Goal: Information Seeking & Learning: Learn about a topic

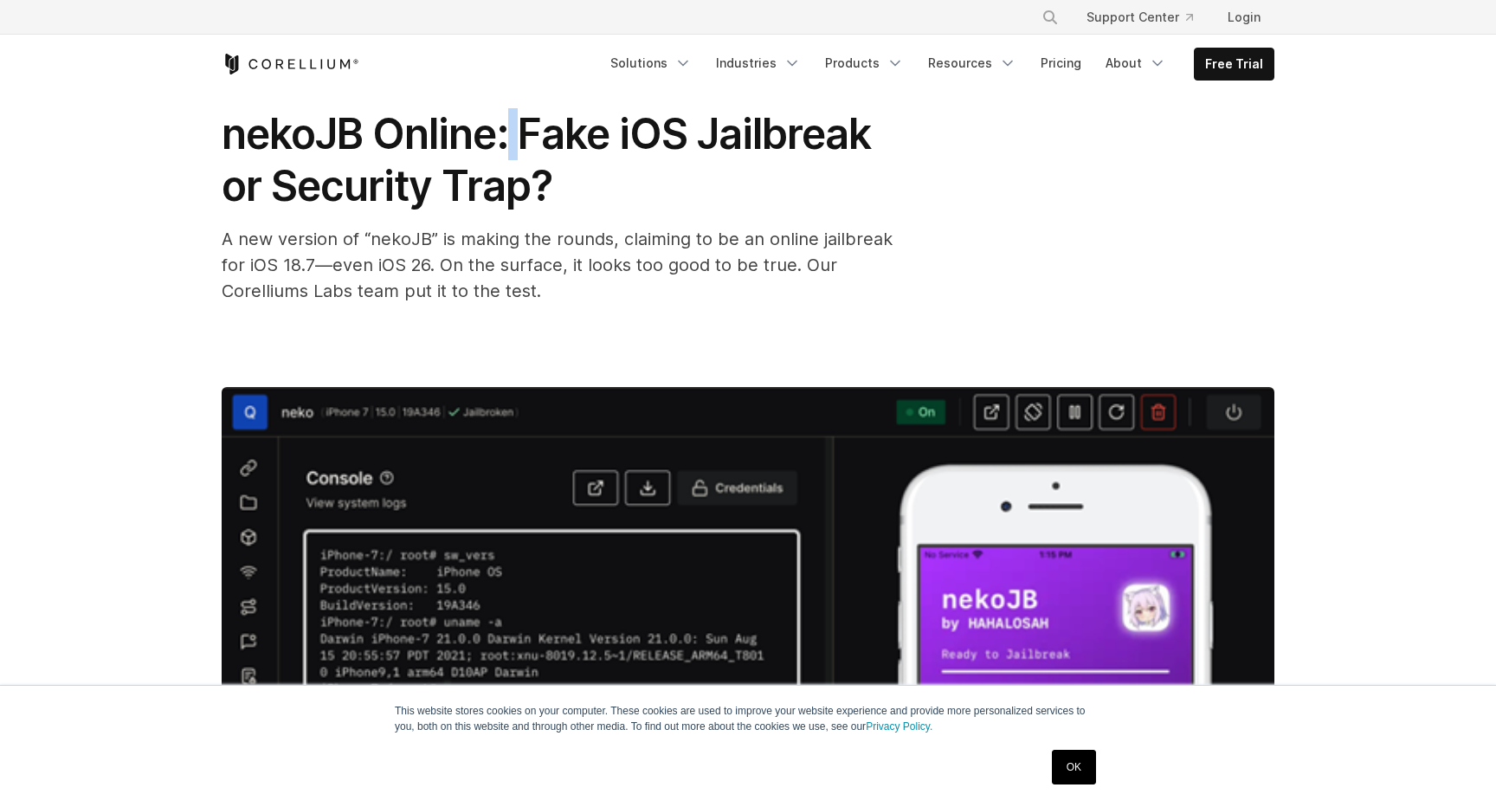
click at [512, 158] on span "nekoJB Online: Fake iOS Jailbreak or Security Trap?" at bounding box center [546, 159] width 649 height 103
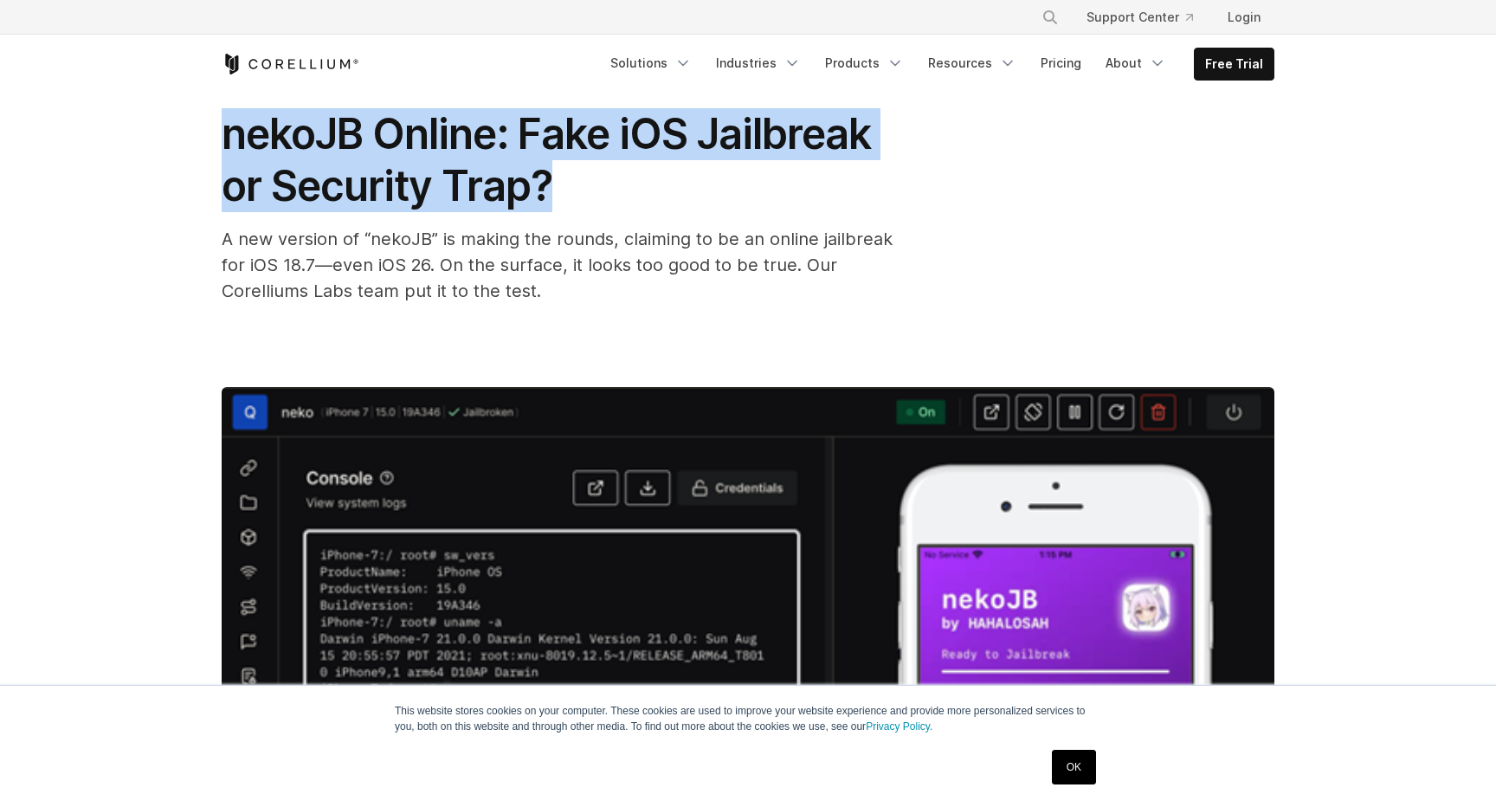
click at [491, 175] on span "nekoJB Online: Fake iOS Jailbreak or Security Trap?" at bounding box center [546, 159] width 649 height 103
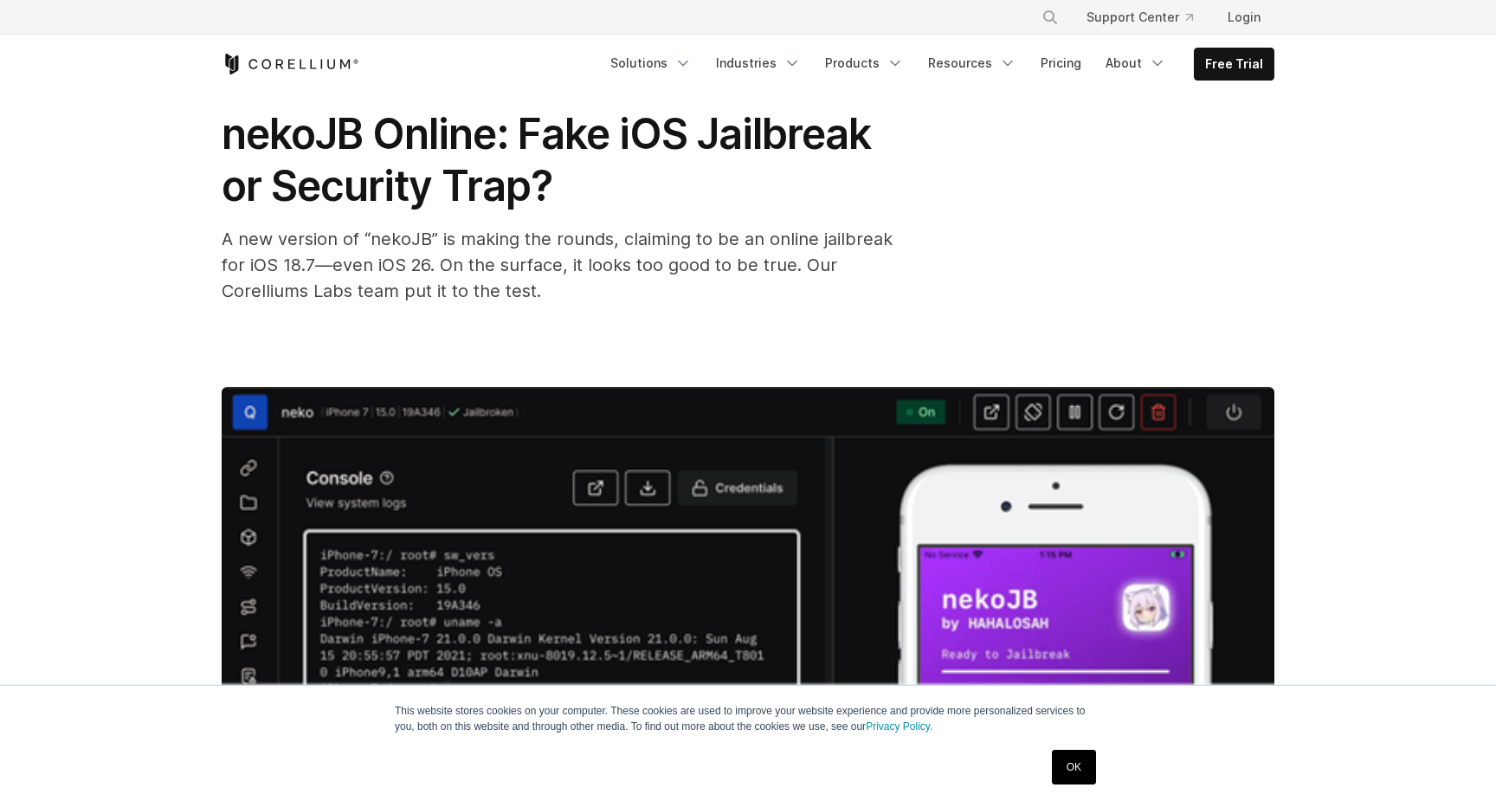
click at [491, 175] on span "nekoJB Online: Fake iOS Jailbreak or Security Trap?" at bounding box center [546, 159] width 649 height 103
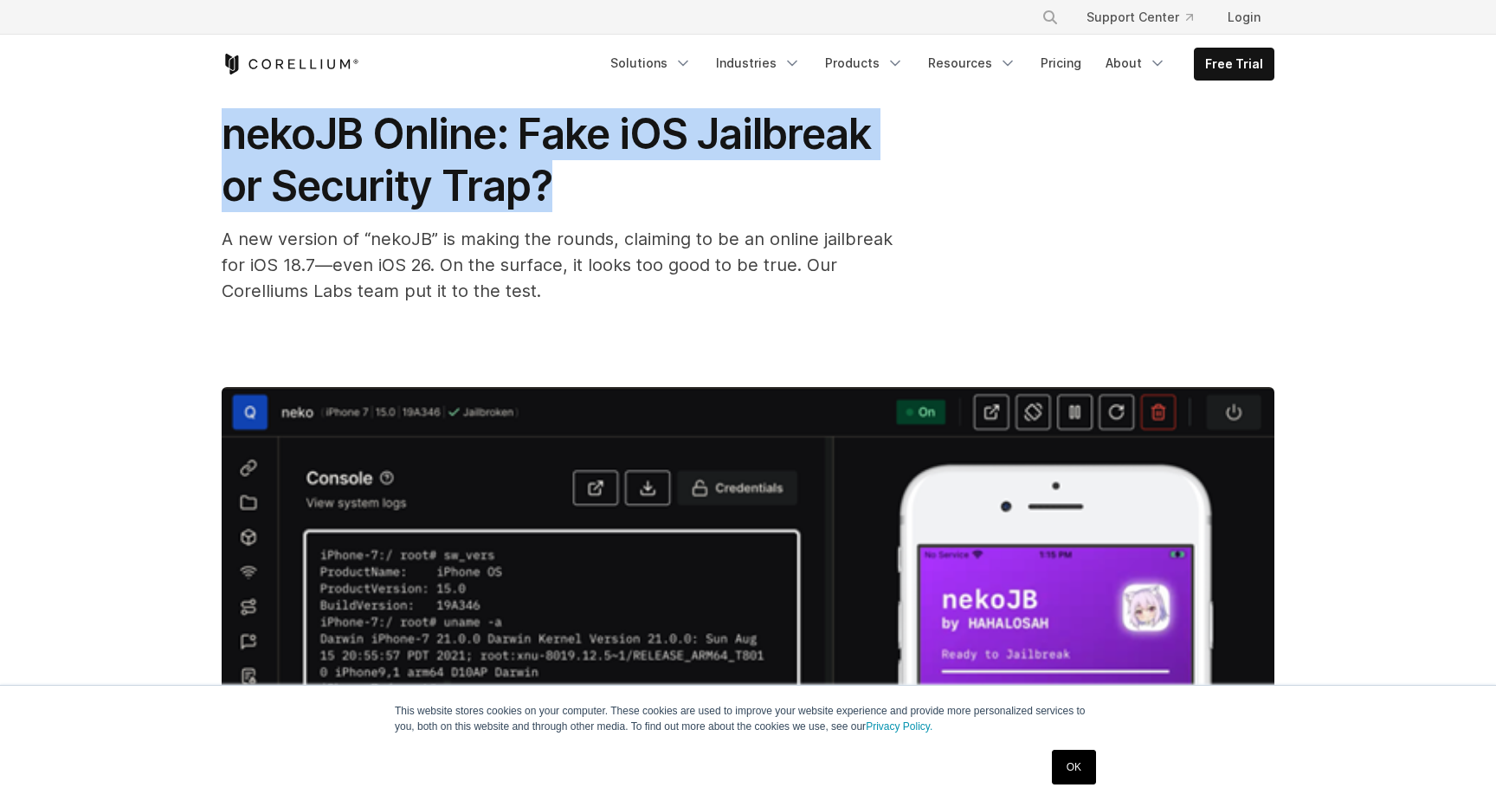
click at [491, 175] on span "nekoJB Online: Fake iOS Jailbreak or Security Trap?" at bounding box center [546, 159] width 649 height 103
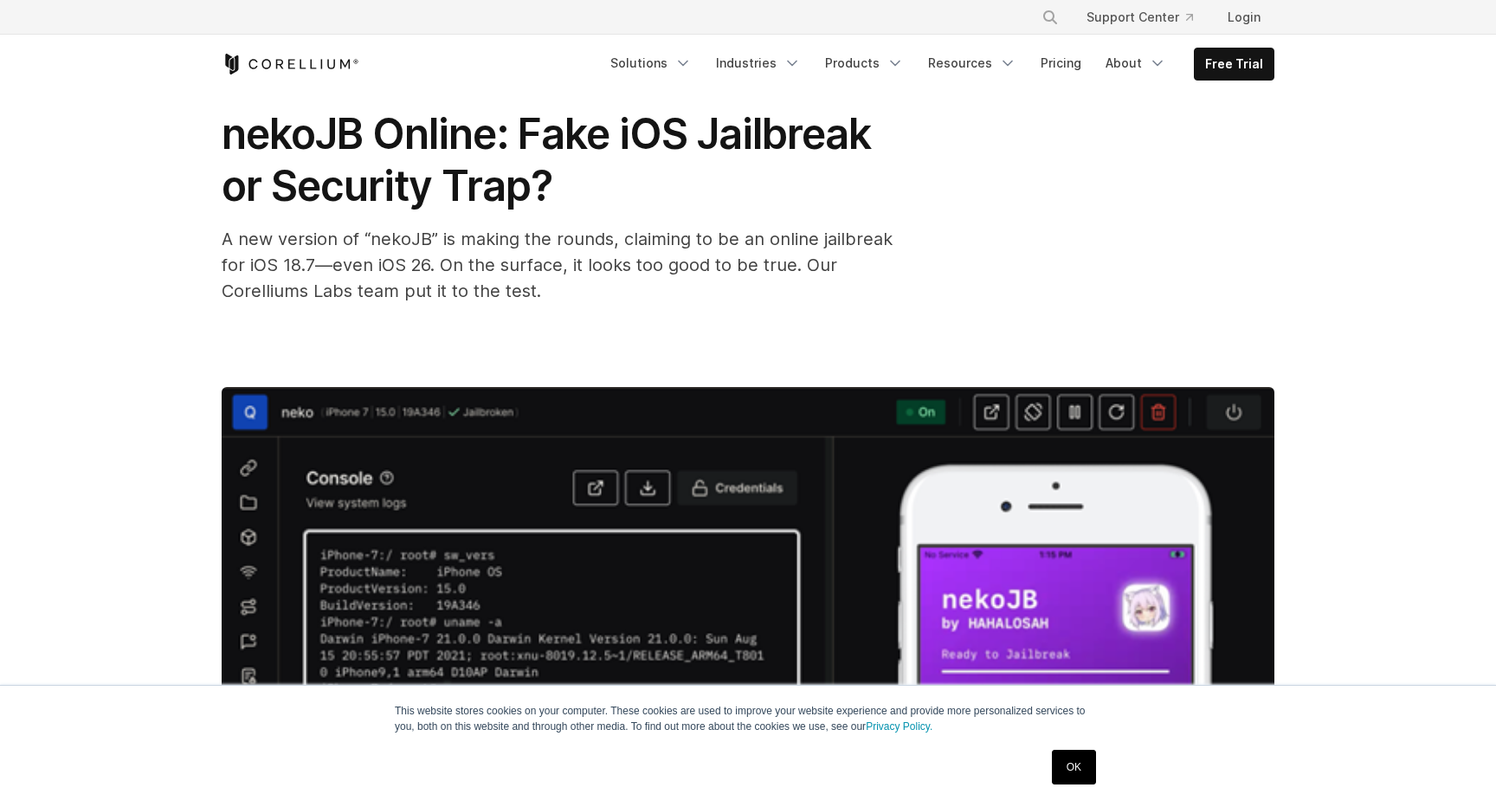
click at [491, 175] on span "nekoJB Online: Fake iOS Jailbreak or Security Trap?" at bounding box center [546, 159] width 649 height 103
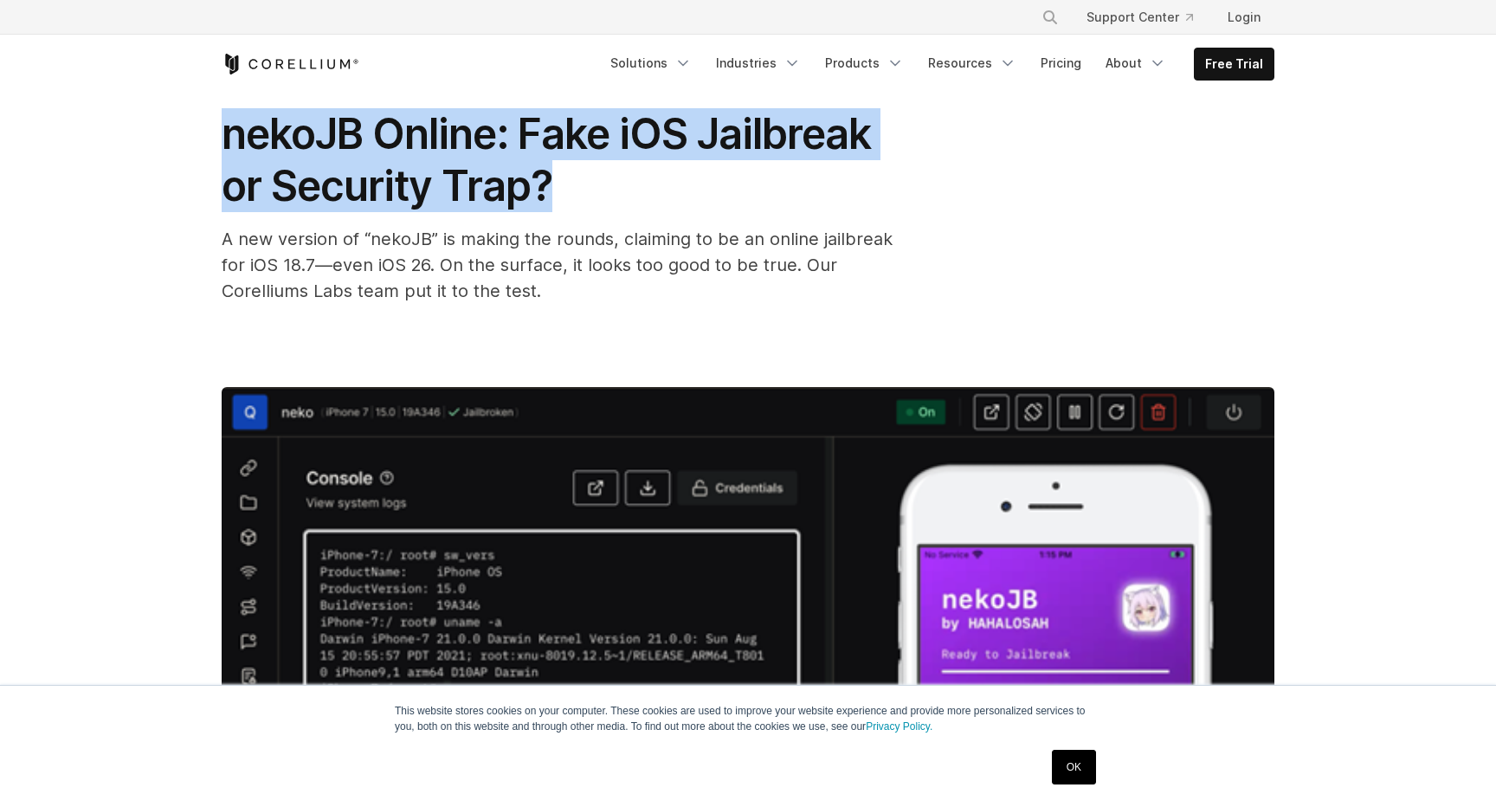
click at [491, 175] on span "nekoJB Online: Fake iOS Jailbreak or Security Trap?" at bounding box center [546, 159] width 649 height 103
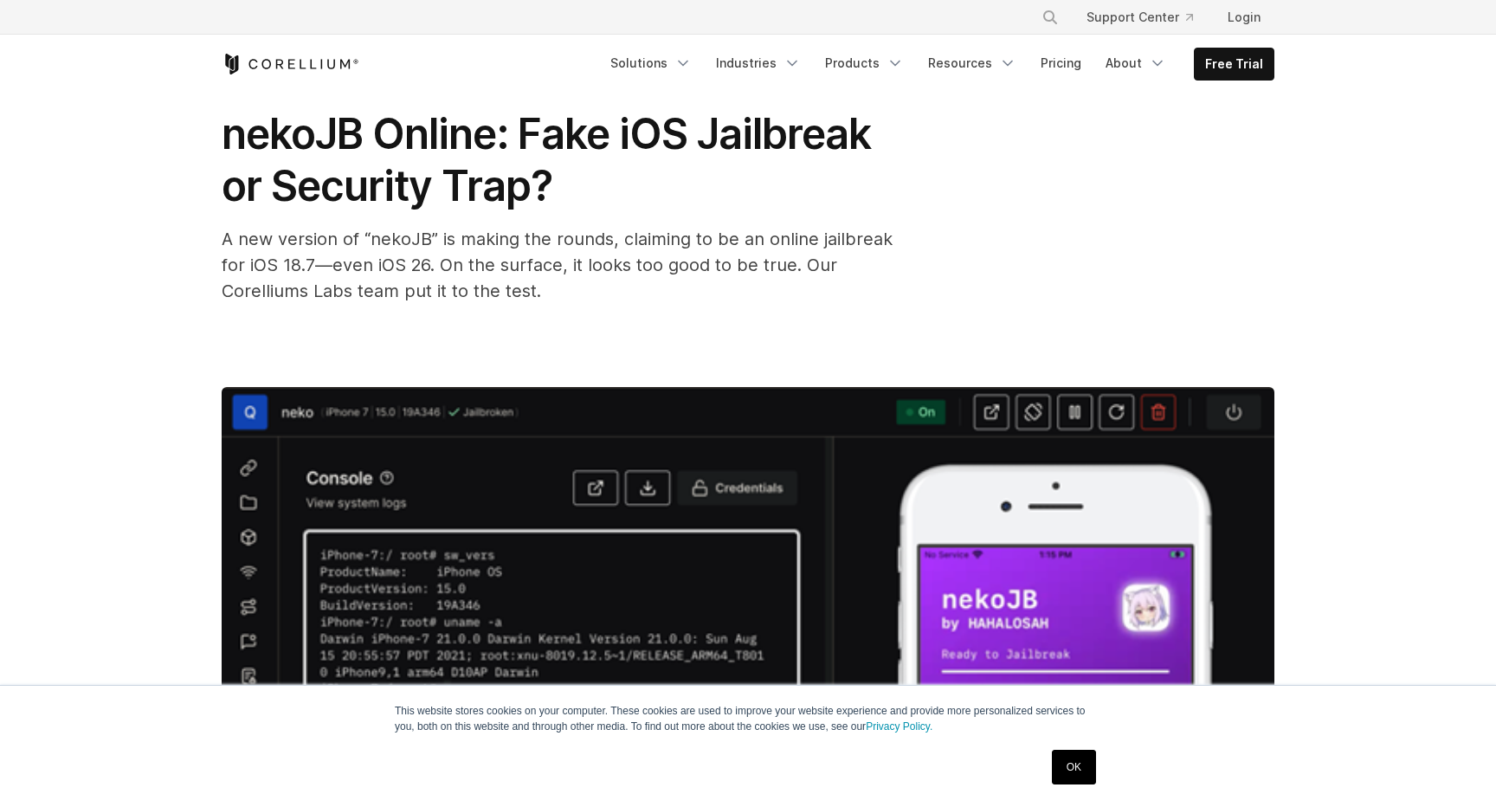
click at [491, 175] on span "nekoJB Online: Fake iOS Jailbreak or Security Trap?" at bounding box center [546, 159] width 649 height 103
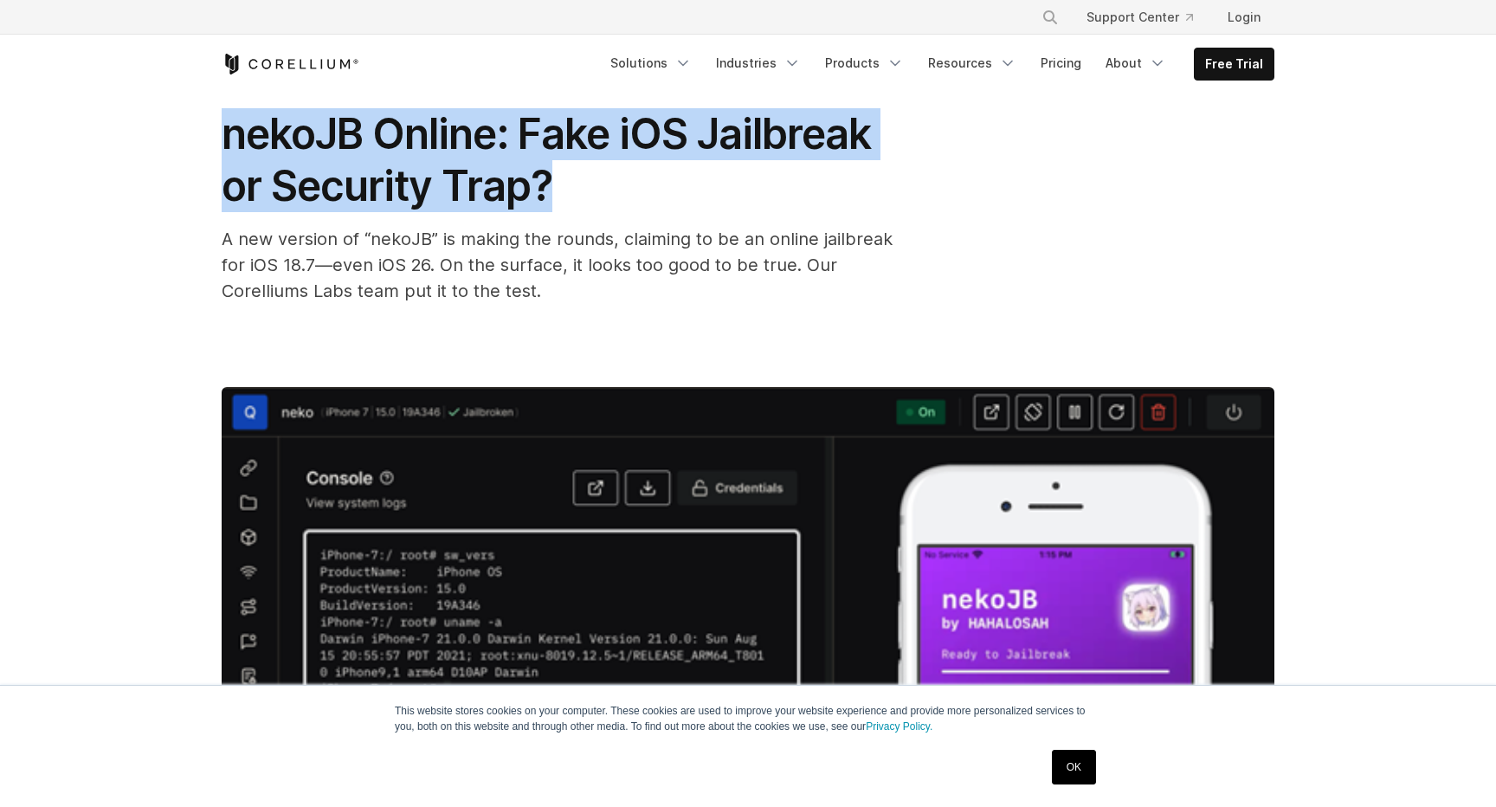
click at [491, 175] on span "nekoJB Online: Fake iOS Jailbreak or Security Trap?" at bounding box center [546, 159] width 649 height 103
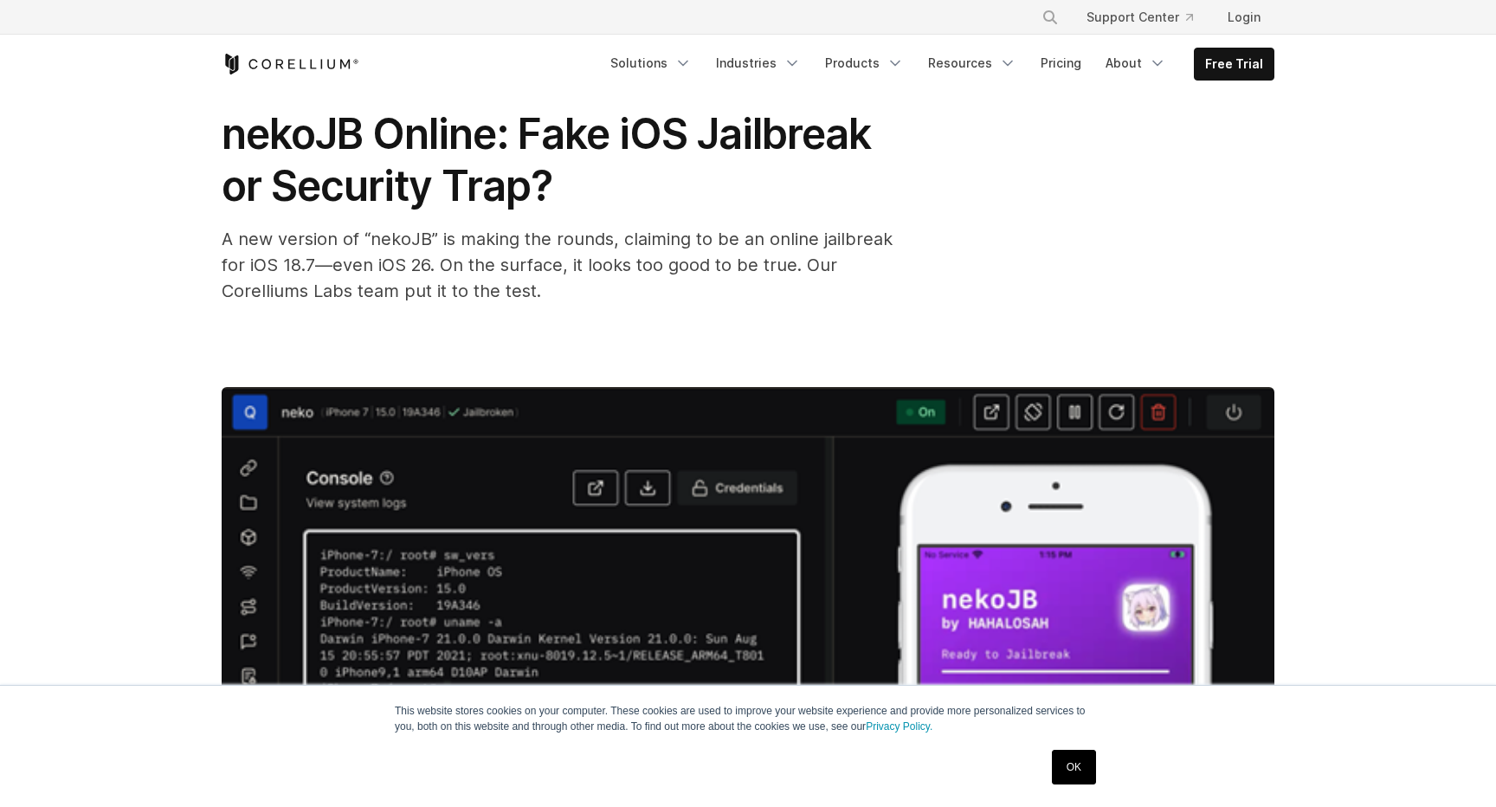
click at [469, 268] on span "A new version of “nekoJB” is making the rounds, claiming to be an online jailbr…" at bounding box center [557, 265] width 671 height 73
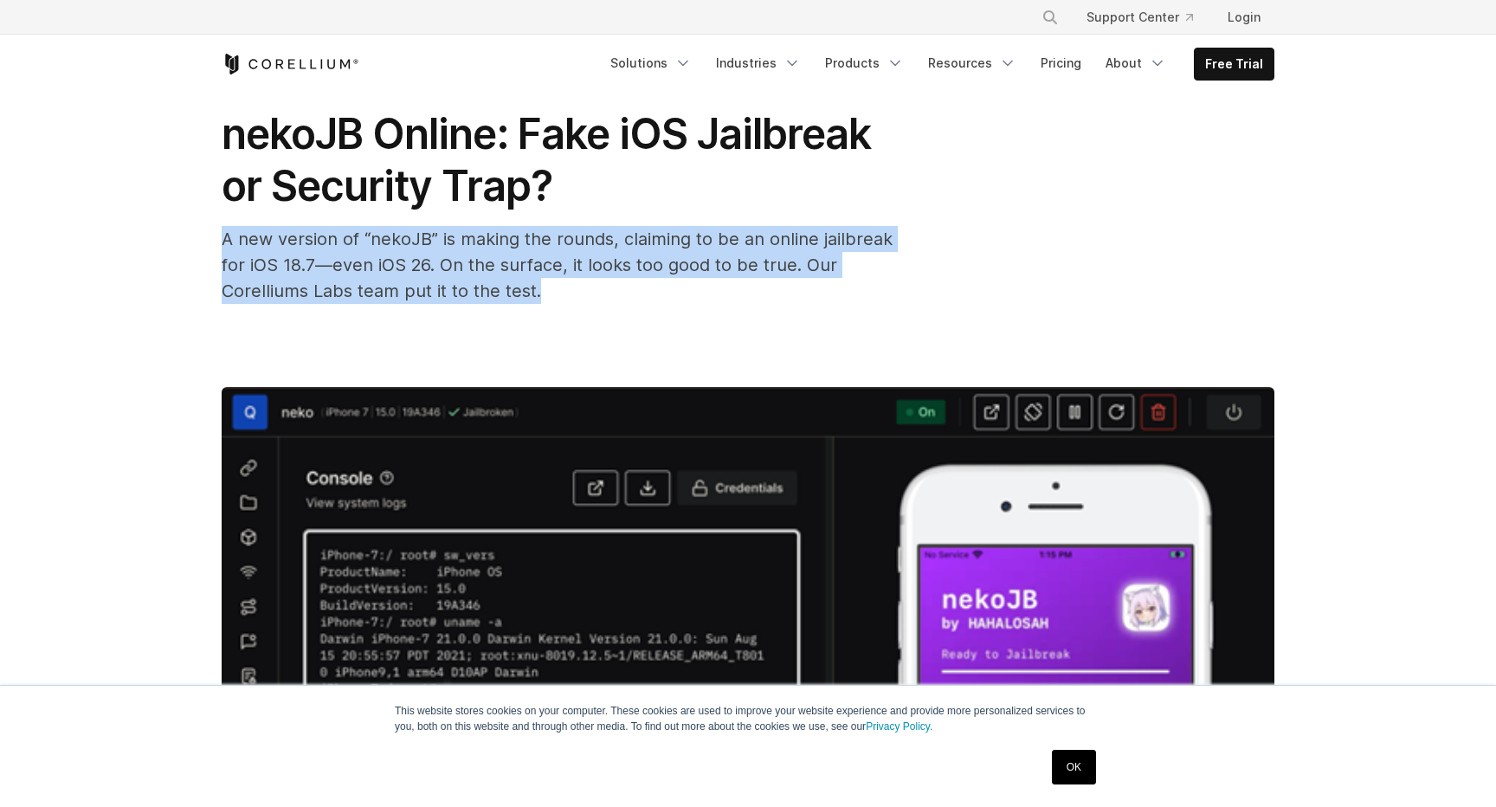
click at [469, 268] on span "A new version of “nekoJB” is making the rounds, claiming to be an online jailbr…" at bounding box center [557, 265] width 671 height 73
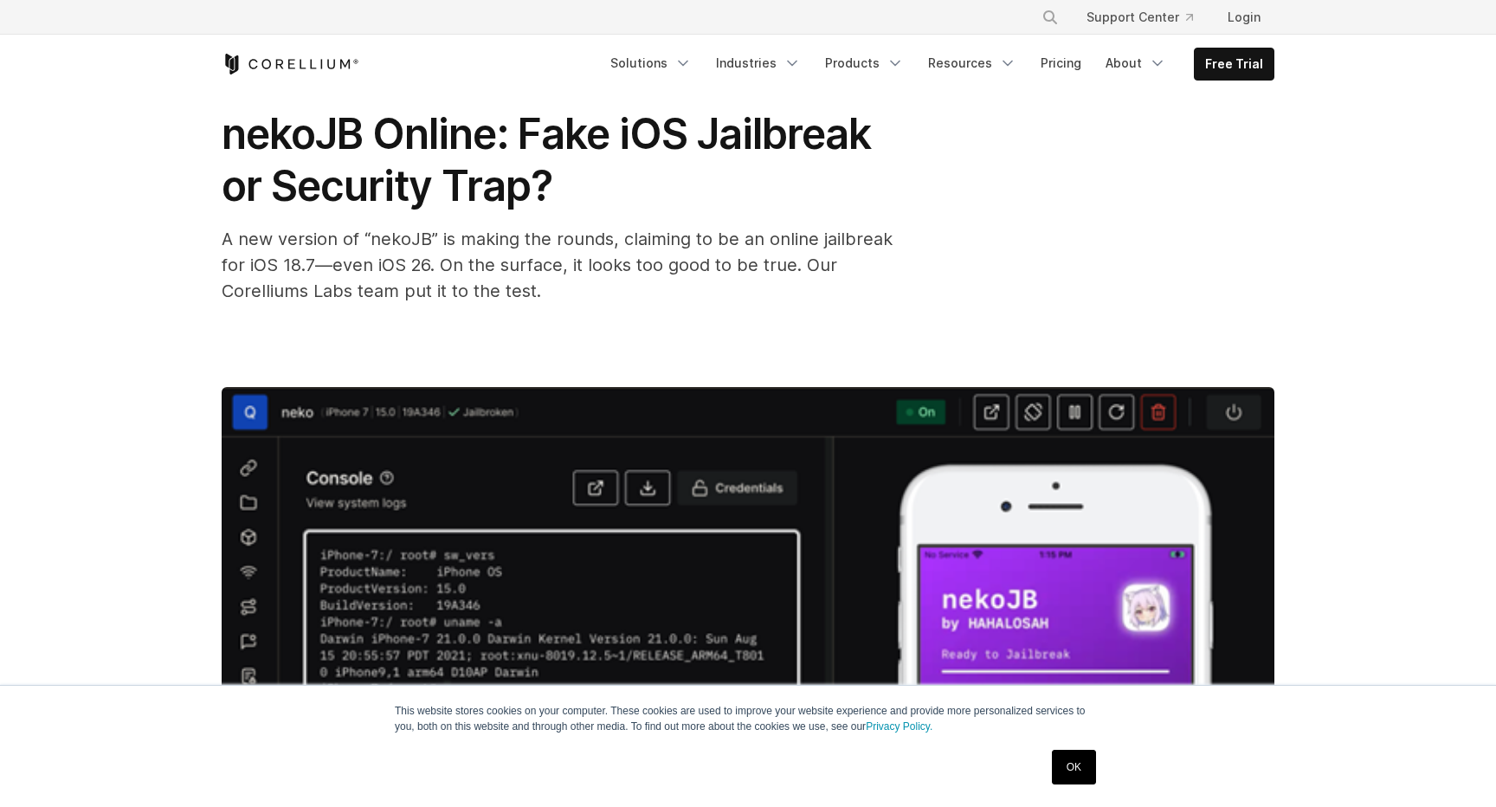
click at [469, 268] on span "A new version of “nekoJB” is making the rounds, claiming to be an online jailbr…" at bounding box center [557, 265] width 671 height 73
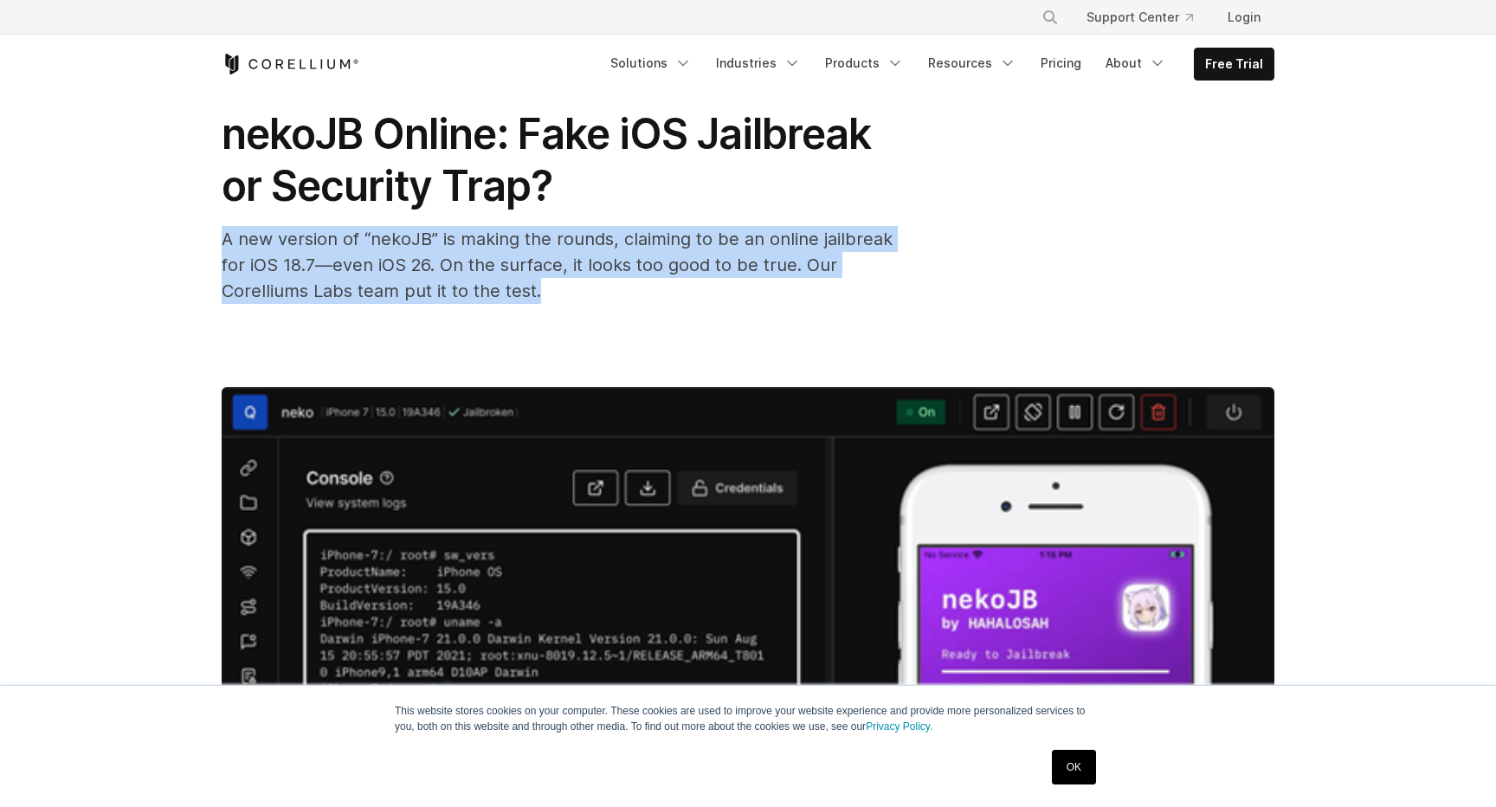
click at [376, 244] on span "A new version of “nekoJB” is making the rounds, claiming to be an online jailbr…" at bounding box center [557, 265] width 671 height 73
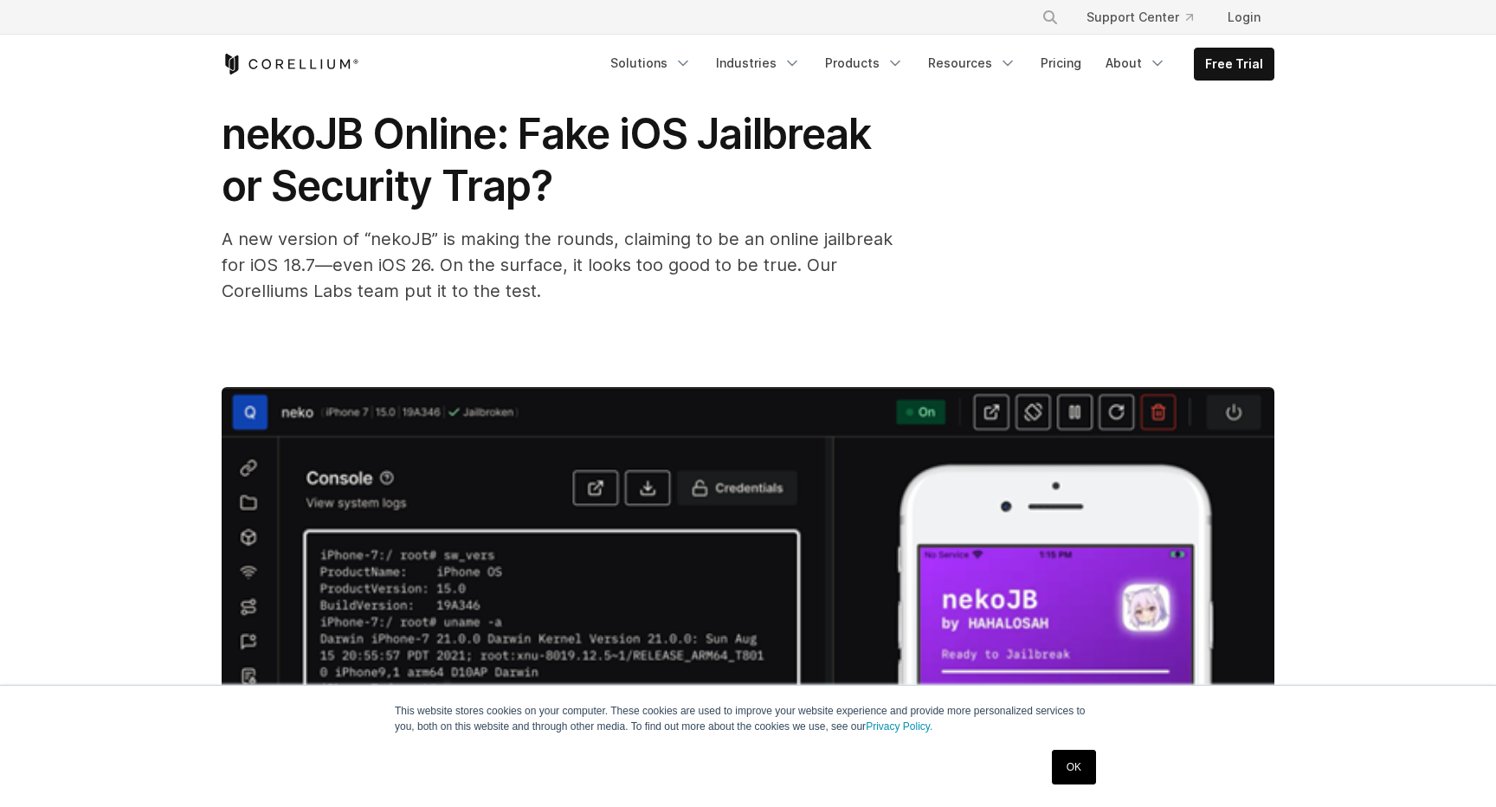
click at [376, 244] on span "A new version of “nekoJB” is making the rounds, claiming to be an online jailbr…" at bounding box center [557, 265] width 671 height 73
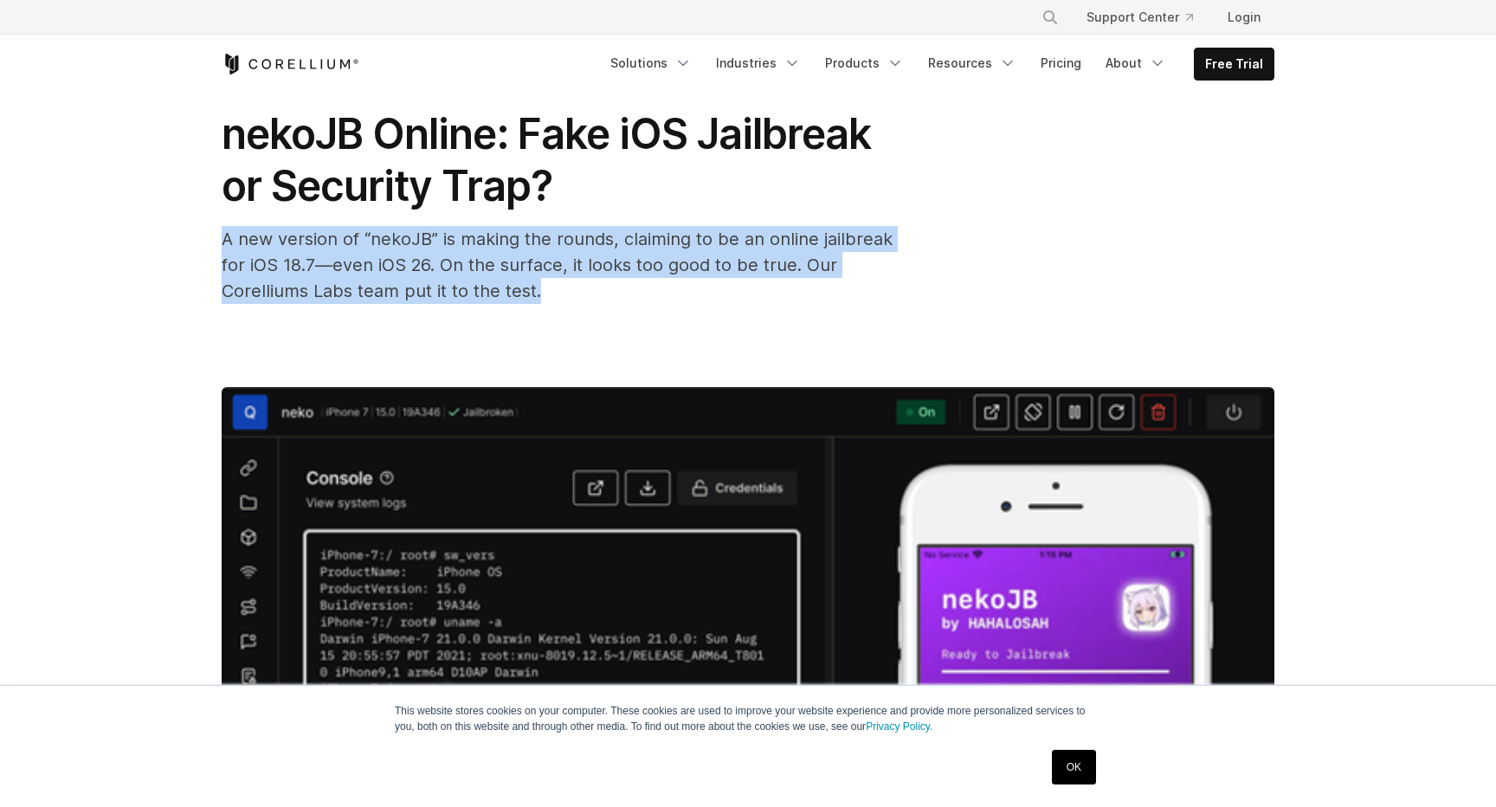
click at [557, 240] on span "A new version of “nekoJB” is making the rounds, claiming to be an online jailbr…" at bounding box center [557, 265] width 671 height 73
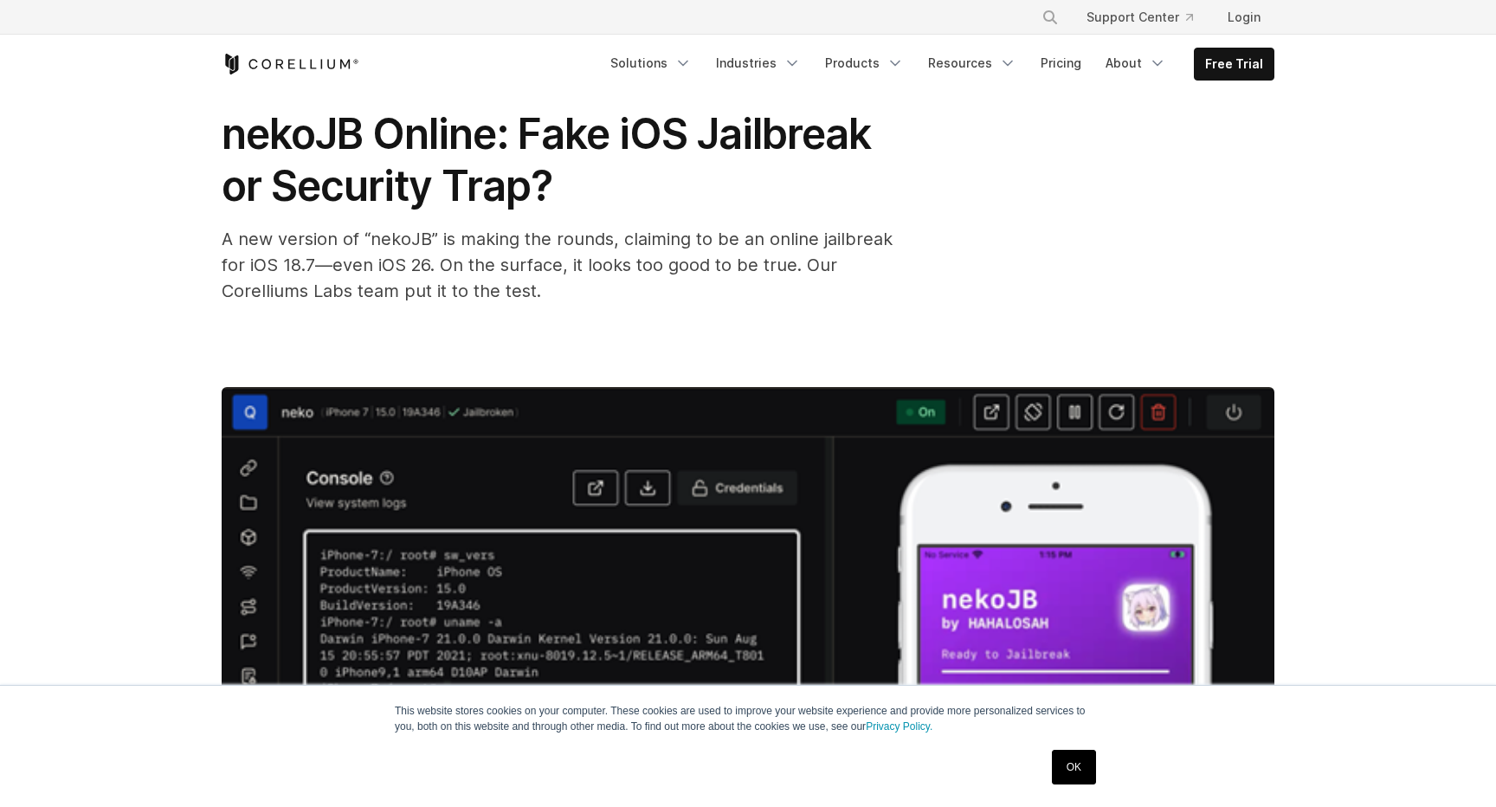
click at [557, 240] on span "A new version of “nekoJB” is making the rounds, claiming to be an online jailbr…" at bounding box center [557, 265] width 671 height 73
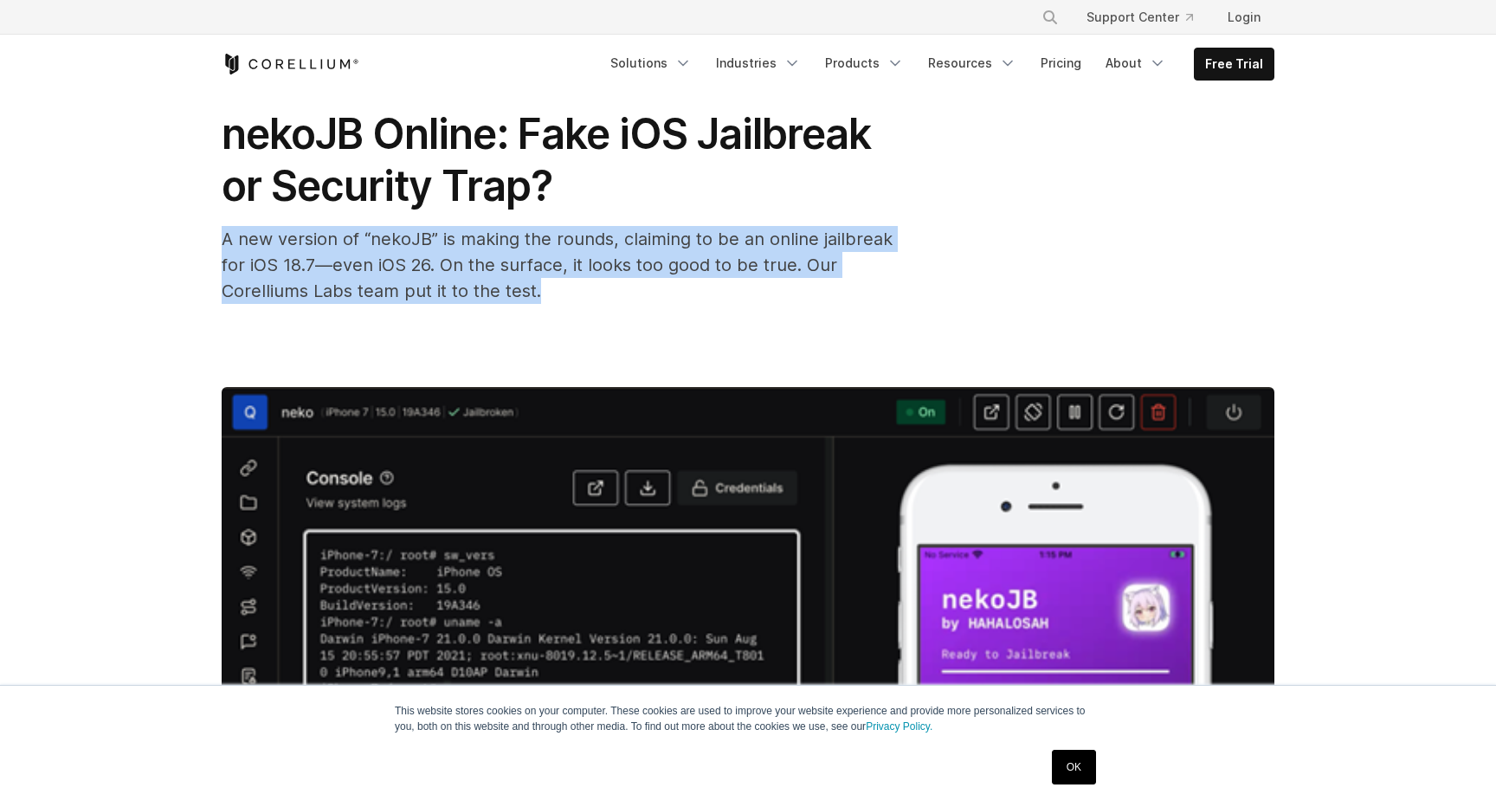
click at [702, 242] on span "A new version of “nekoJB” is making the rounds, claiming to be an online jailbr…" at bounding box center [557, 265] width 671 height 73
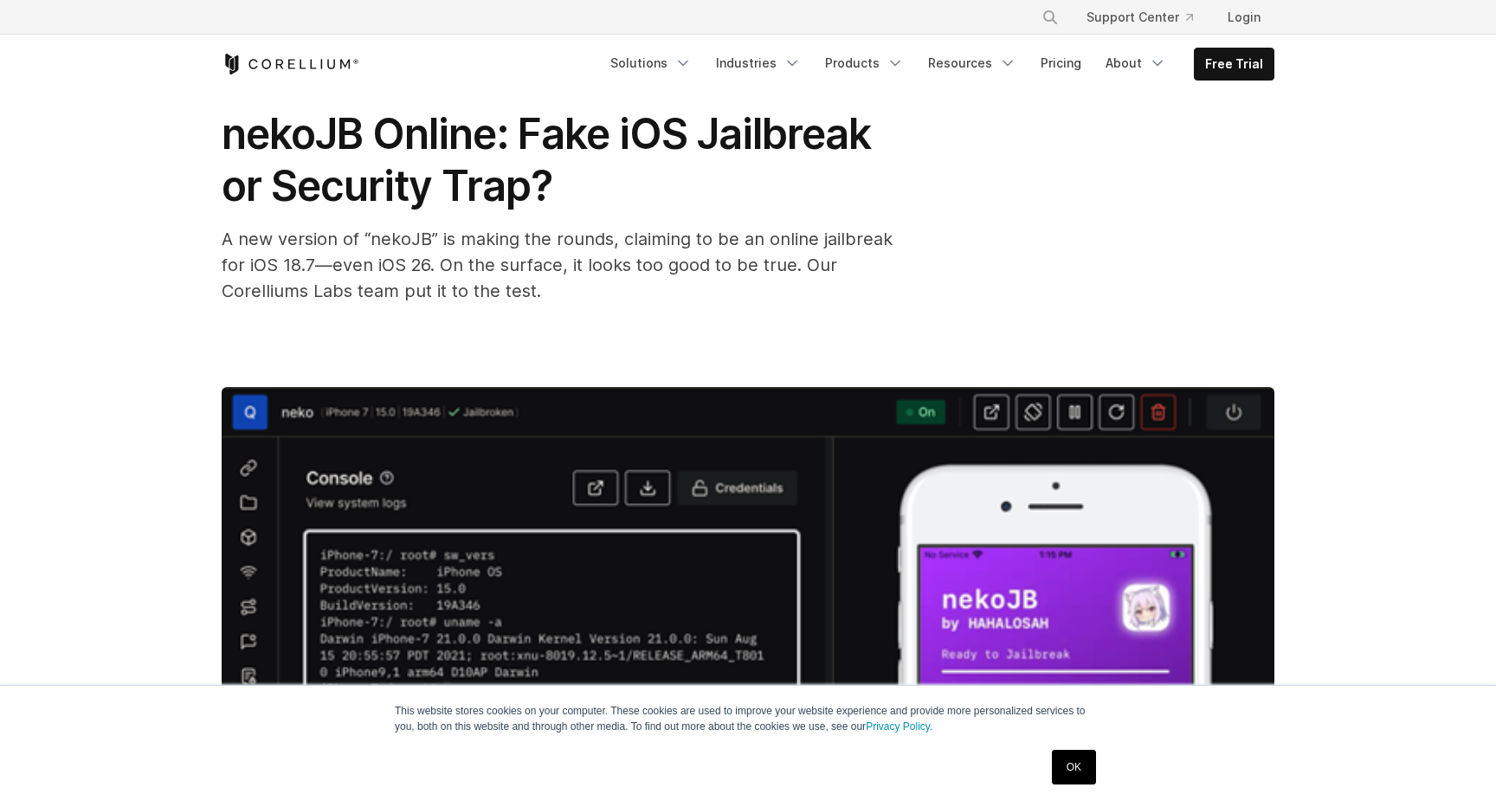
click at [702, 242] on span "A new version of “nekoJB” is making the rounds, claiming to be an online jailbr…" at bounding box center [557, 265] width 671 height 73
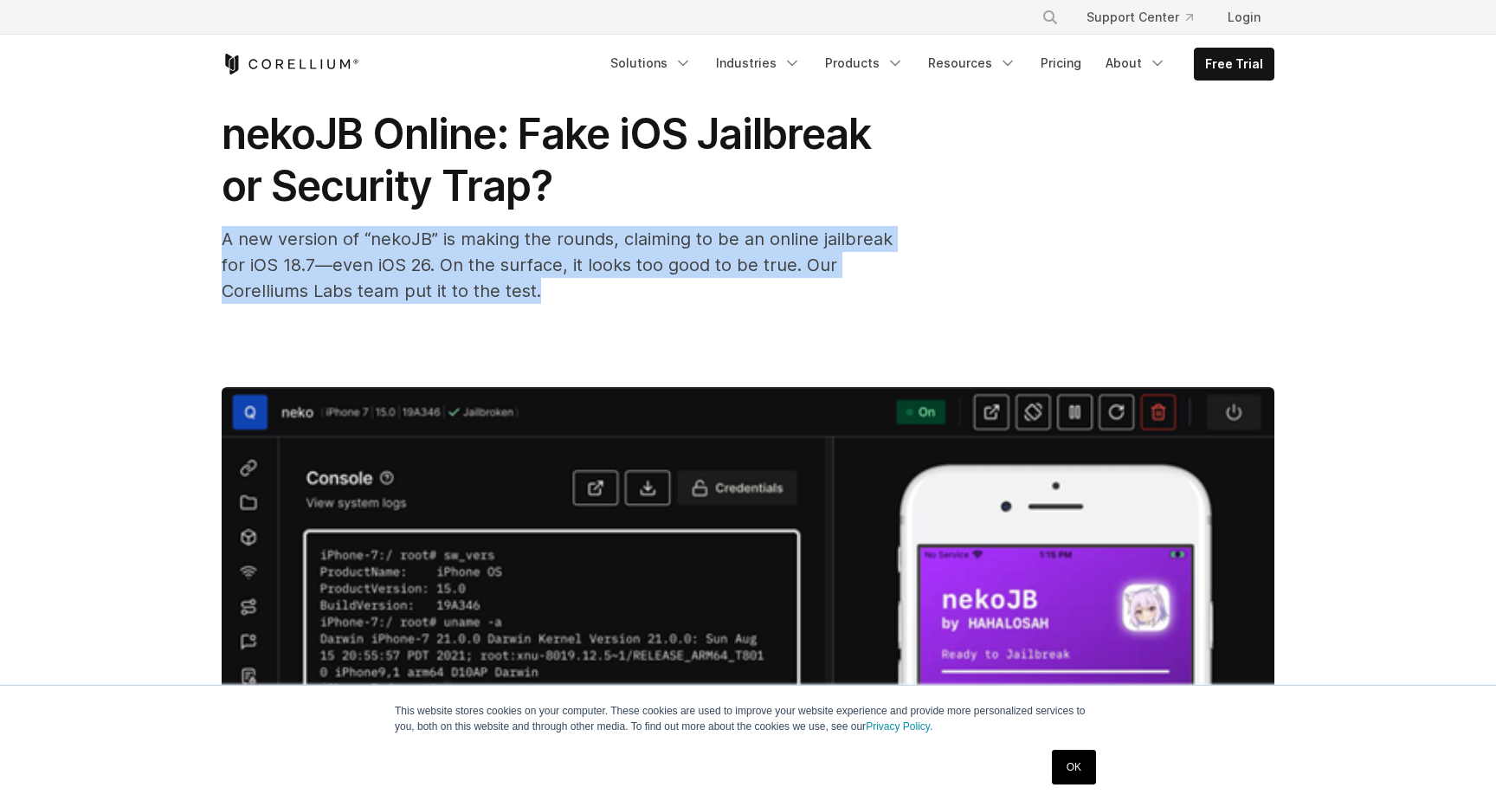
click at [648, 242] on span "A new version of “nekoJB” is making the rounds, claiming to be an online jailbr…" at bounding box center [557, 265] width 671 height 73
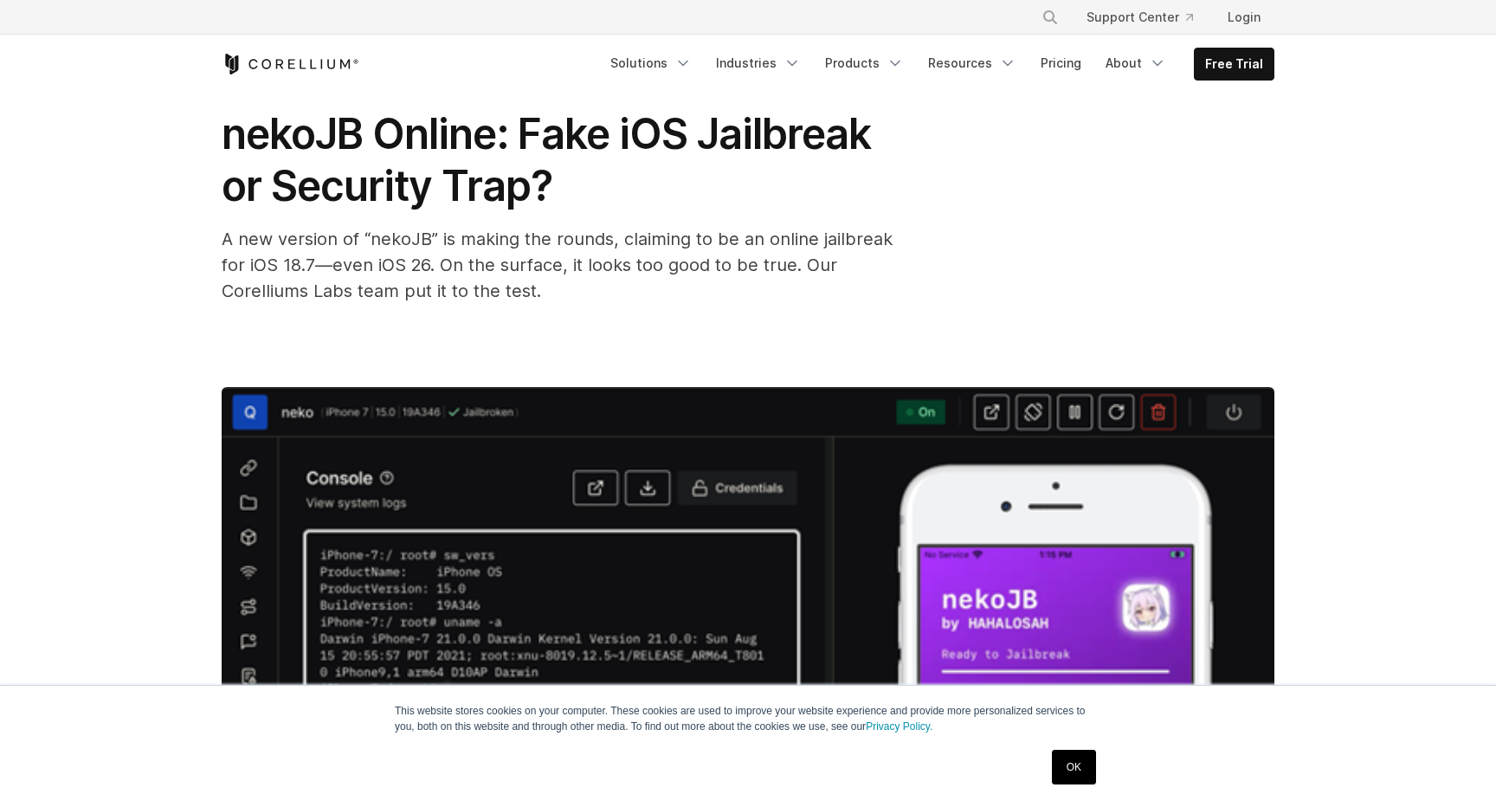
click at [648, 242] on span "A new version of “nekoJB” is making the rounds, claiming to be an online jailbr…" at bounding box center [557, 265] width 671 height 73
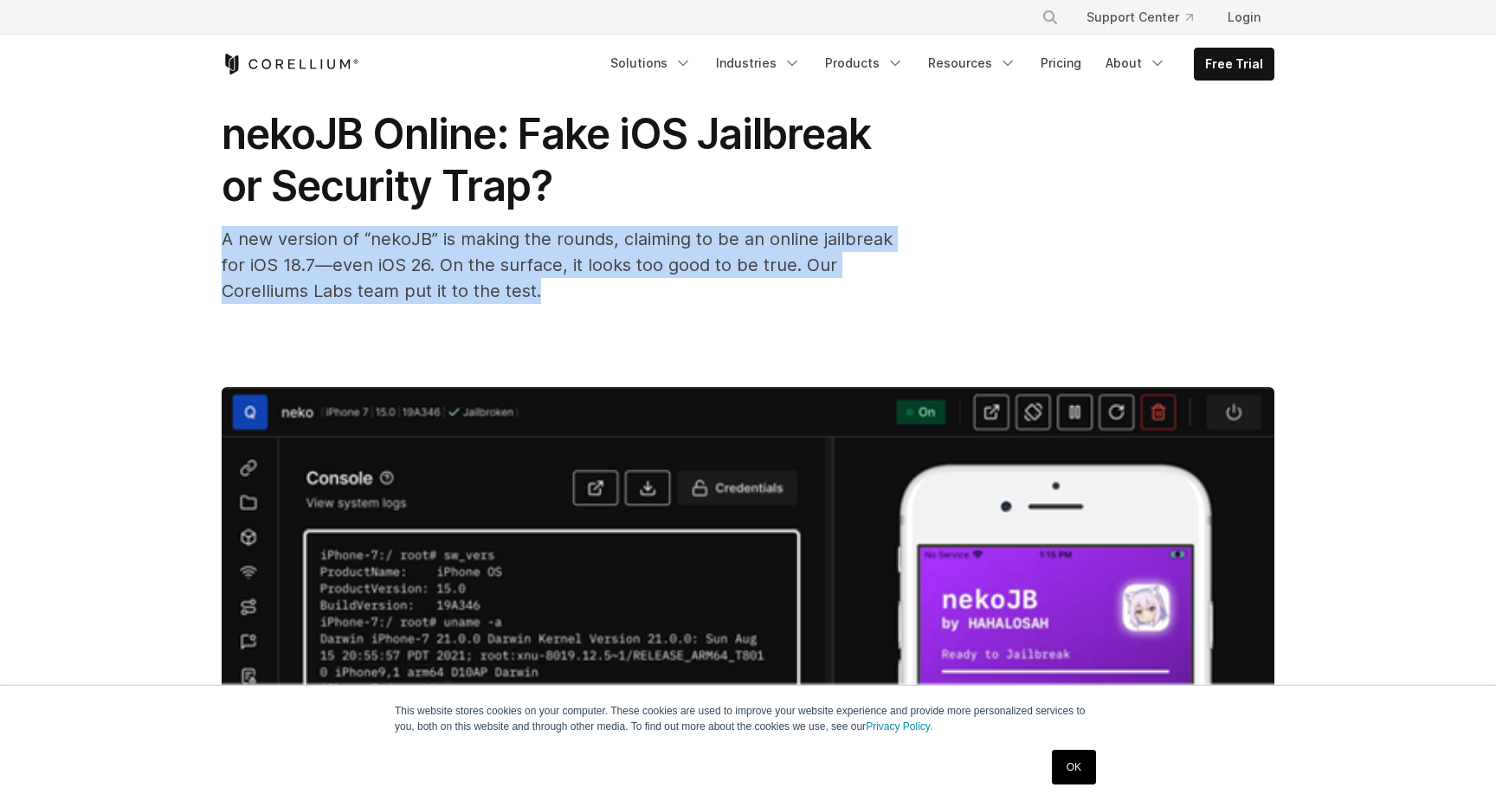
click at [438, 262] on span "A new version of “nekoJB” is making the rounds, claiming to be an online jailbr…" at bounding box center [557, 265] width 671 height 73
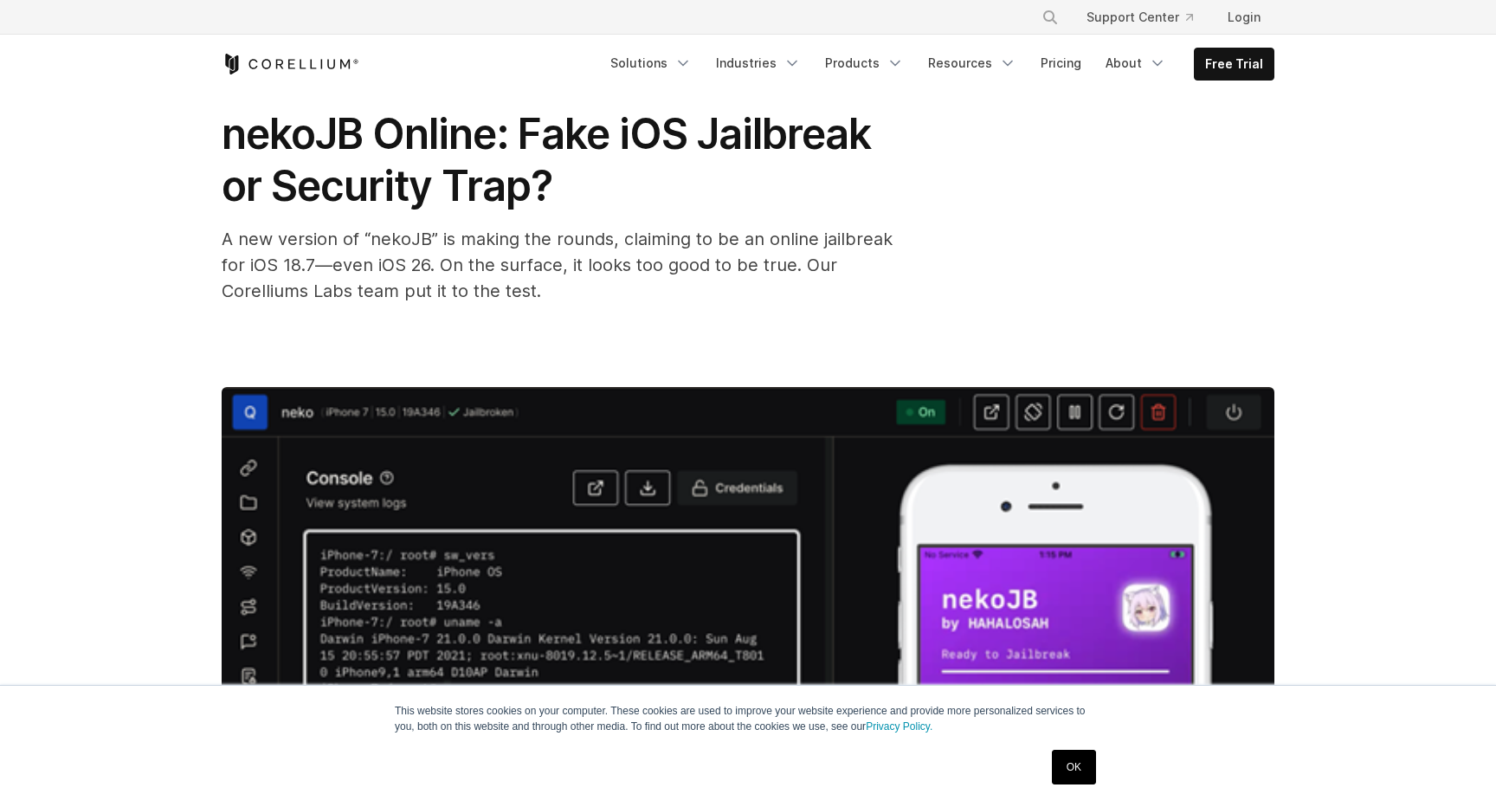
click at [438, 262] on span "A new version of “nekoJB” is making the rounds, claiming to be an online jailbr…" at bounding box center [557, 265] width 671 height 73
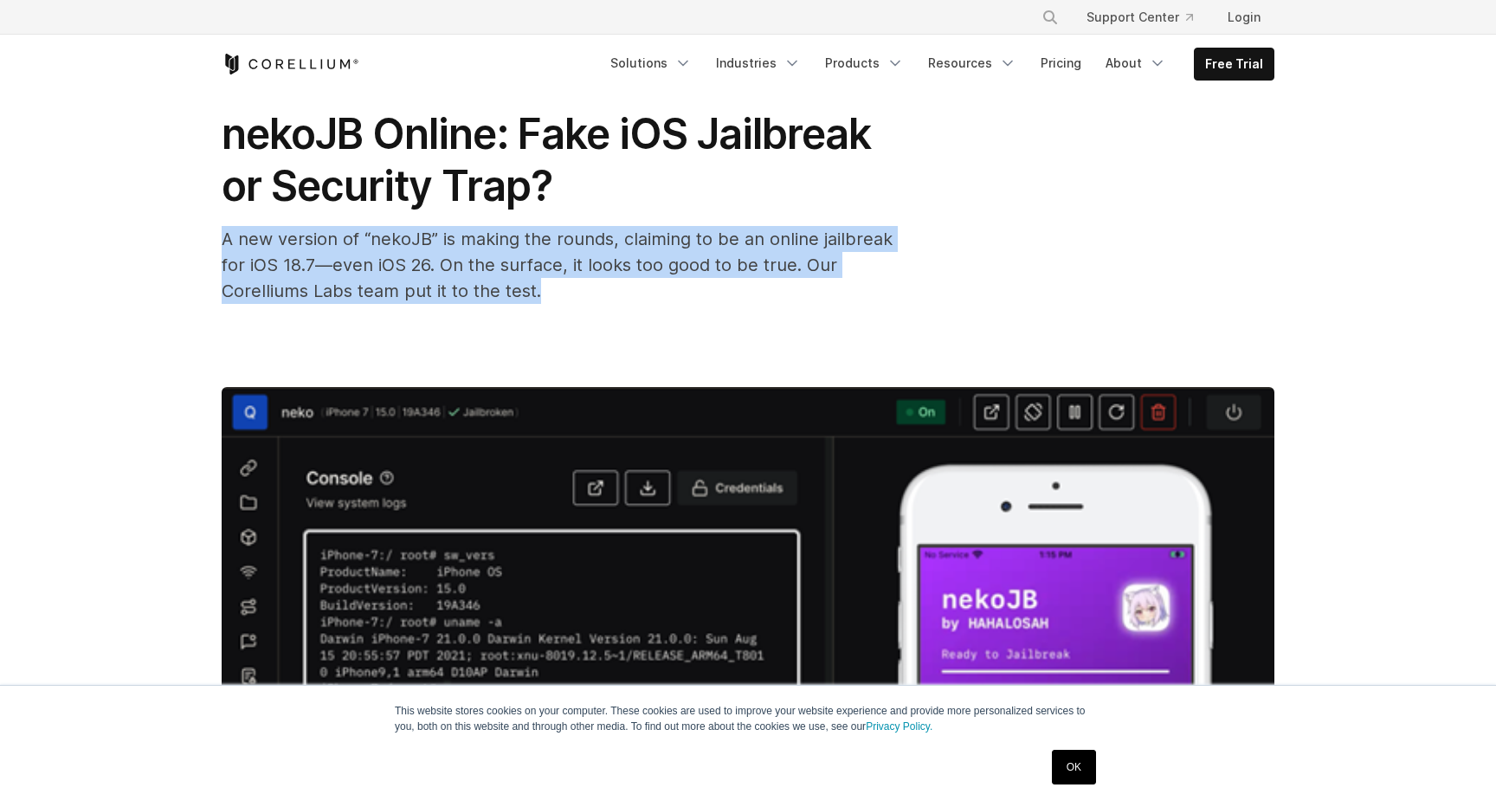
click at [562, 275] on div "A new version of “nekoJB” is making the rounds, claiming to be an online jailbr…" at bounding box center [568, 265] width 693 height 78
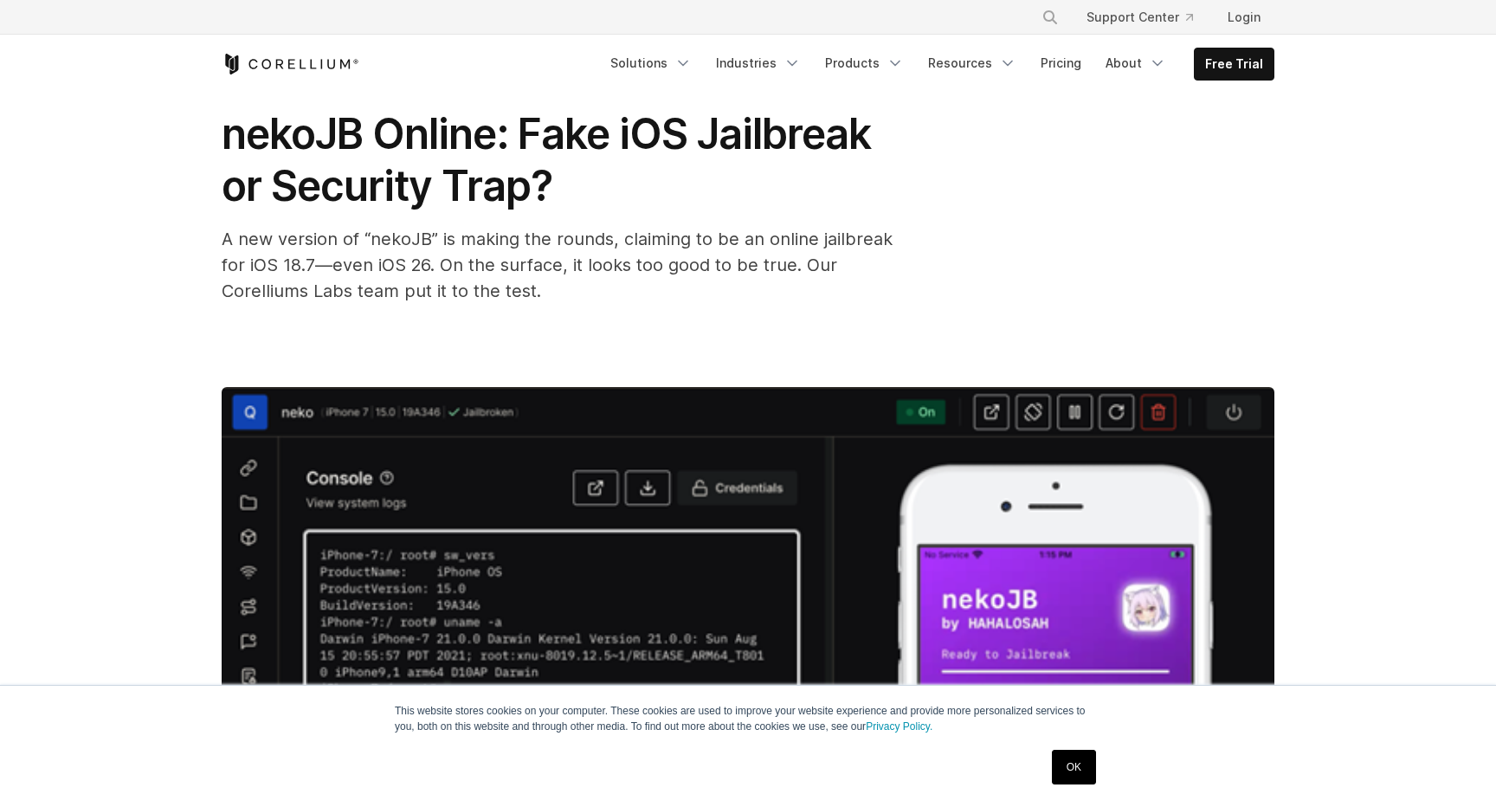
click at [562, 275] on div "A new version of “nekoJB” is making the rounds, claiming to be an online jailbr…" at bounding box center [568, 265] width 693 height 78
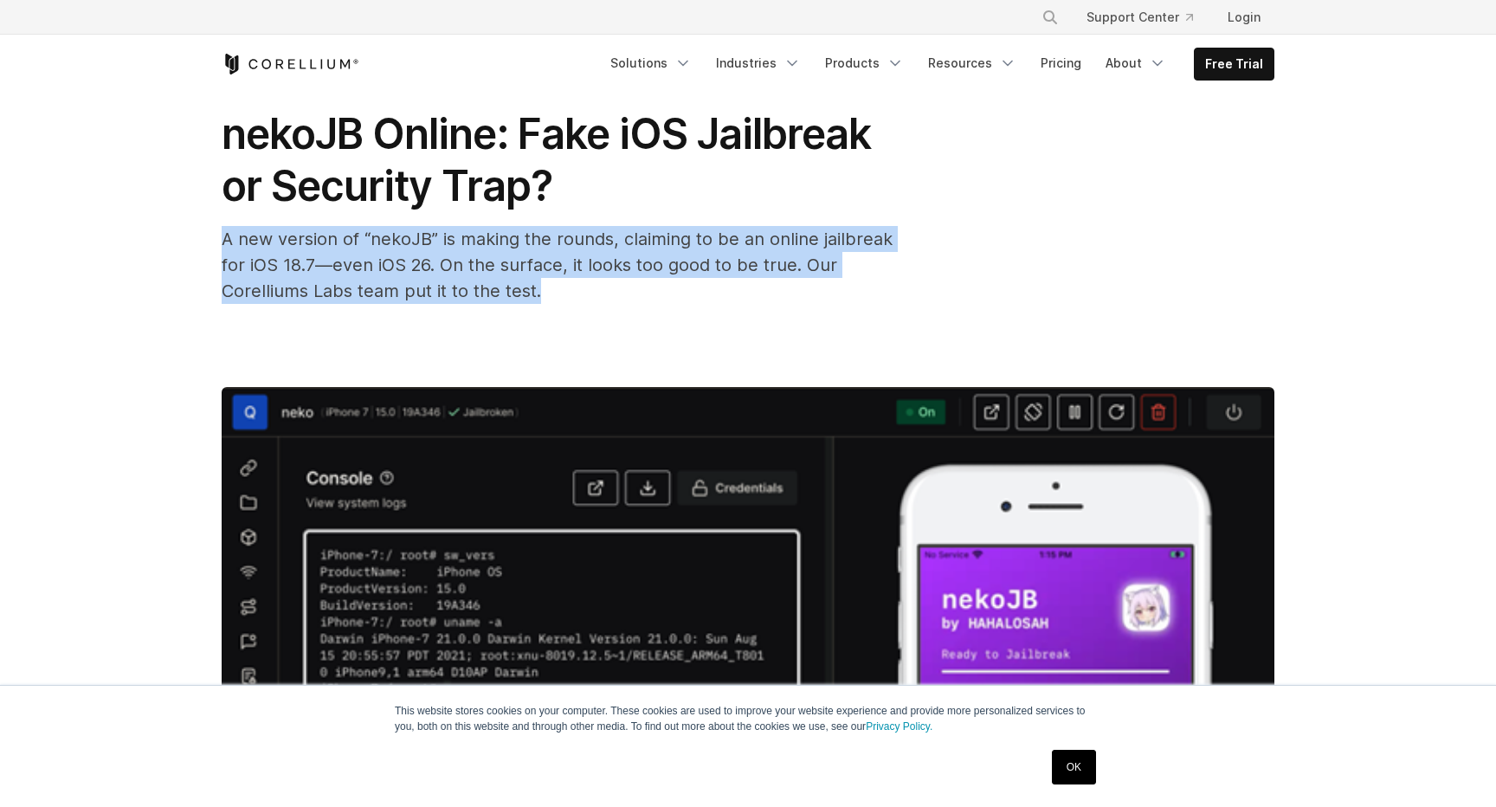
click at [659, 265] on span "A new version of “nekoJB” is making the rounds, claiming to be an online jailbr…" at bounding box center [557, 265] width 671 height 73
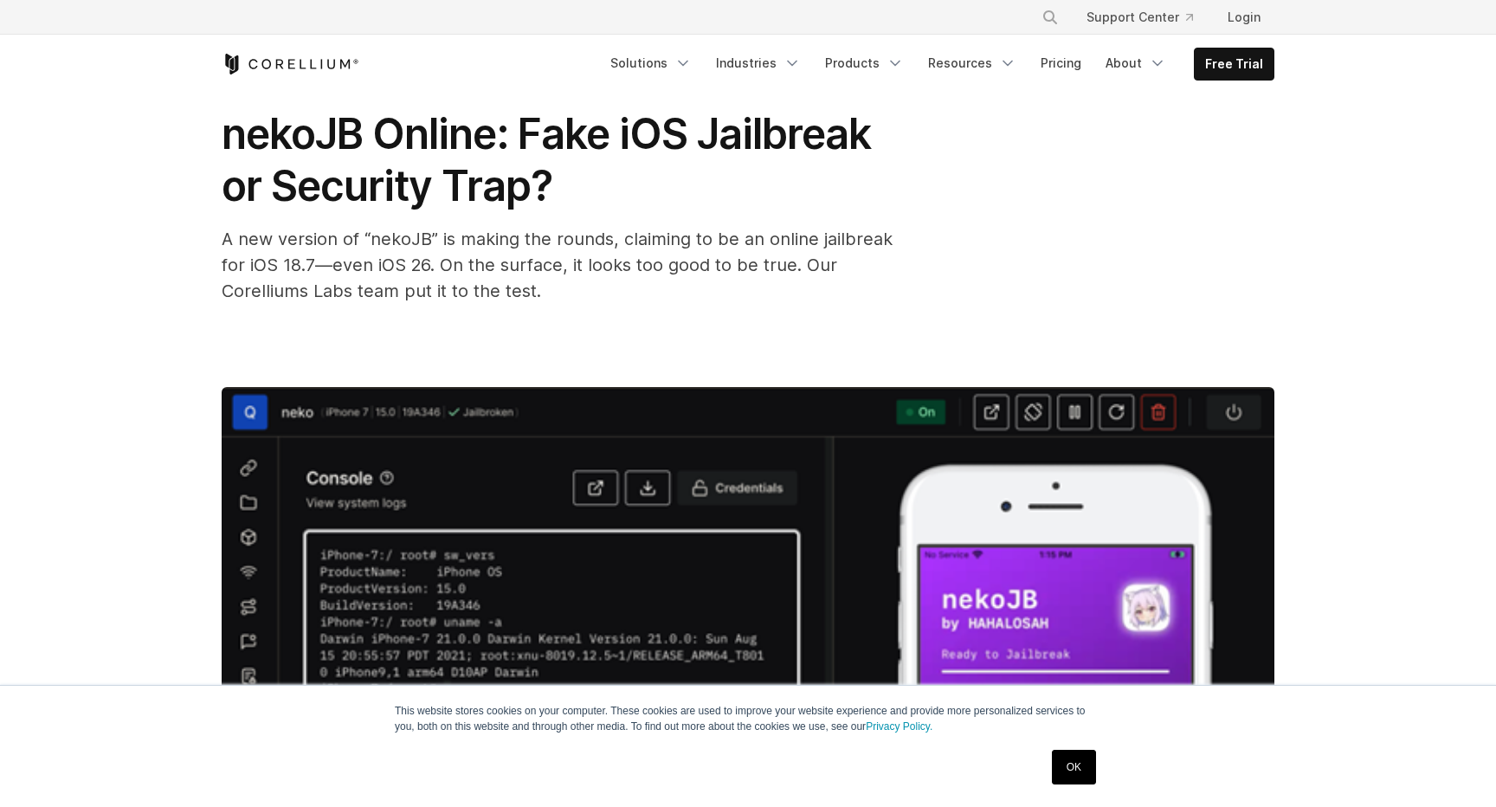
click at [659, 265] on span "A new version of “nekoJB” is making the rounds, claiming to be an online jailbr…" at bounding box center [557, 265] width 671 height 73
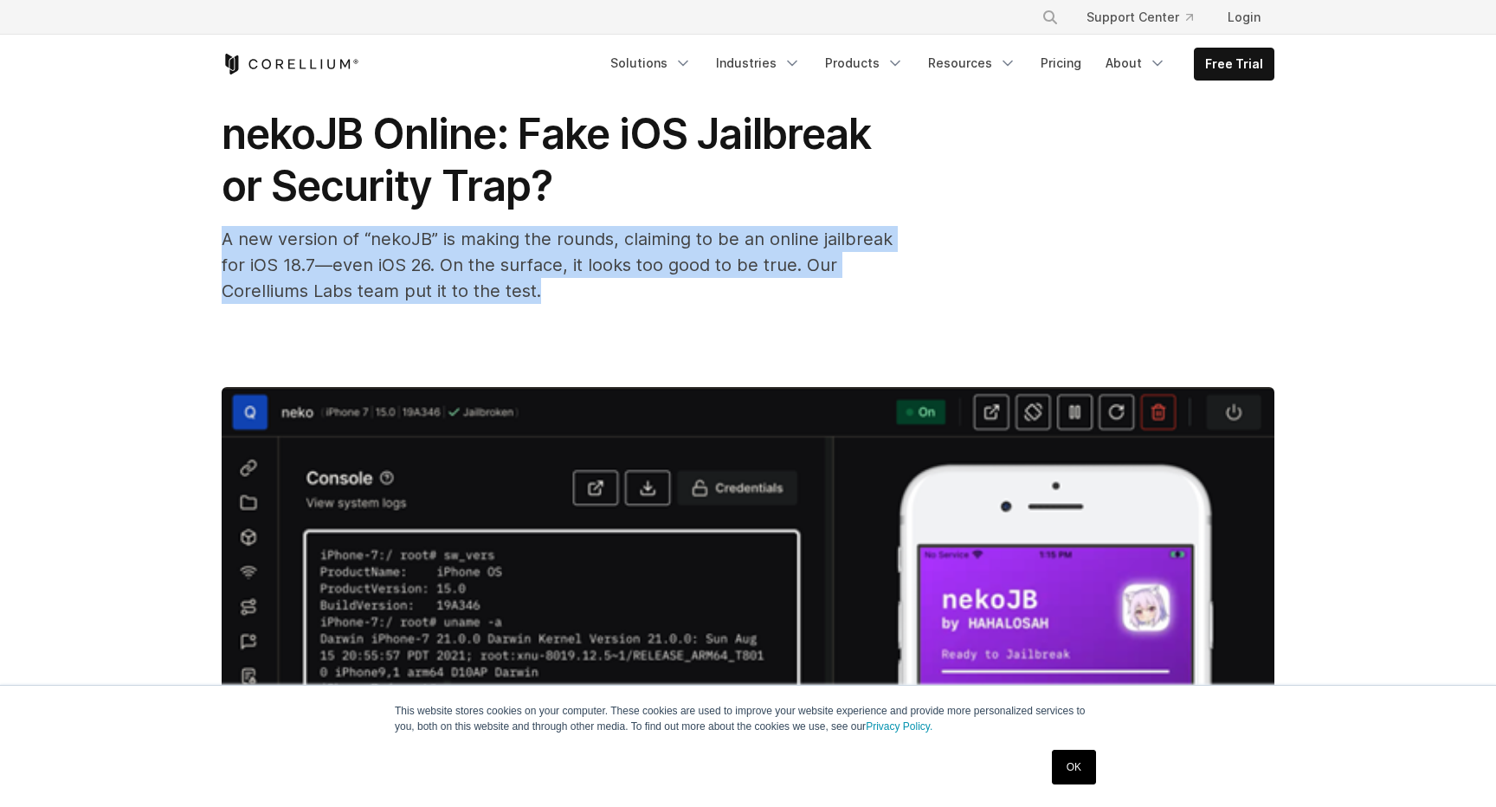
click at [659, 265] on span "A new version of “nekoJB” is making the rounds, claiming to be an online jailbr…" at bounding box center [557, 265] width 671 height 73
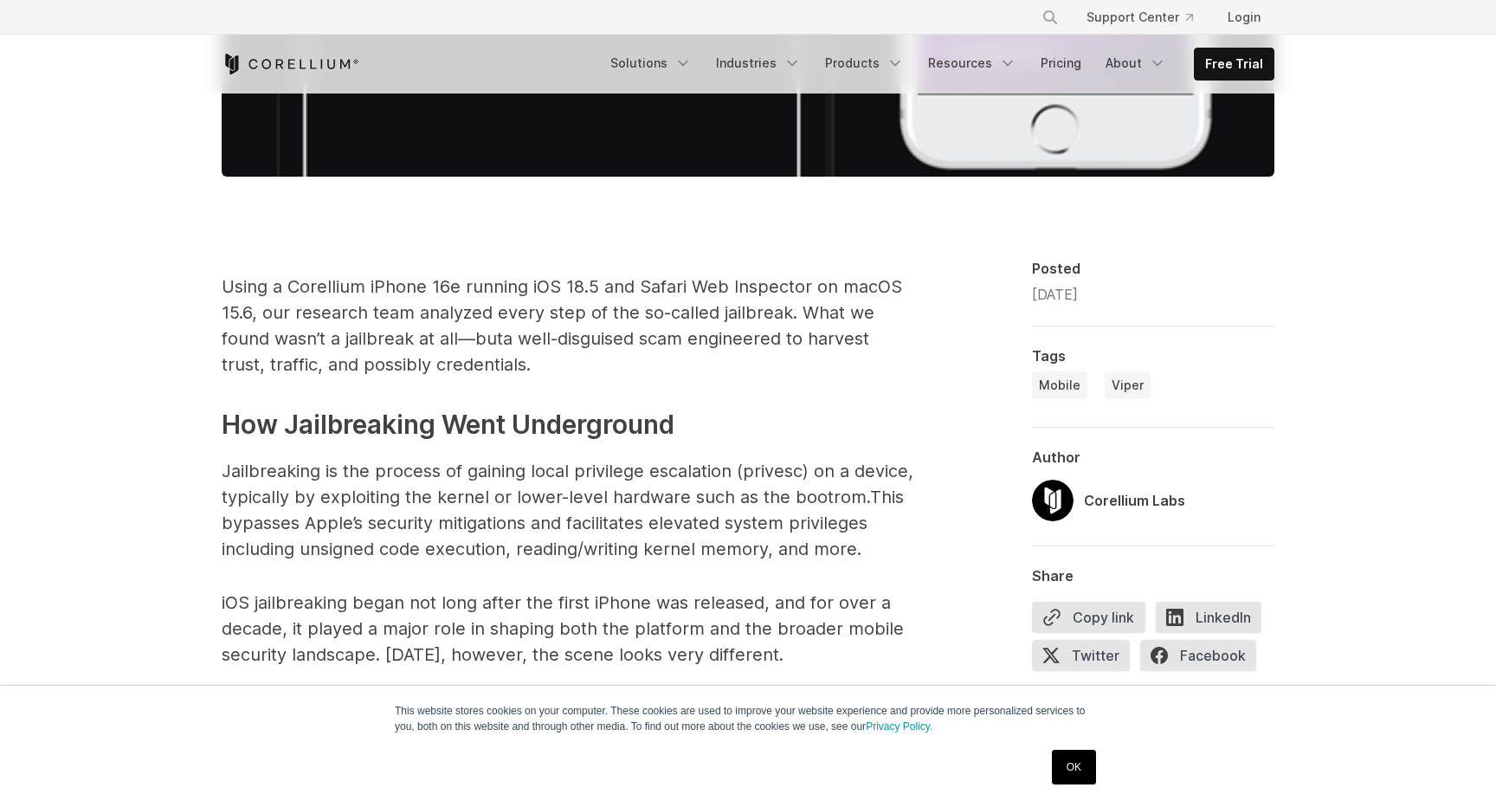
scroll to position [1042, 0]
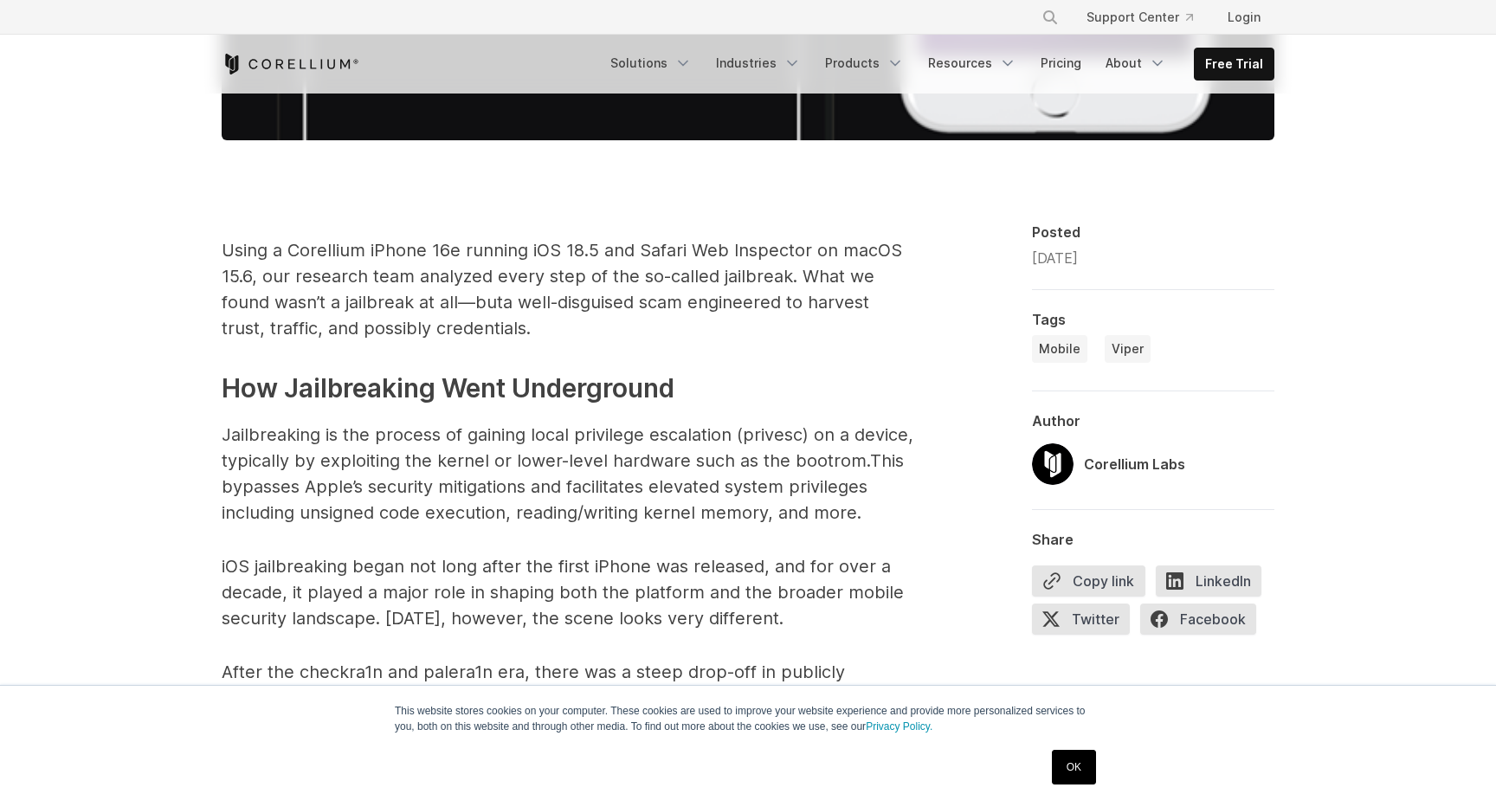
click at [651, 294] on span "a well-disguised scam engineered to harvest trust, traffic, and possibly creden…" at bounding box center [546, 315] width 648 height 47
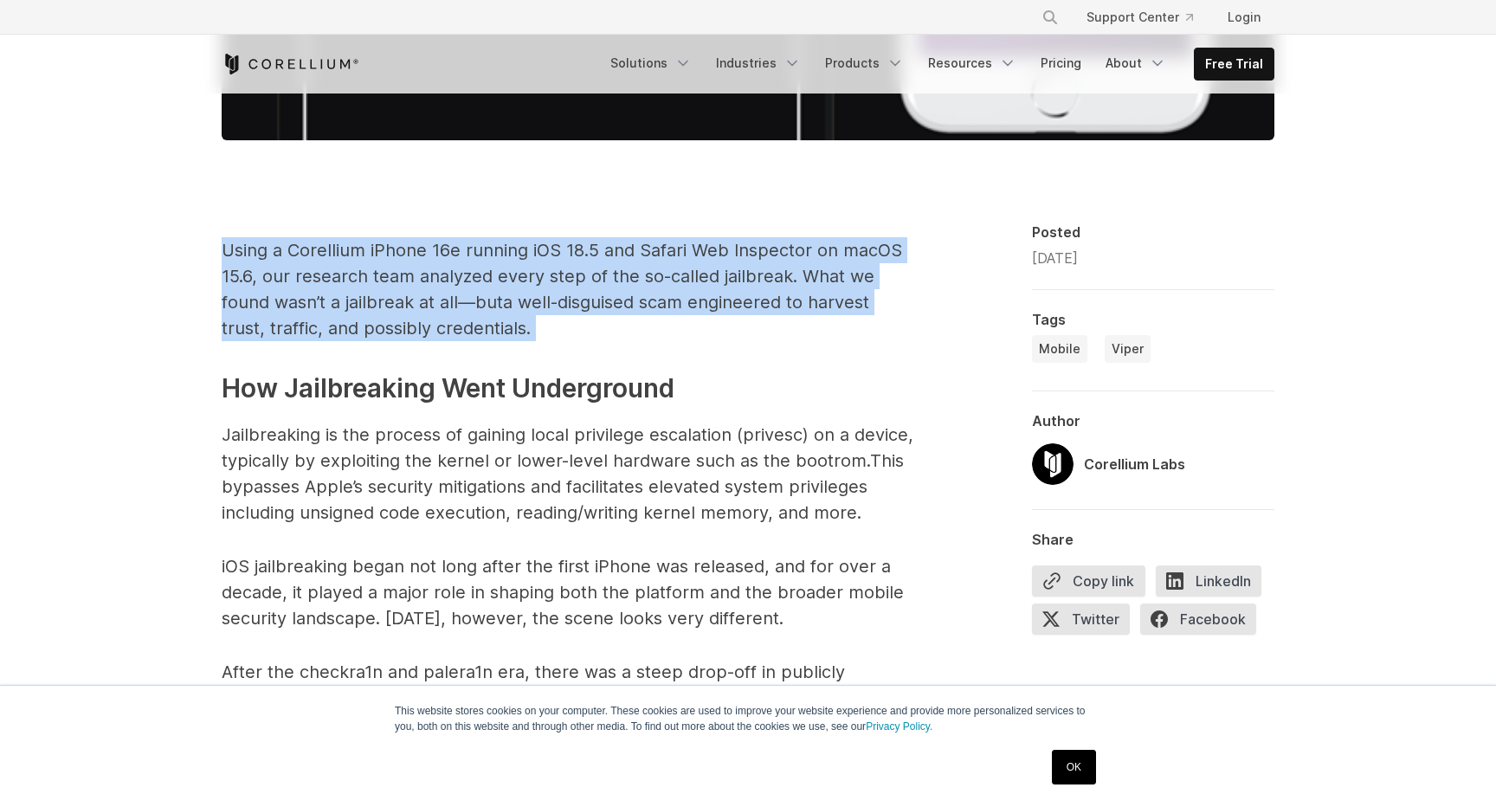
click at [626, 261] on p "Using a Corellium iPhone 16e running iOS 18.5 and Safari Web Inspector on macOS…" at bounding box center [568, 289] width 693 height 104
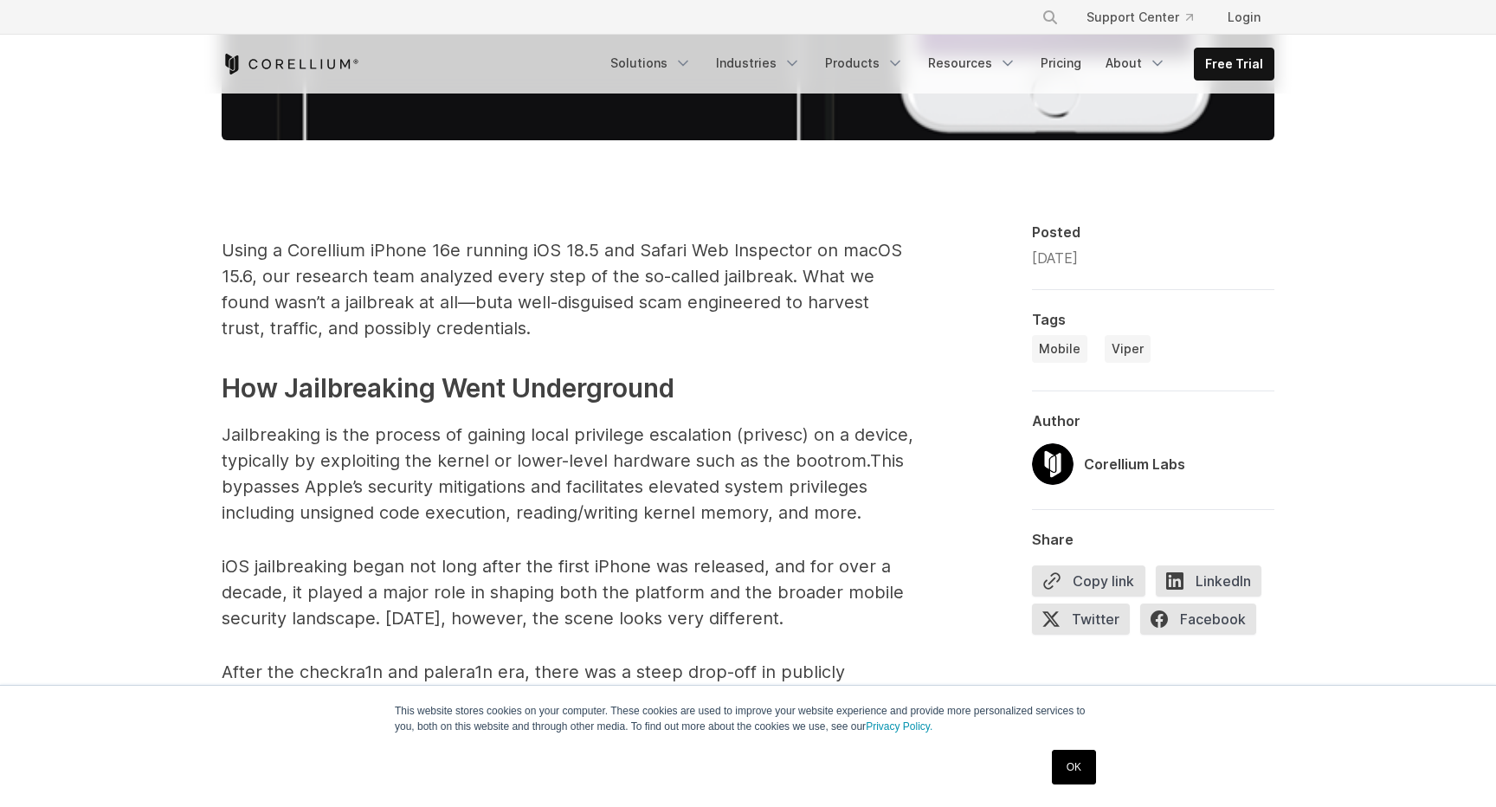
click at [626, 261] on p "Using a Corellium iPhone 16e running iOS 18.5 and Safari Web Inspector on macOS…" at bounding box center [568, 289] width 693 height 104
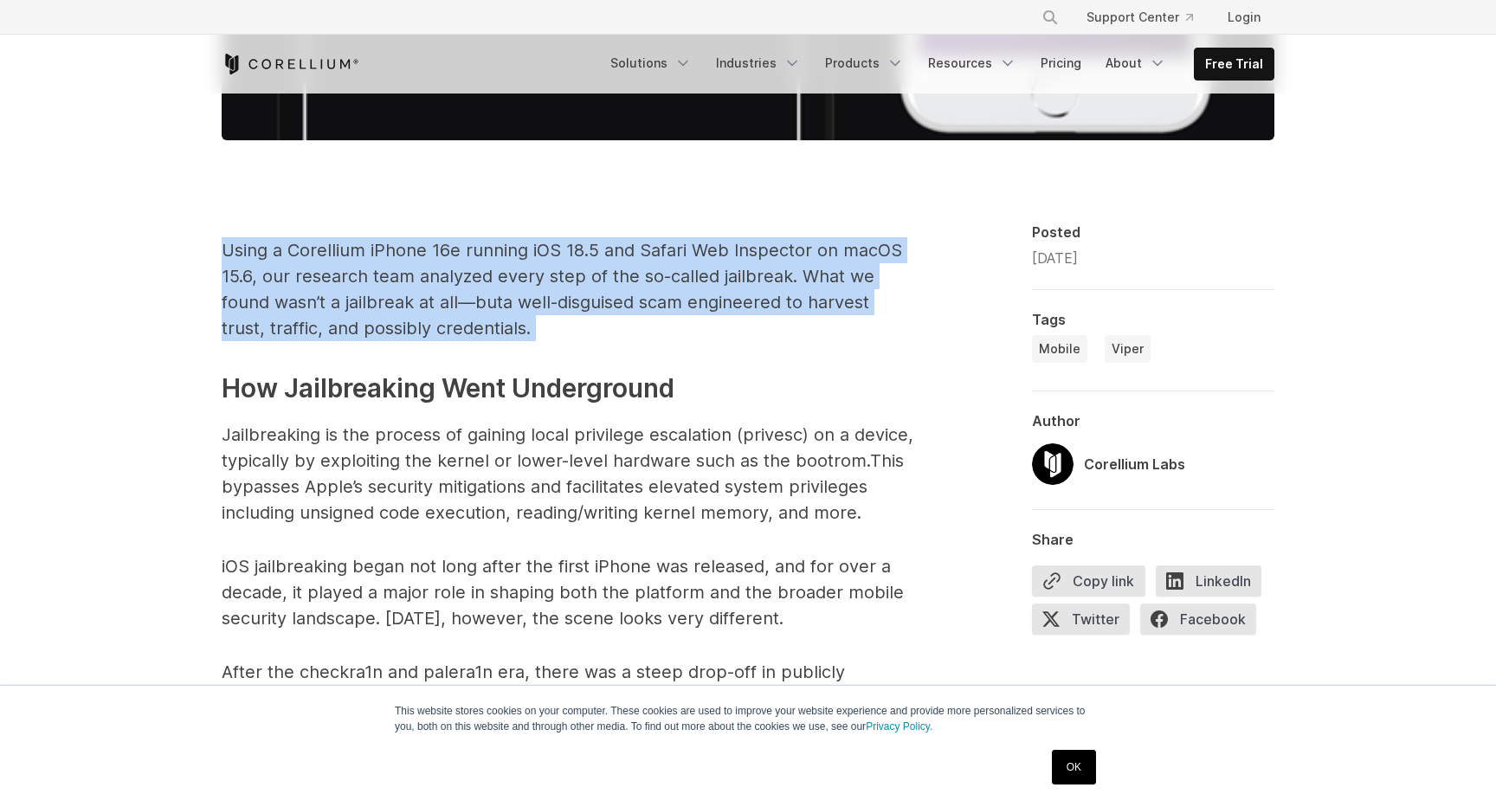
click at [607, 294] on span "a well-disguised scam engineered to harvest trust, traffic, and possibly creden…" at bounding box center [546, 315] width 648 height 47
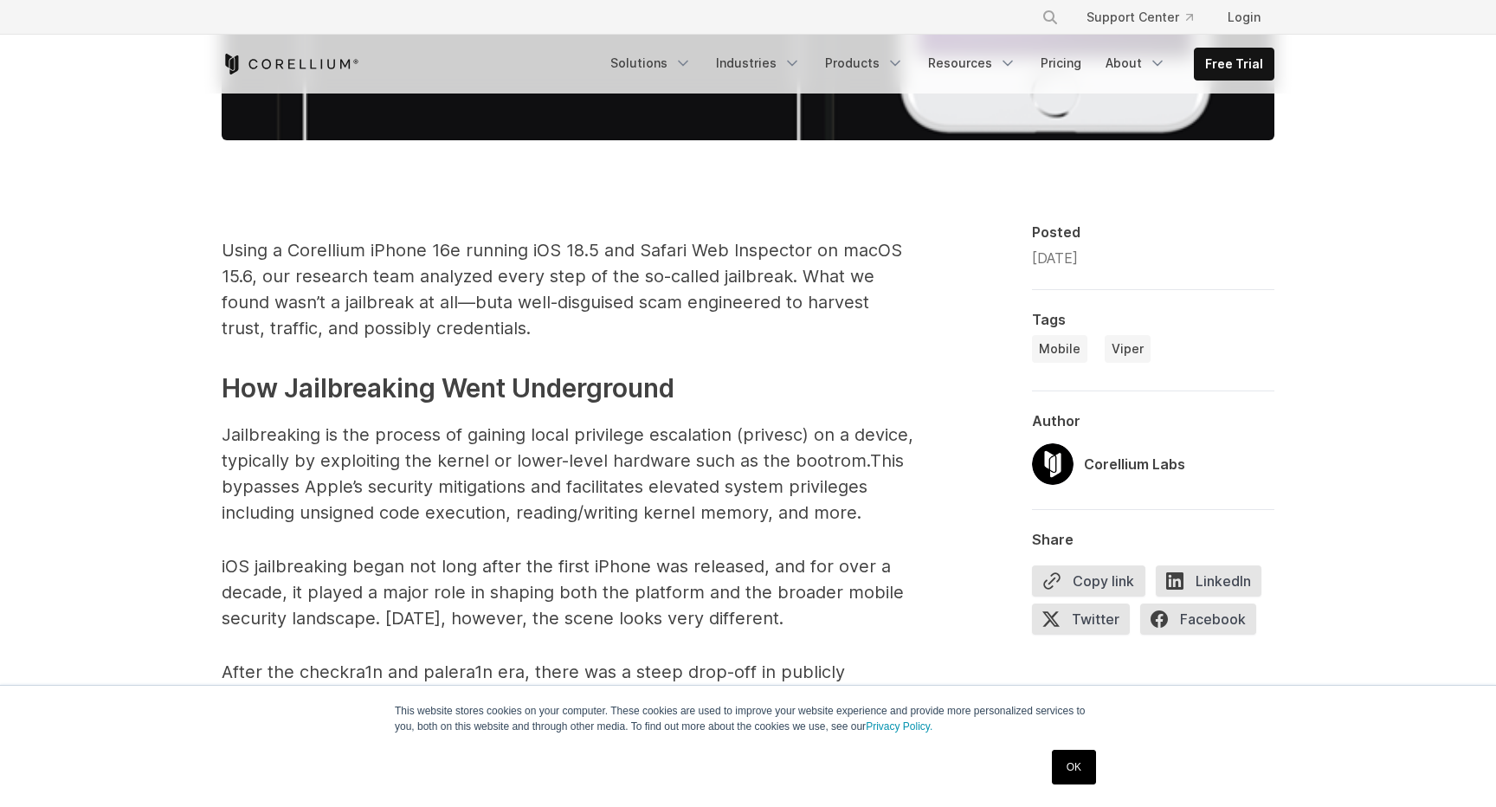
click at [607, 294] on span "a well-disguised scam engineered to harvest trust, traffic, and possibly creden…" at bounding box center [546, 315] width 648 height 47
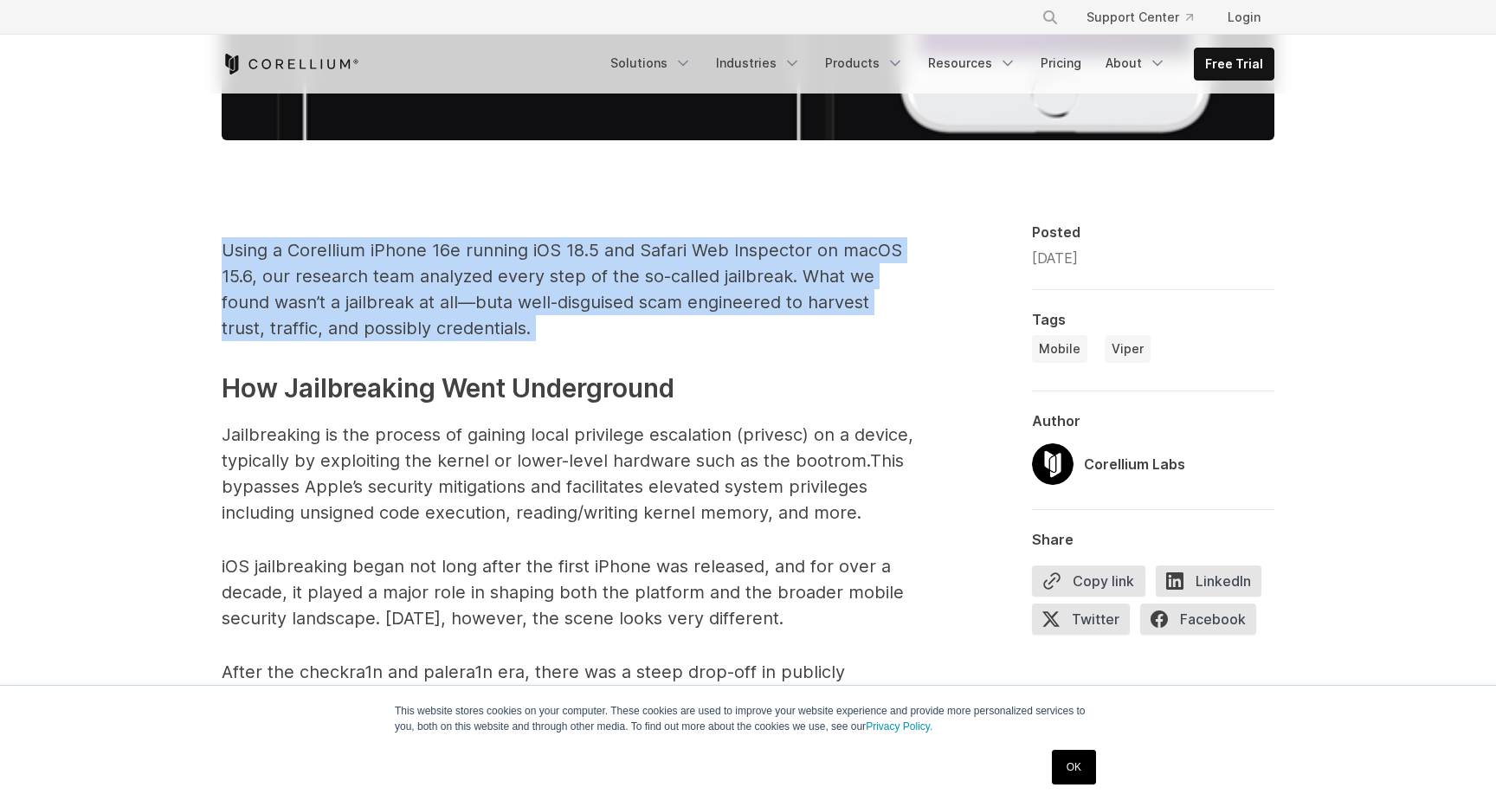
click at [469, 286] on span "Using a Corellium iPhone 16e running iOS 18.5 and Safari Web Inspector on macOS…" at bounding box center [562, 276] width 680 height 73
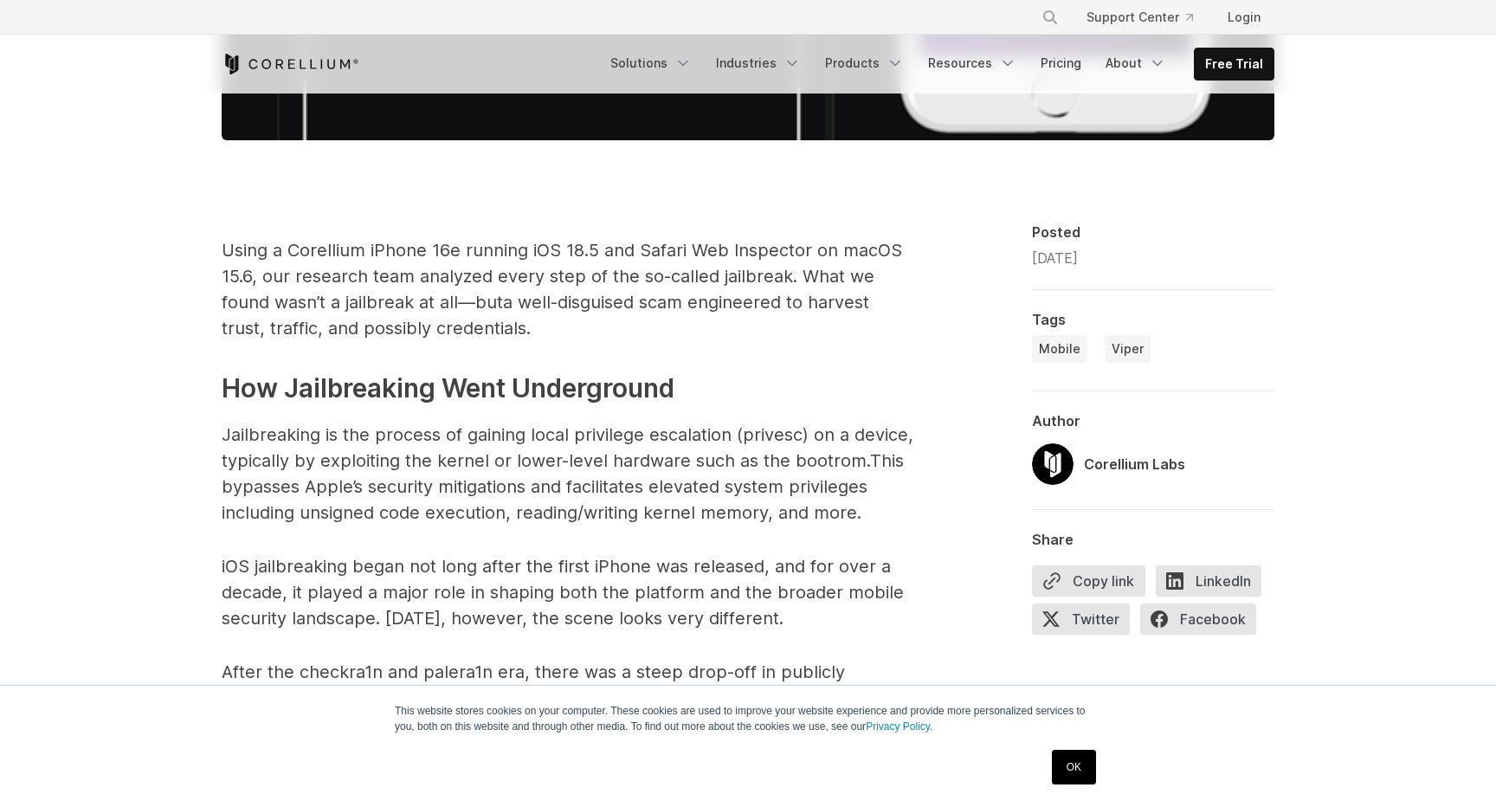
click at [469, 286] on span "Using a Corellium iPhone 16e running iOS 18.5 and Safari Web Inspector on macOS…" at bounding box center [562, 276] width 680 height 73
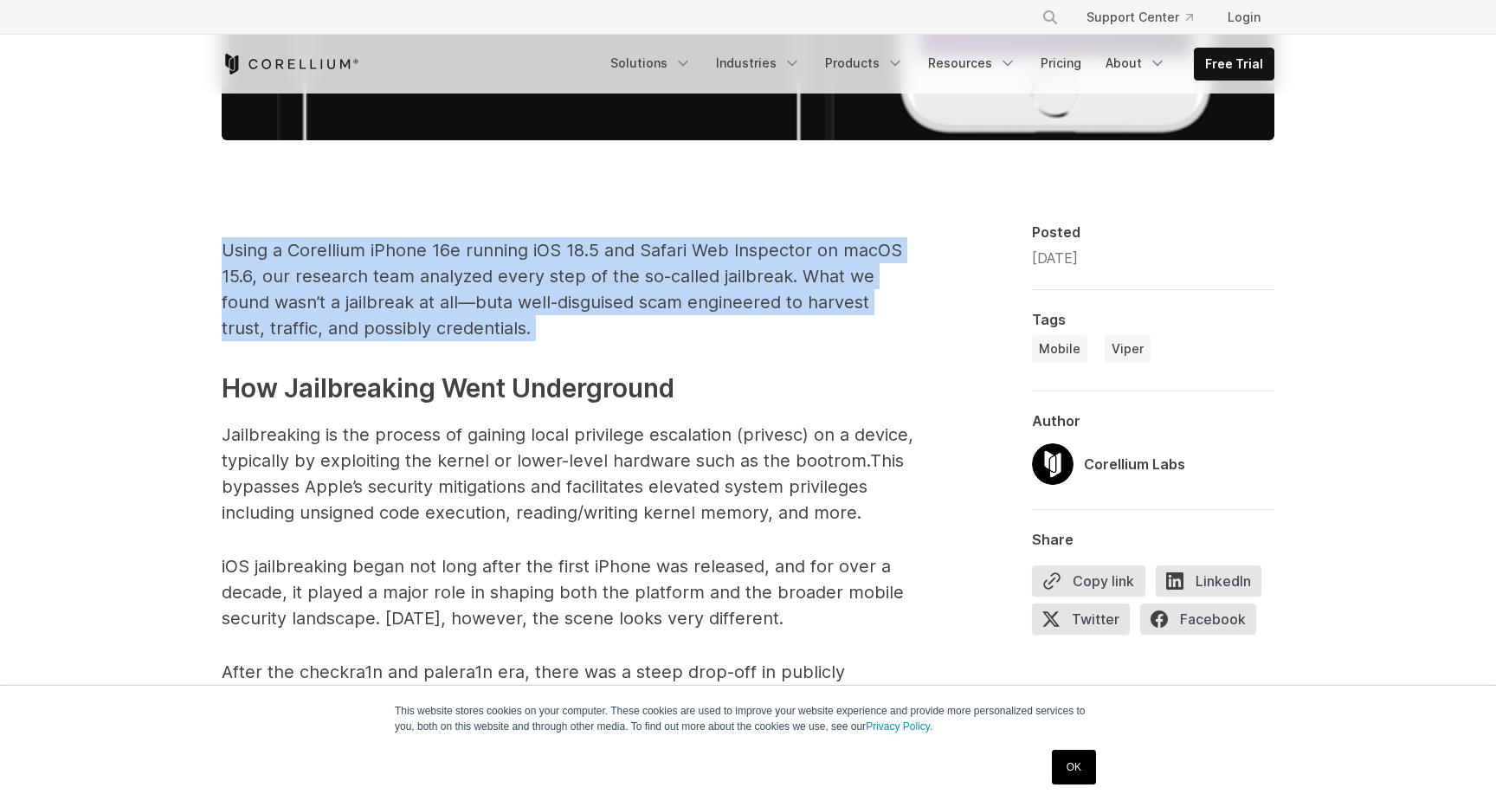
click at [410, 279] on span "Using a Corellium iPhone 16e running iOS 18.5 and Safari Web Inspector on macOS…" at bounding box center [562, 276] width 680 height 73
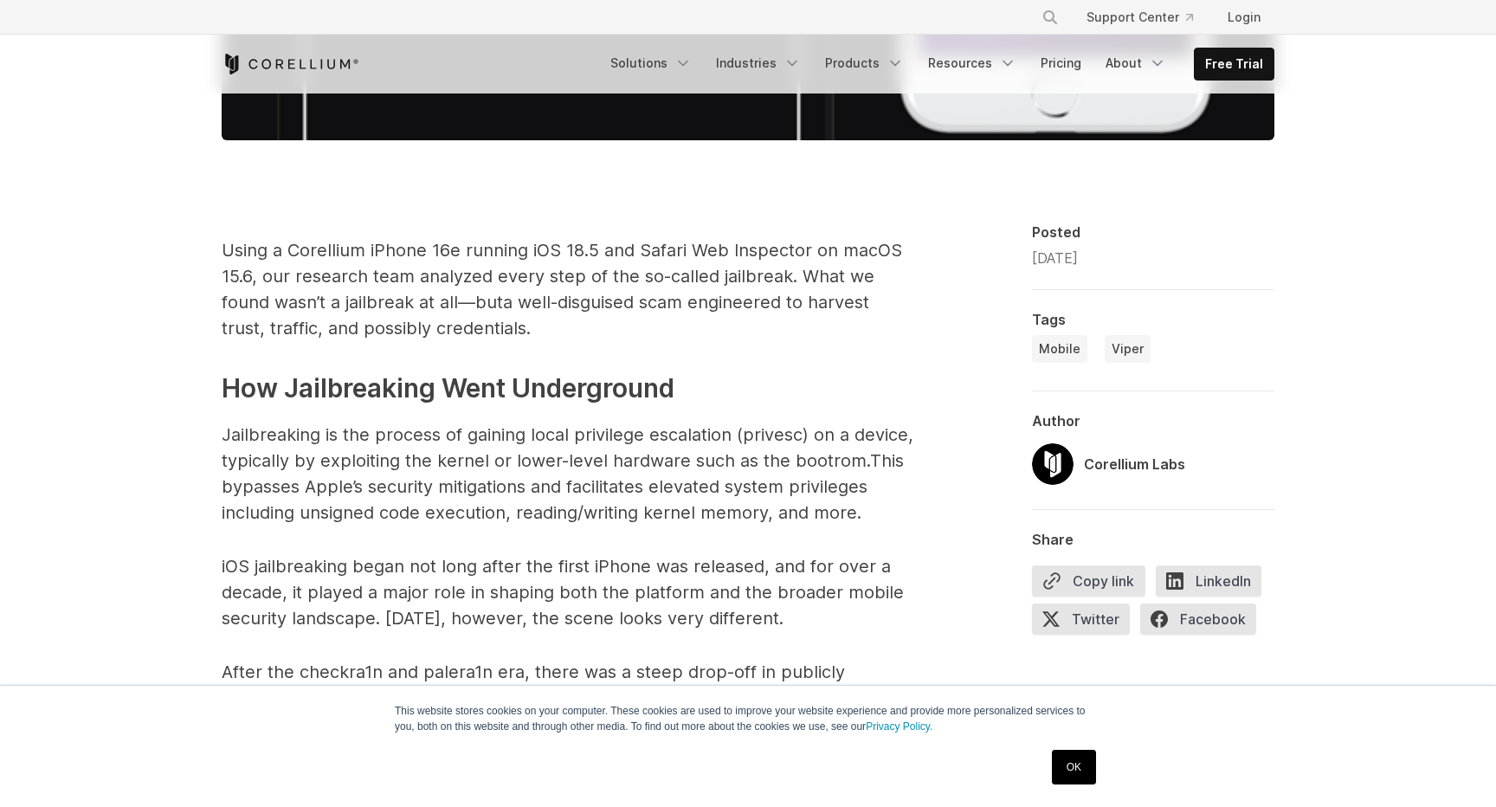
click at [410, 279] on span "Using a Corellium iPhone 16e running iOS 18.5 and Safari Web Inspector on macOS…" at bounding box center [562, 276] width 680 height 73
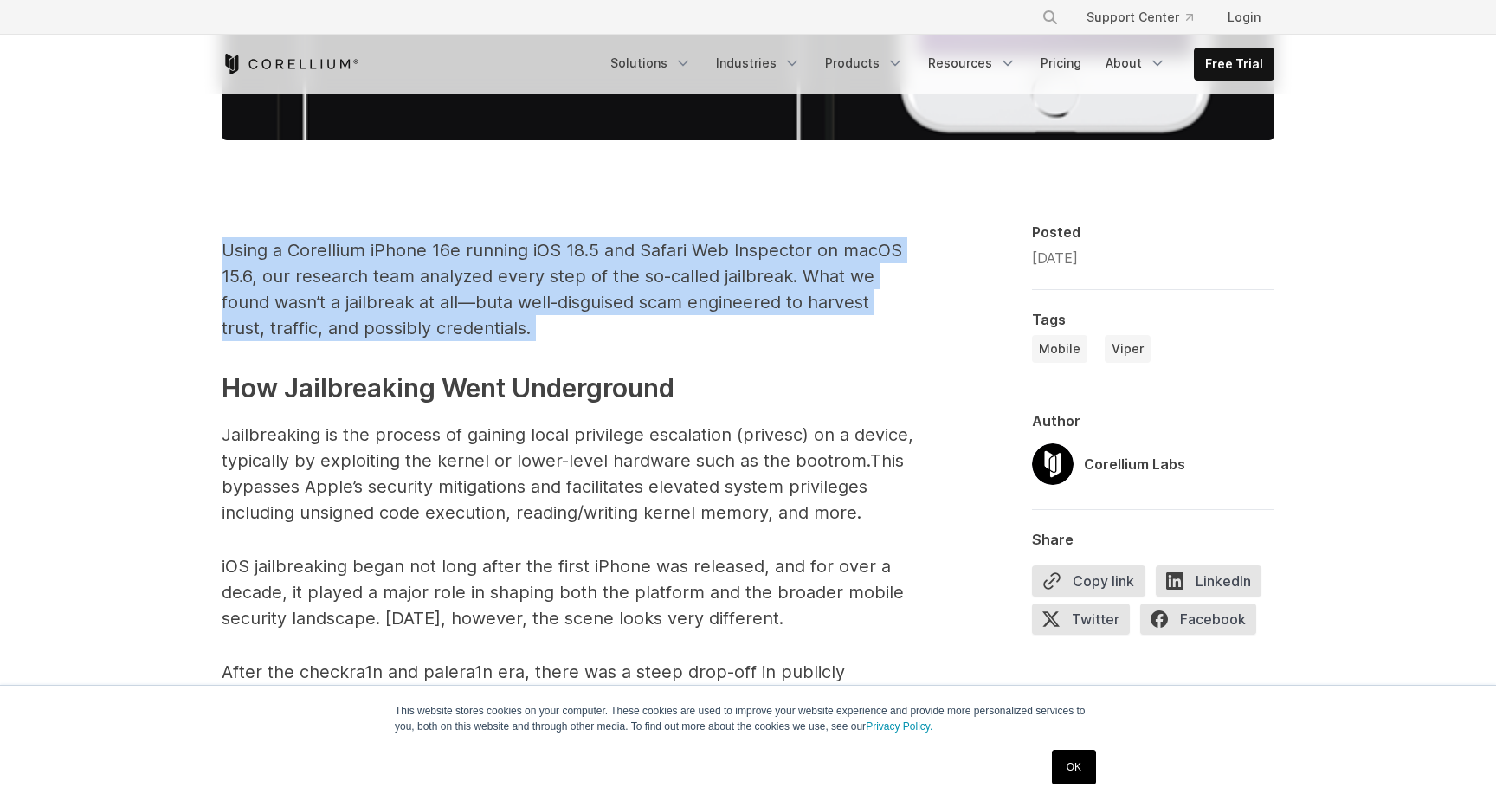
click at [437, 314] on p "Using a Corellium iPhone 16e running iOS 18.5 and Safari Web Inspector on macOS…" at bounding box center [568, 289] width 693 height 104
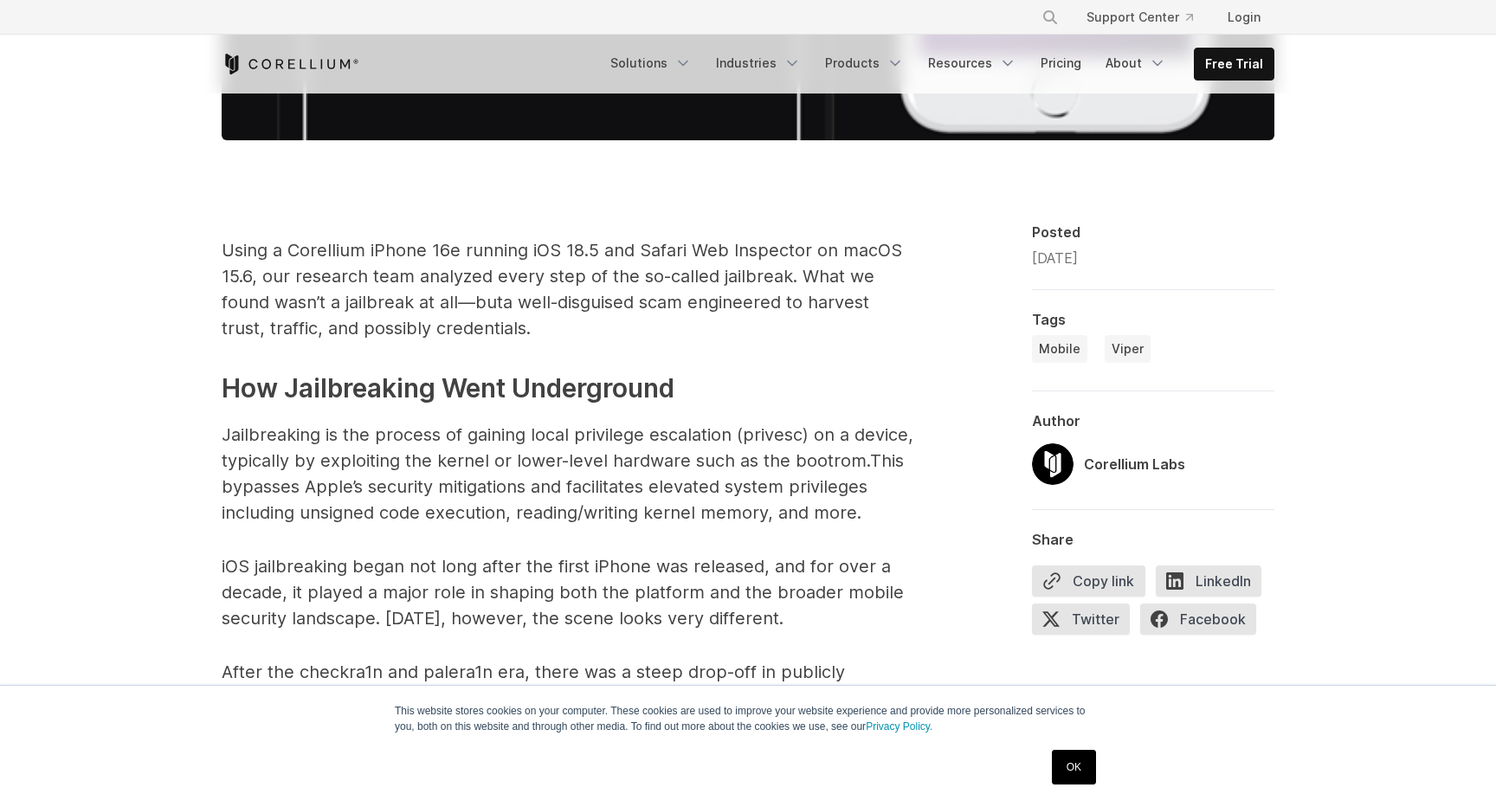
click at [437, 314] on p "Using a Corellium iPhone 16e running iOS 18.5 and Safari Web Inspector on macOS…" at bounding box center [568, 289] width 693 height 104
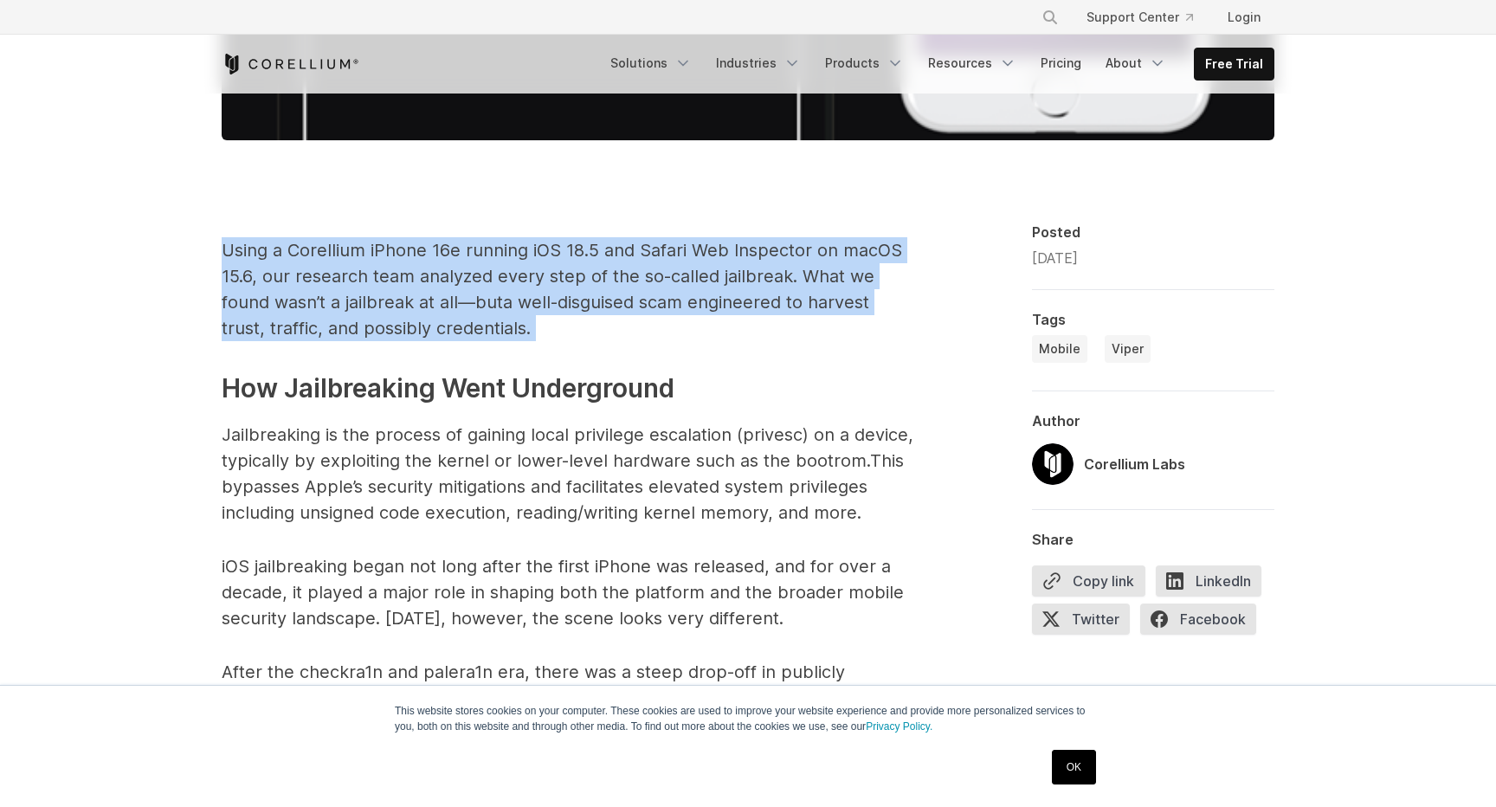
click at [437, 314] on p "Using a Corellium iPhone 16e running iOS 18.5 and Safari Web Inspector on macOS…" at bounding box center [568, 289] width 693 height 104
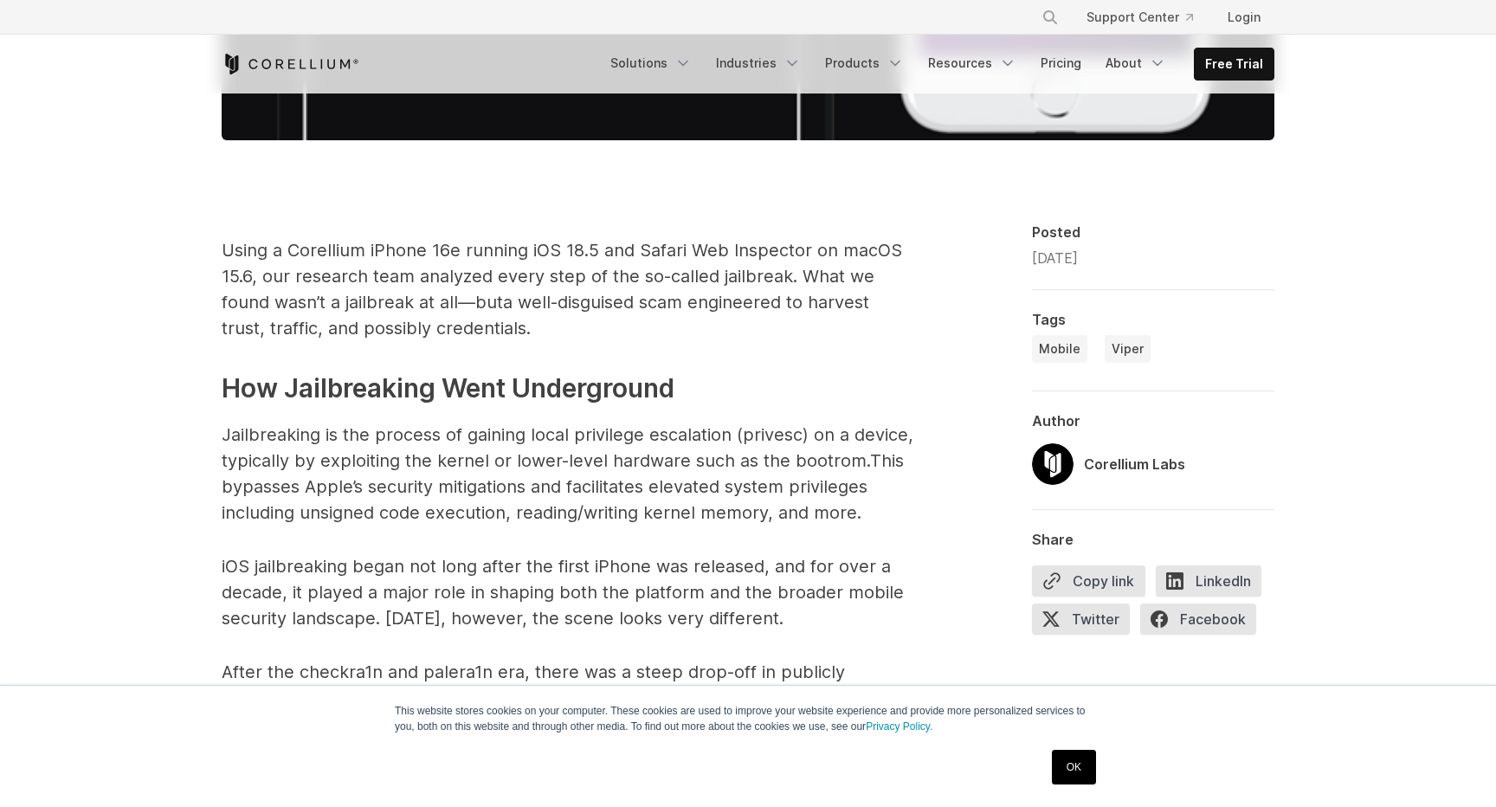
click at [437, 314] on p "Using a Corellium iPhone 16e running iOS 18.5 and Safari Web Inspector on macOS…" at bounding box center [568, 289] width 693 height 104
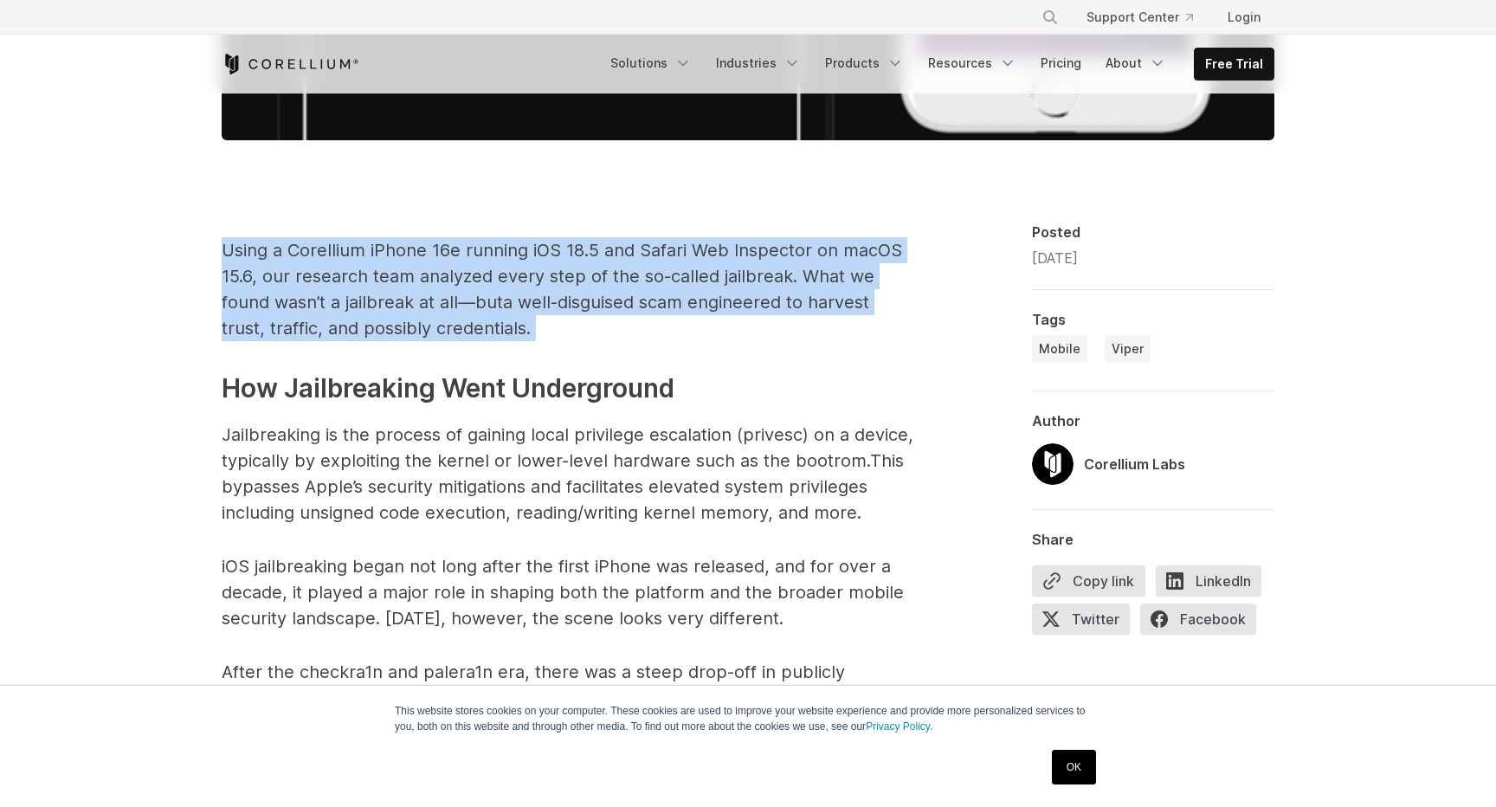
click at [383, 309] on span "Using a Corellium iPhone 16e running iOS 18.5 and Safari Web Inspector on macOS…" at bounding box center [562, 276] width 680 height 73
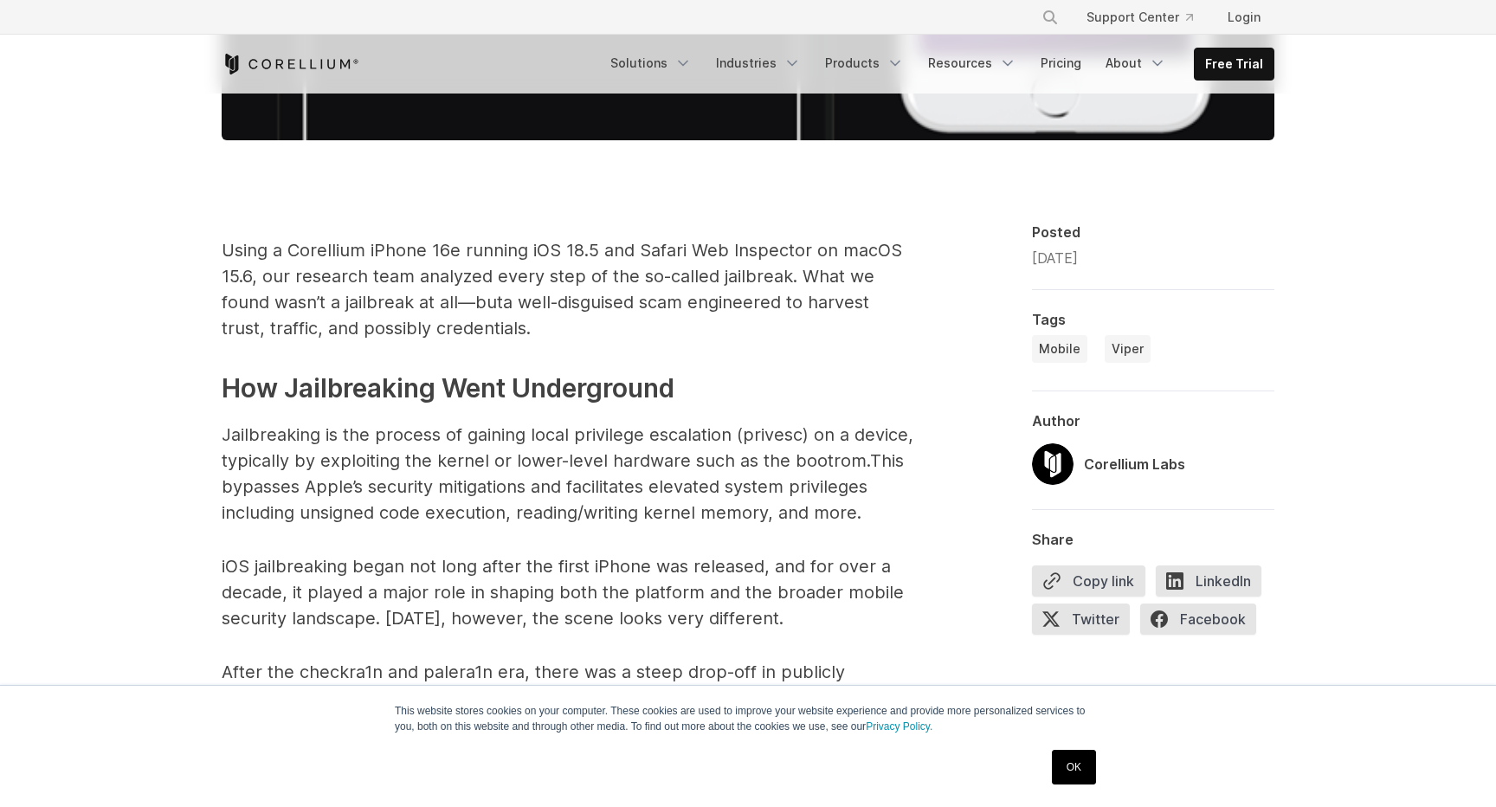
click at [383, 309] on span "Using a Corellium iPhone 16e running iOS 18.5 and Safari Web Inspector on macOS…" at bounding box center [562, 276] width 680 height 73
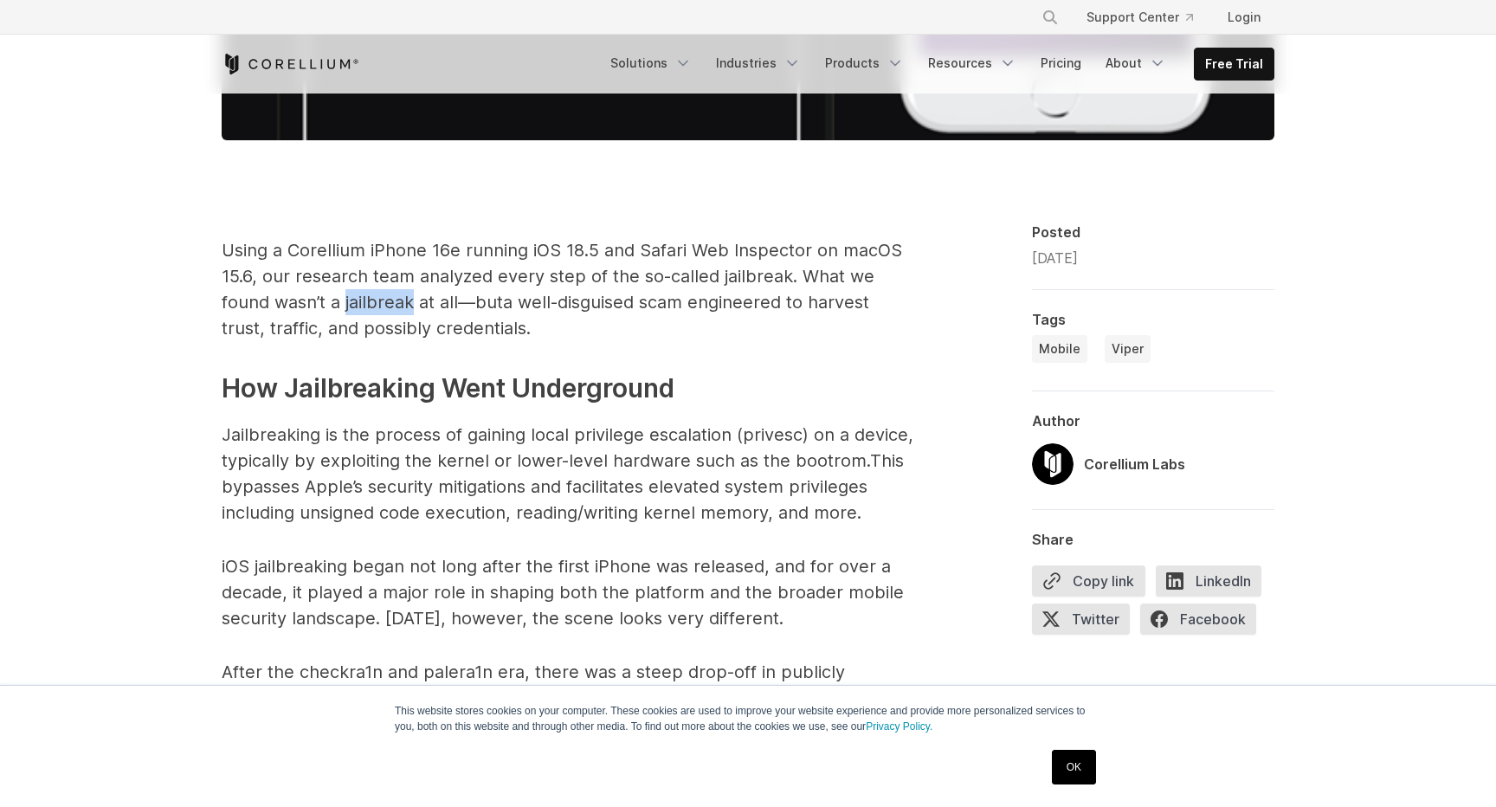
click at [383, 309] on span "Using a Corellium iPhone 16e running iOS 18.5 and Safari Web Inspector on macOS…" at bounding box center [562, 276] width 680 height 73
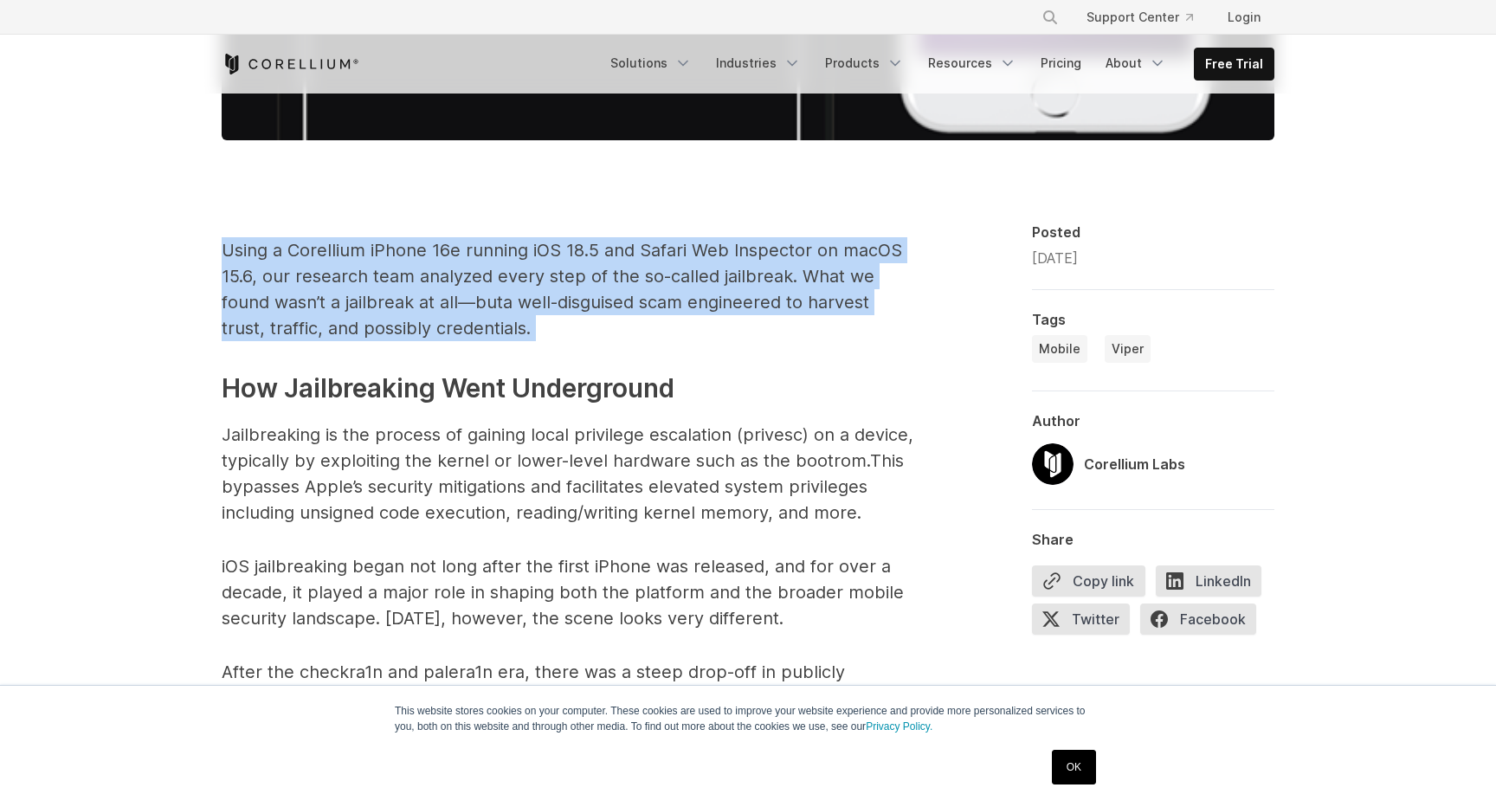
click at [383, 309] on span "Using a Corellium iPhone 16e running iOS 18.5 and Safari Web Inspector on macOS…" at bounding box center [562, 276] width 680 height 73
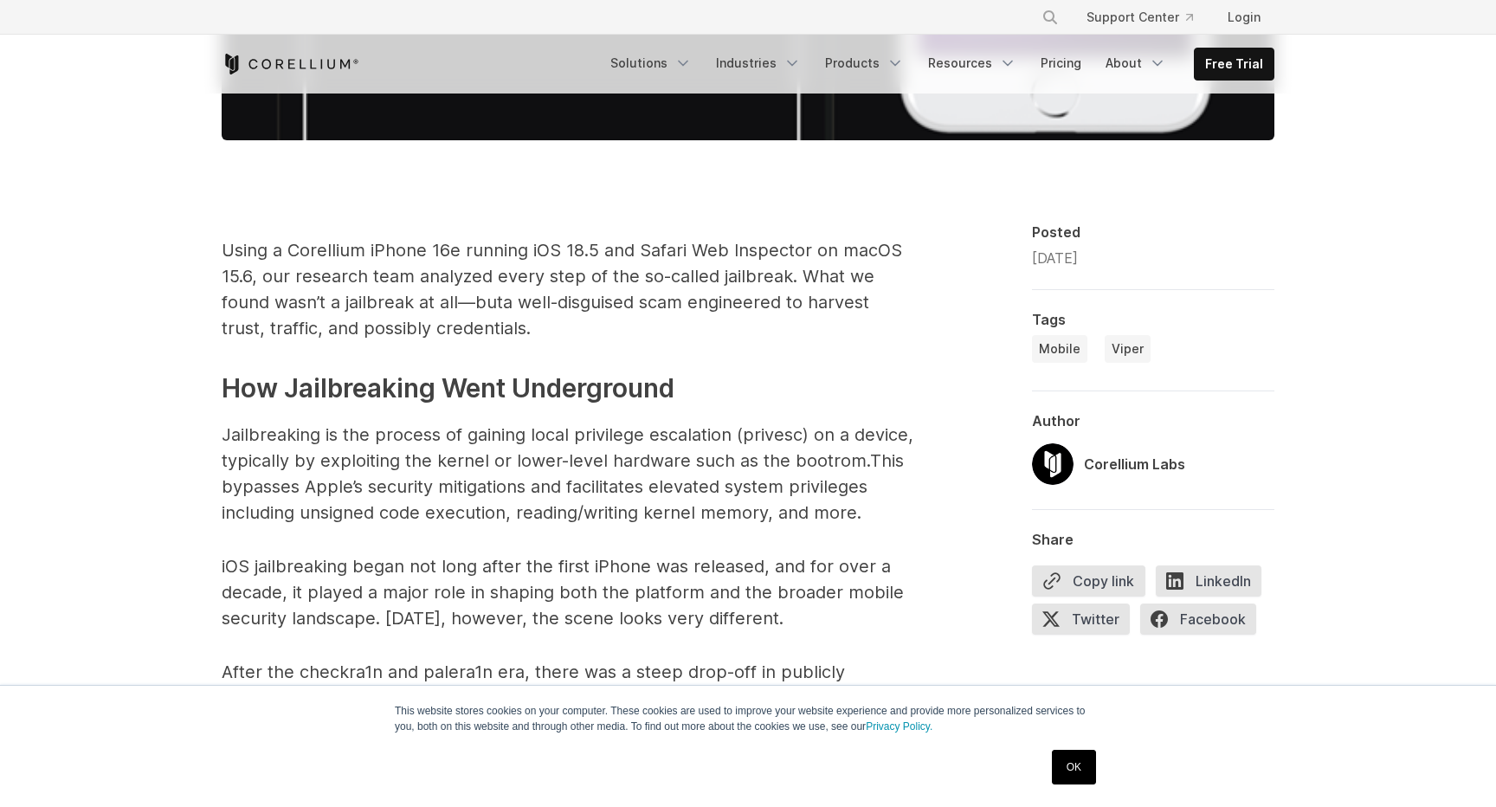
click at [383, 309] on span "Using a Corellium iPhone 16e running iOS 18.5 and Safari Web Inspector on macOS…" at bounding box center [562, 276] width 680 height 73
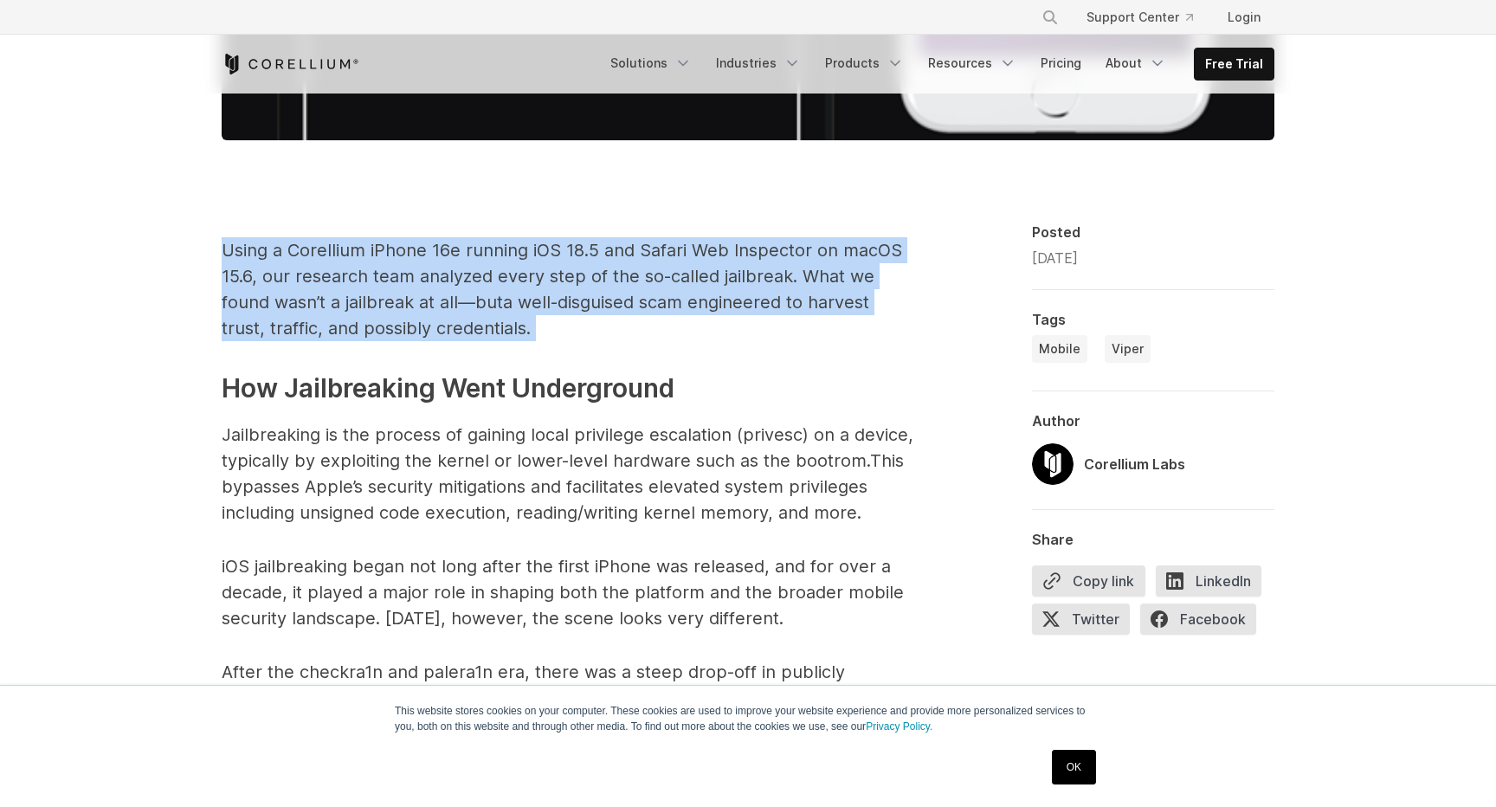
click at [382, 330] on span "a well-disguised scam engineered to harvest trust, traffic, and possibly creden…" at bounding box center [546, 315] width 648 height 47
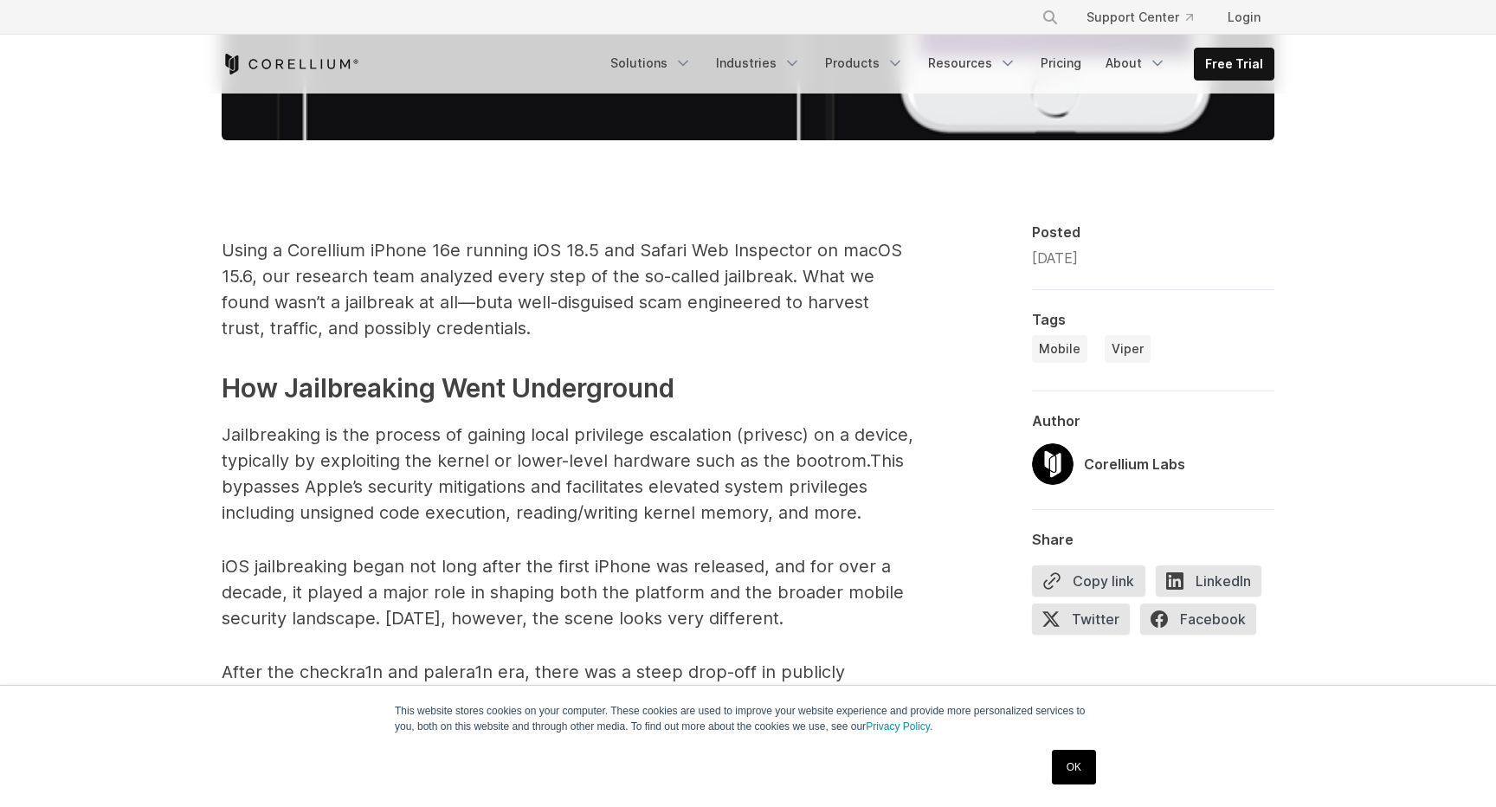
click at [382, 330] on span "a well-disguised scam engineered to harvest trust, traffic, and possibly creden…" at bounding box center [546, 315] width 648 height 47
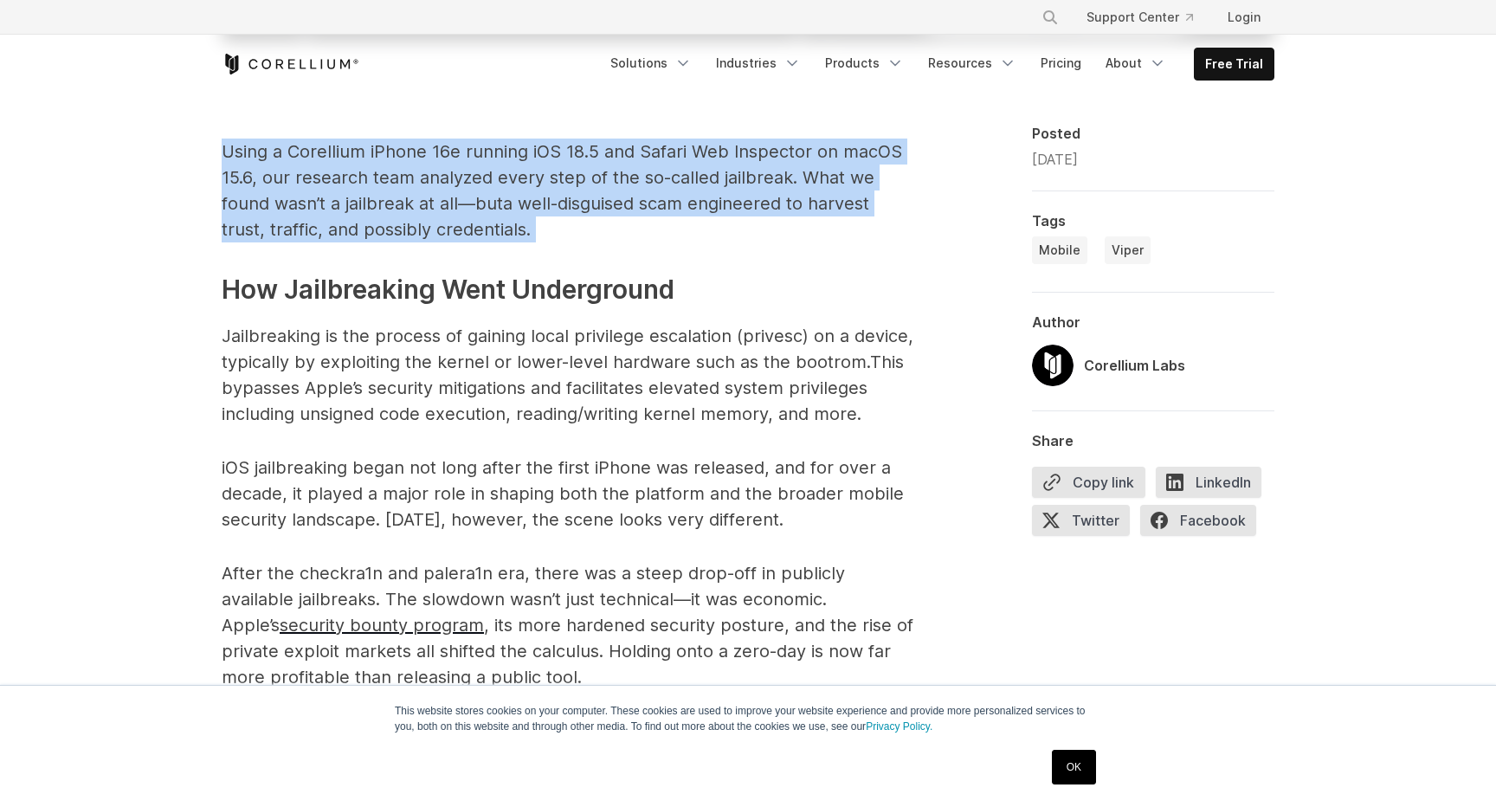
scroll to position [1208, 0]
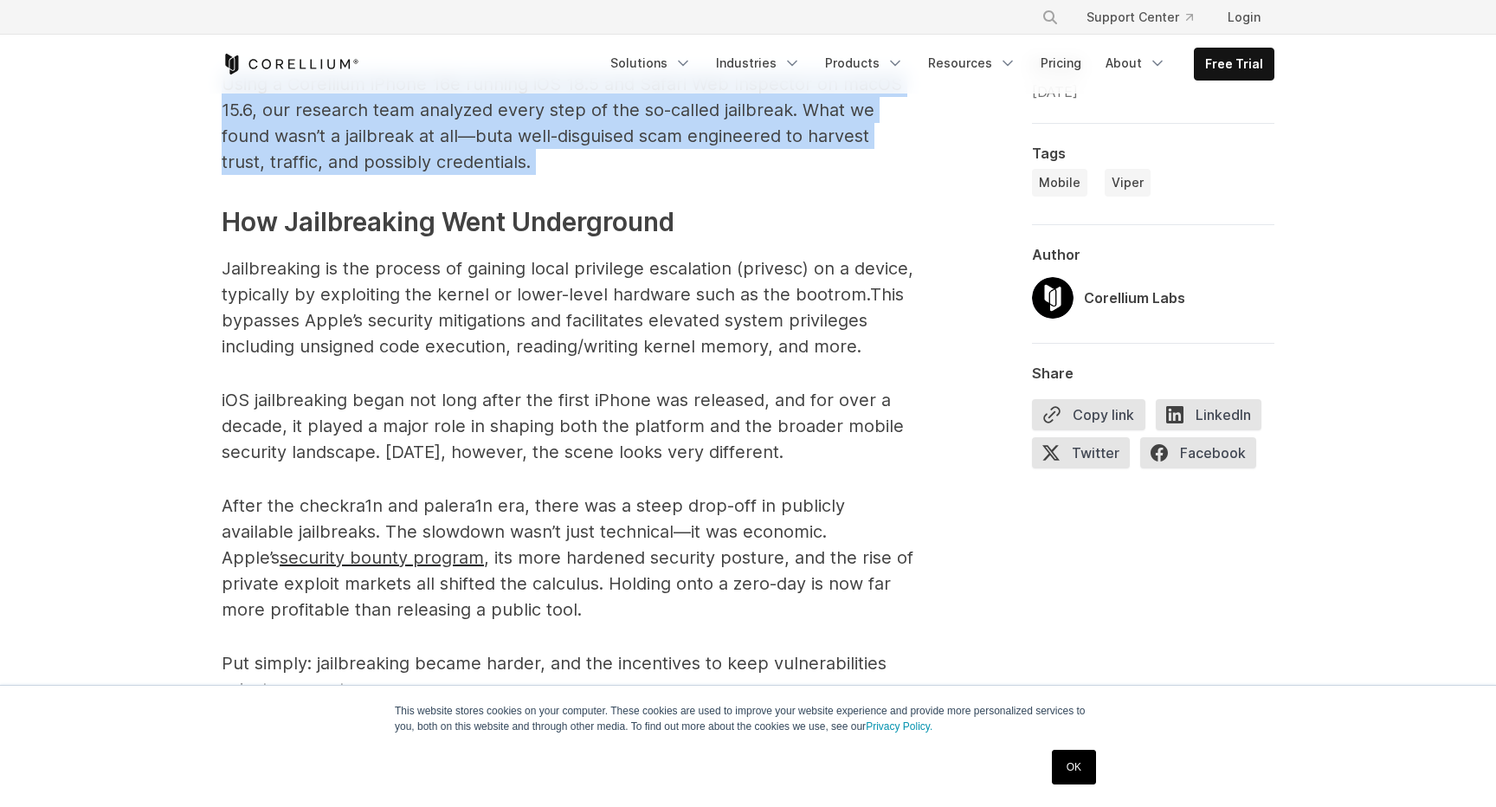
click at [382, 330] on span "This bypasses Apple’s security mitigations and facilitates elevated system priv…" at bounding box center [563, 320] width 682 height 73
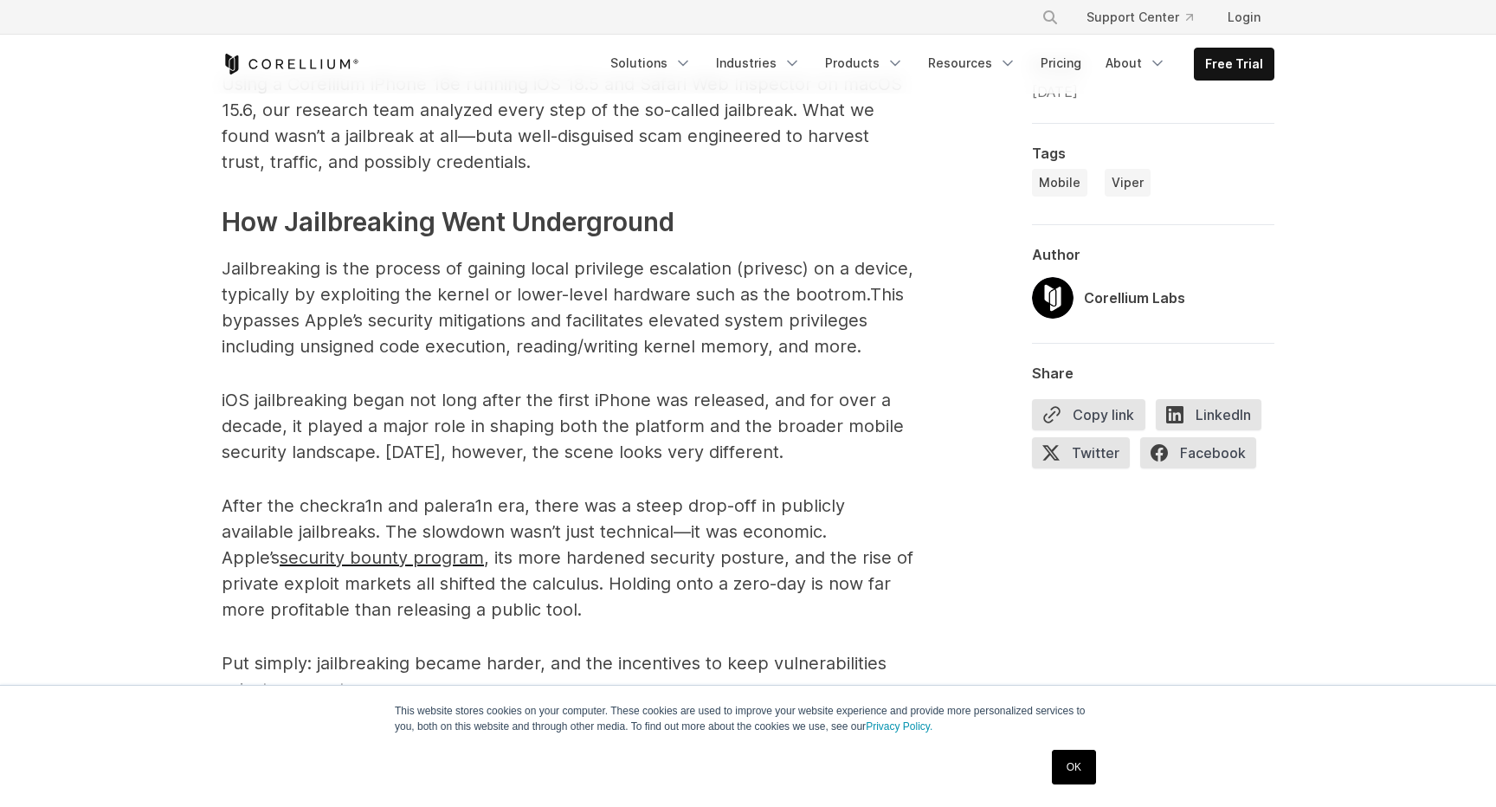
click at [382, 330] on span "This bypasses Apple’s security mitigations and facilitates elevated system priv…" at bounding box center [563, 320] width 682 height 73
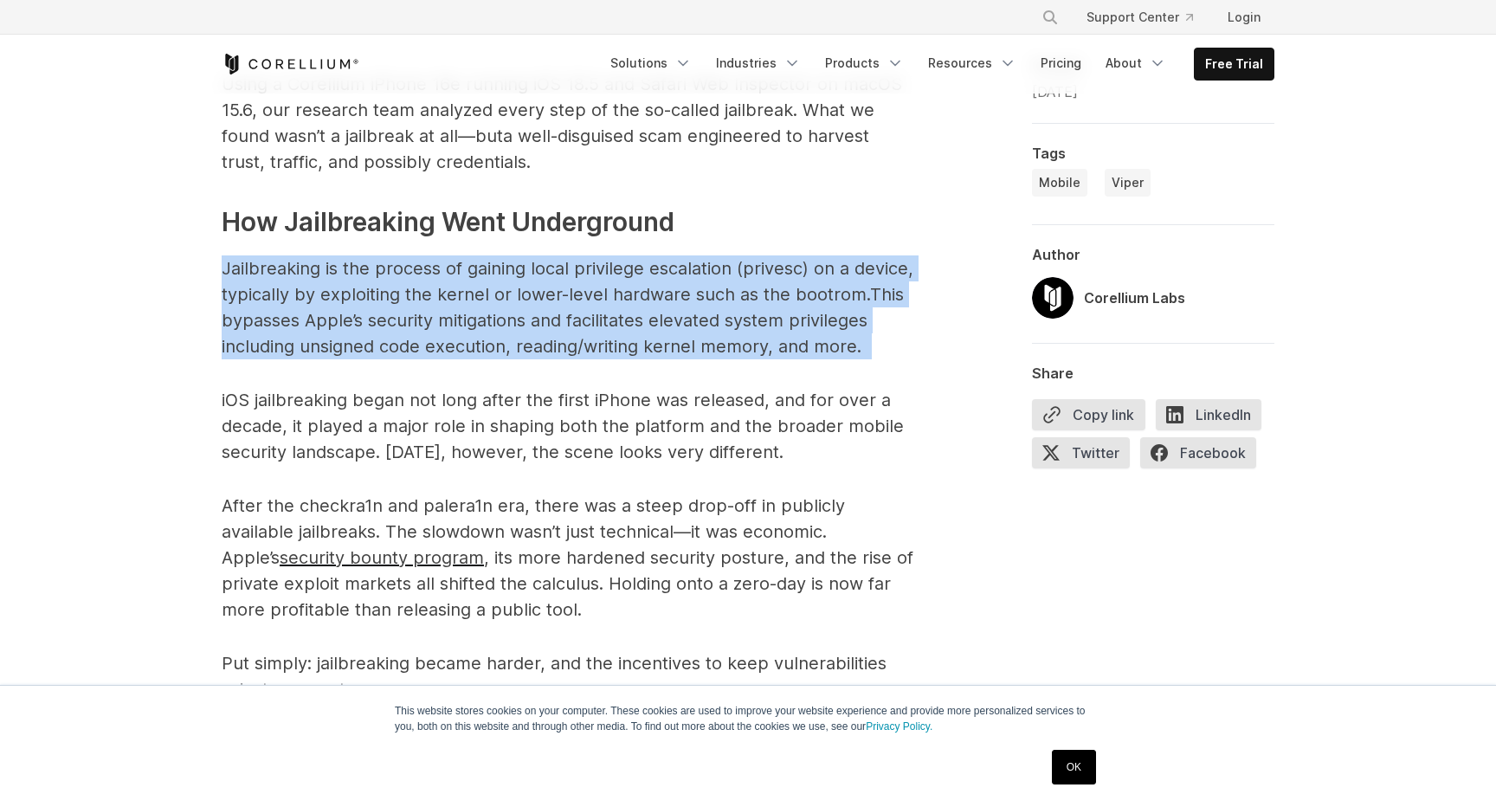
click at [382, 330] on span "This bypasses Apple’s security mitigations and facilitates elevated system priv…" at bounding box center [563, 320] width 682 height 73
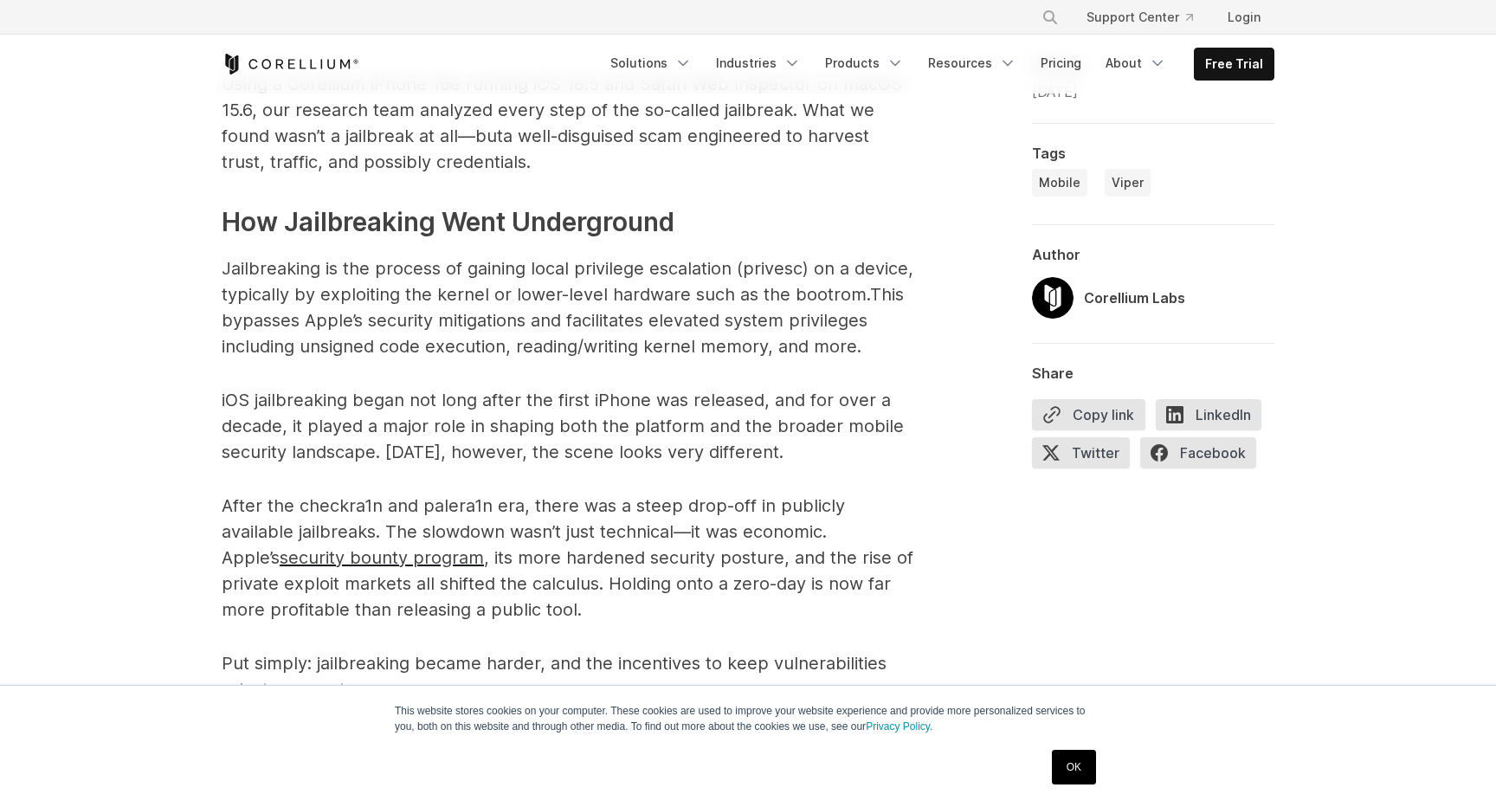
click at [382, 330] on span "This bypasses Apple’s security mitigations and facilitates elevated system priv…" at bounding box center [563, 320] width 682 height 73
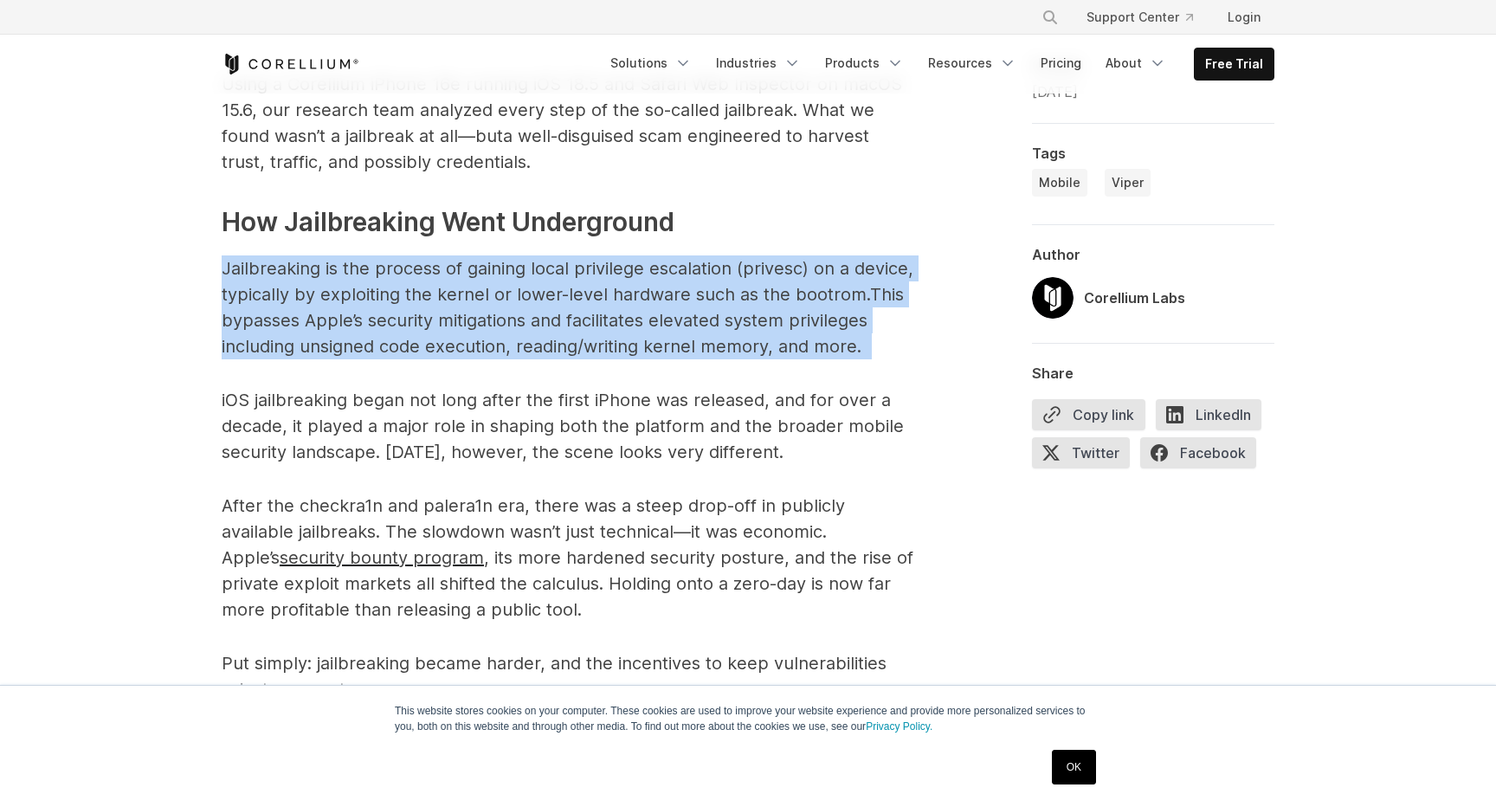
click at [440, 267] on span "Jailbreaking is the process of gaining local privilege escalation (privesc) on …" at bounding box center [568, 281] width 692 height 47
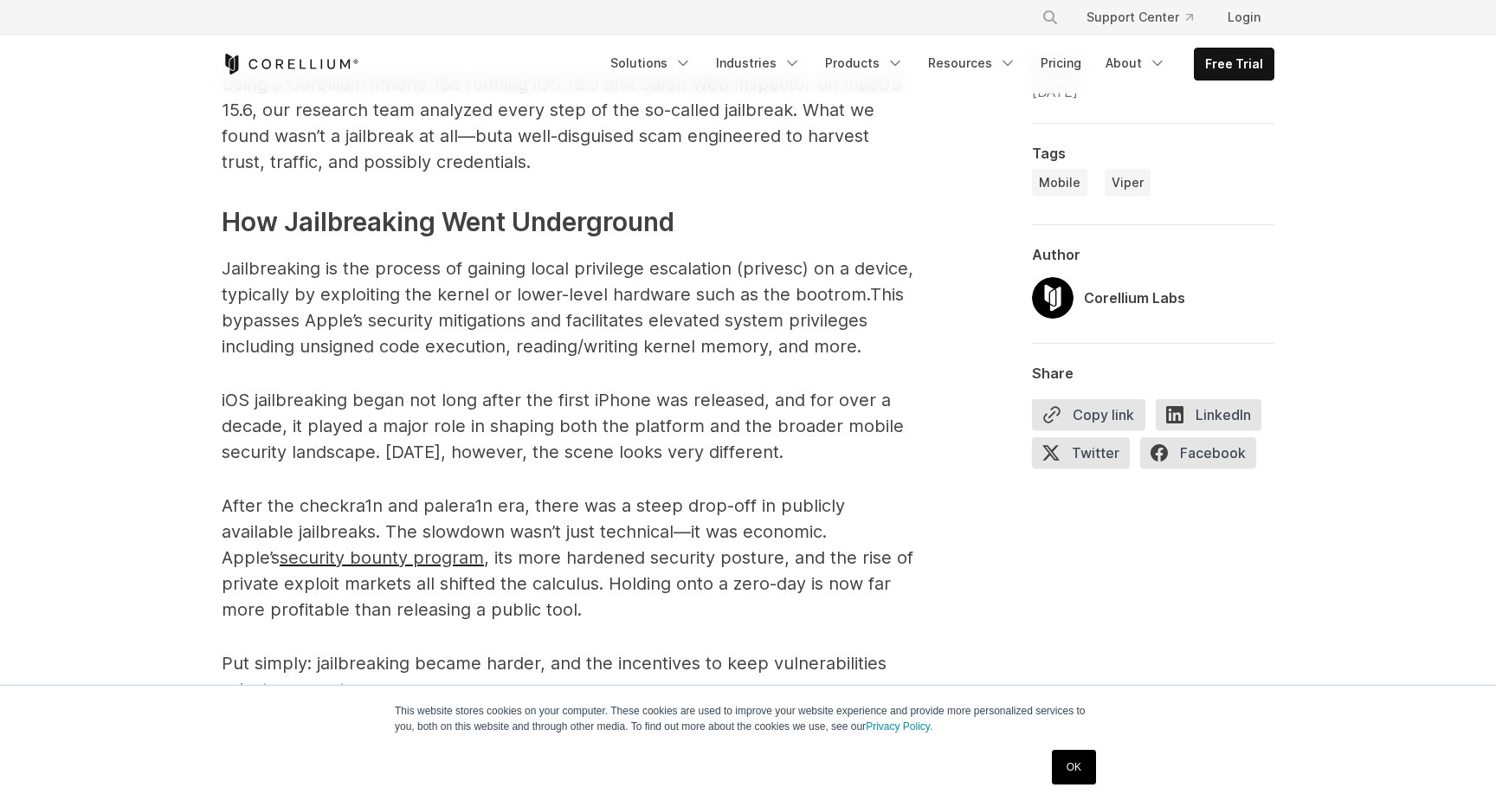
click at [440, 267] on span "Jailbreaking is the process of gaining local privilege escalation (privesc) on …" at bounding box center [568, 281] width 692 height 47
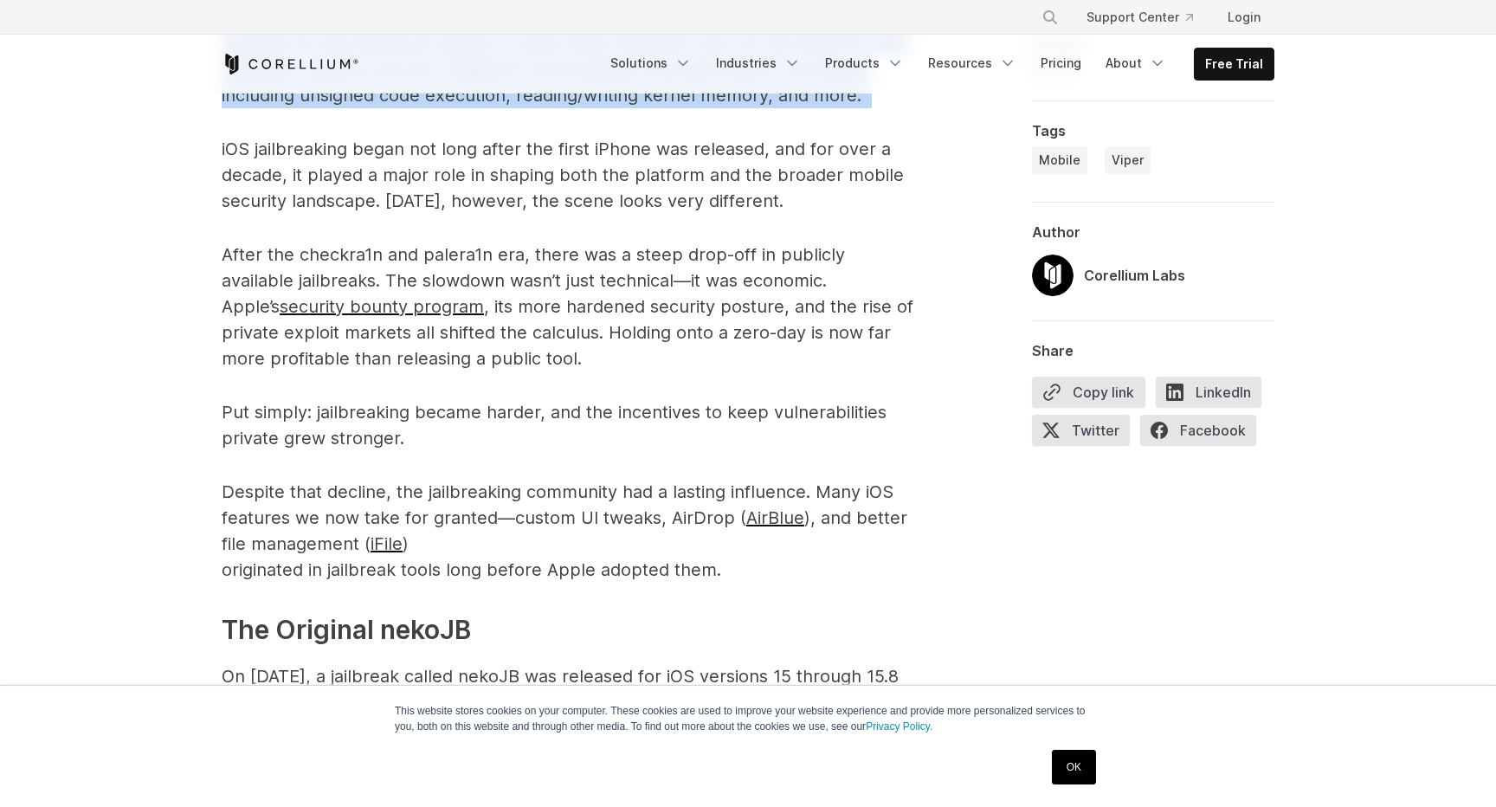
scroll to position [1460, 0]
click at [440, 267] on p "After the checkra1n and palera1n era, there was a steep drop-off in publicly av…" at bounding box center [568, 306] width 693 height 130
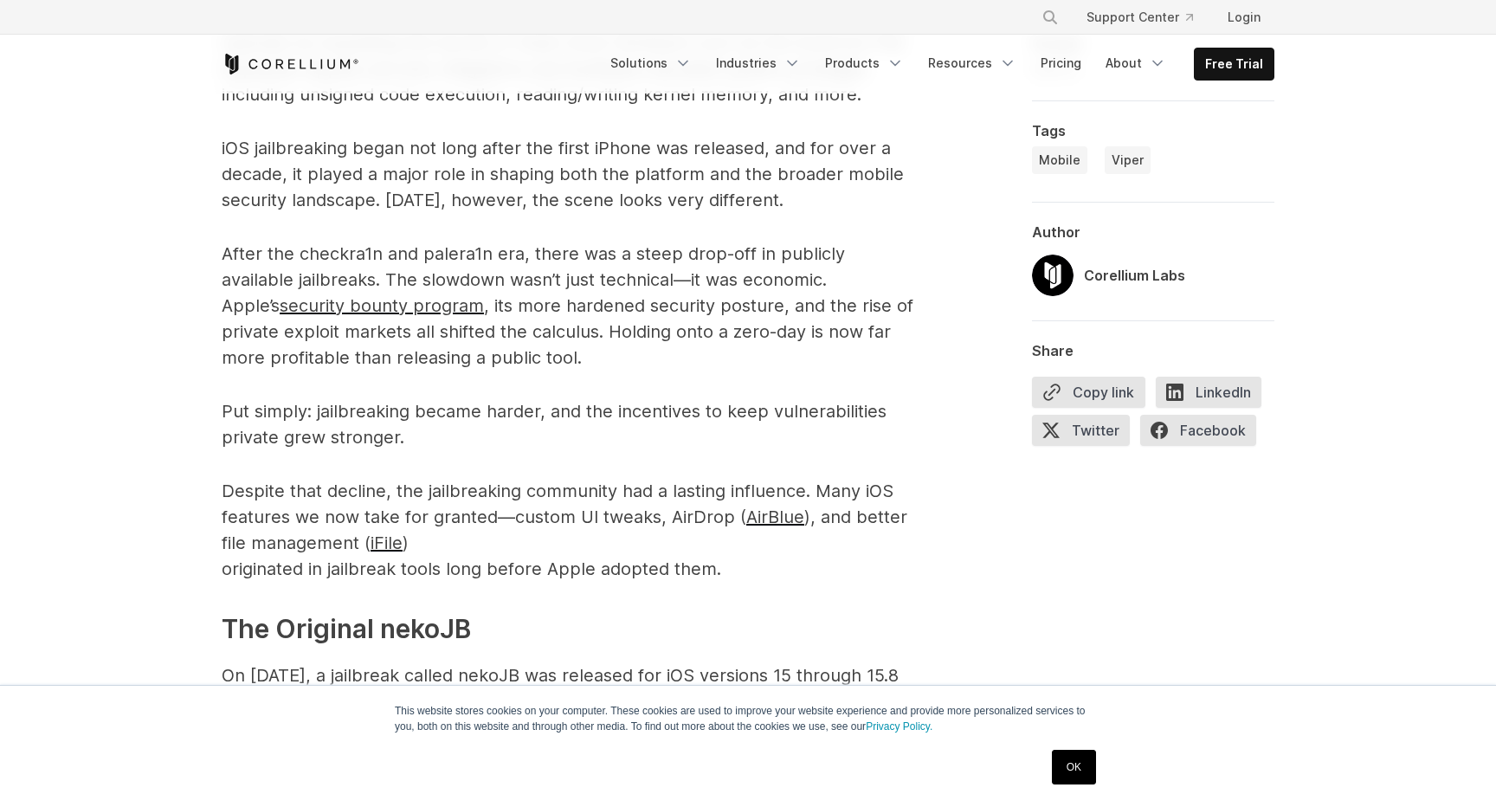
click at [440, 267] on p "After the checkra1n and palera1n era, there was a steep drop-off in publicly av…" at bounding box center [568, 306] width 693 height 130
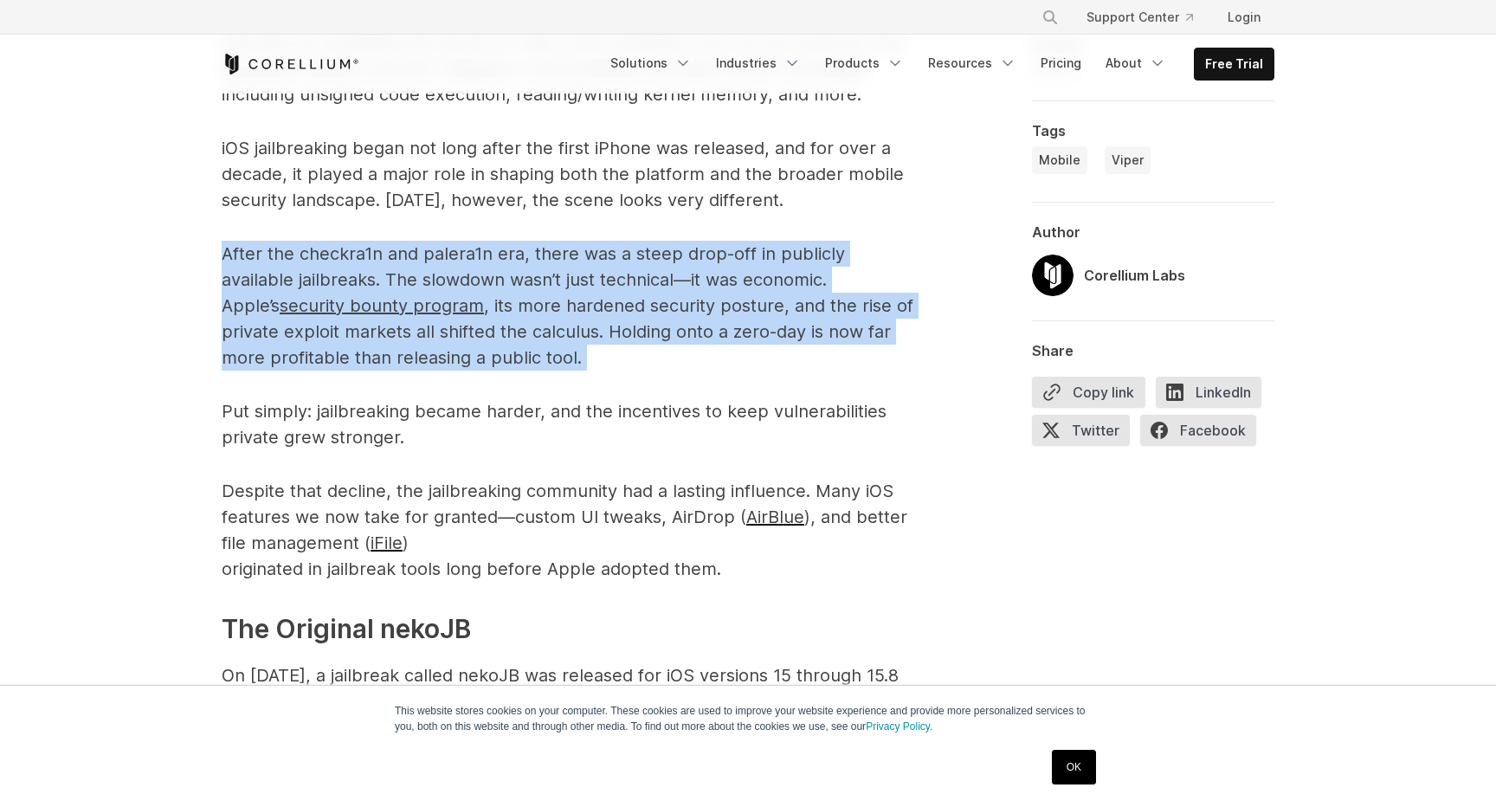
click at [439, 319] on p "After the checkra1n and palera1n era, there was a steep drop-off in publicly av…" at bounding box center [568, 306] width 693 height 130
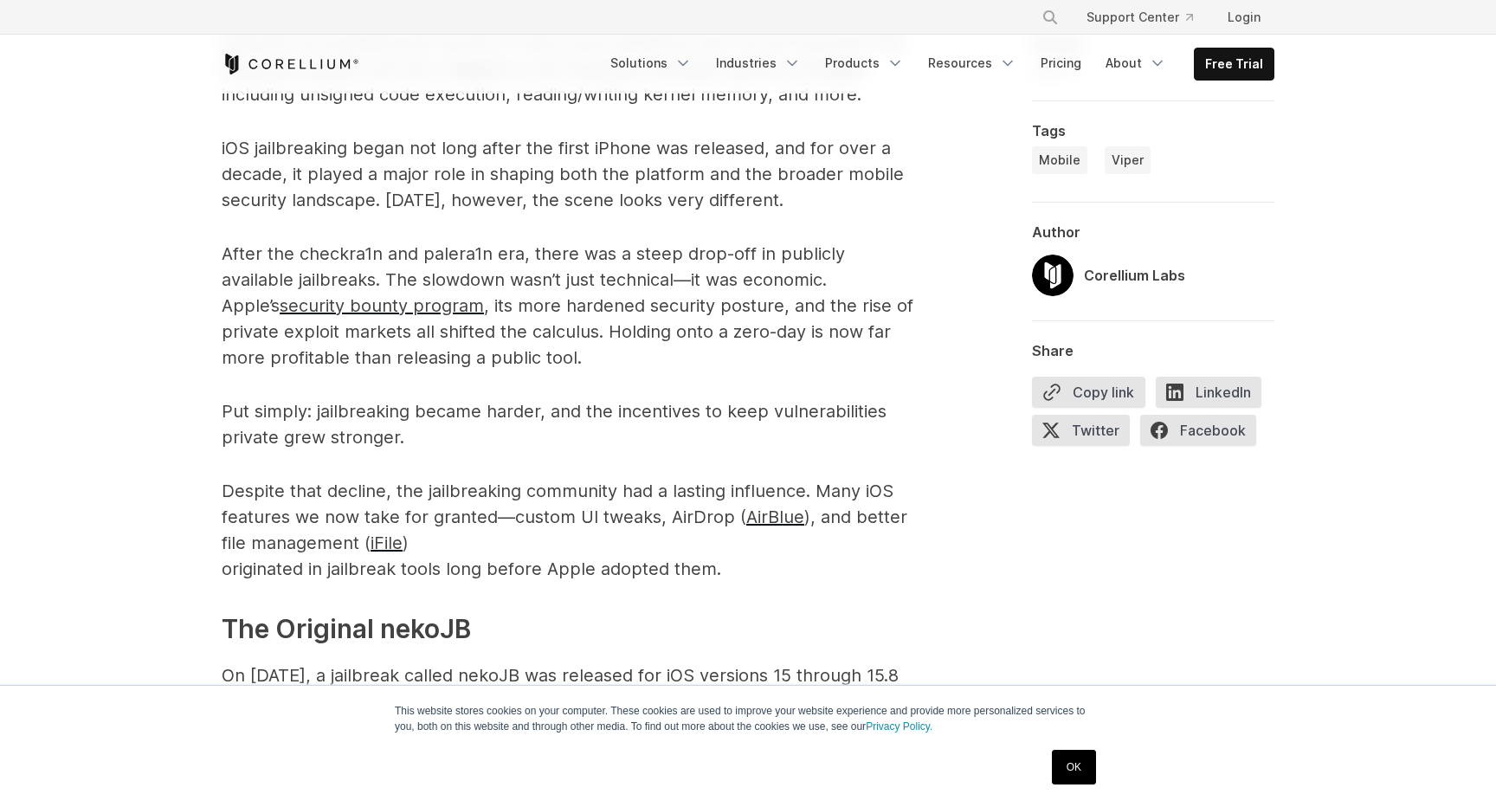
click at [439, 319] on p "After the checkra1n and palera1n era, there was a steep drop-off in publicly av…" at bounding box center [568, 306] width 693 height 130
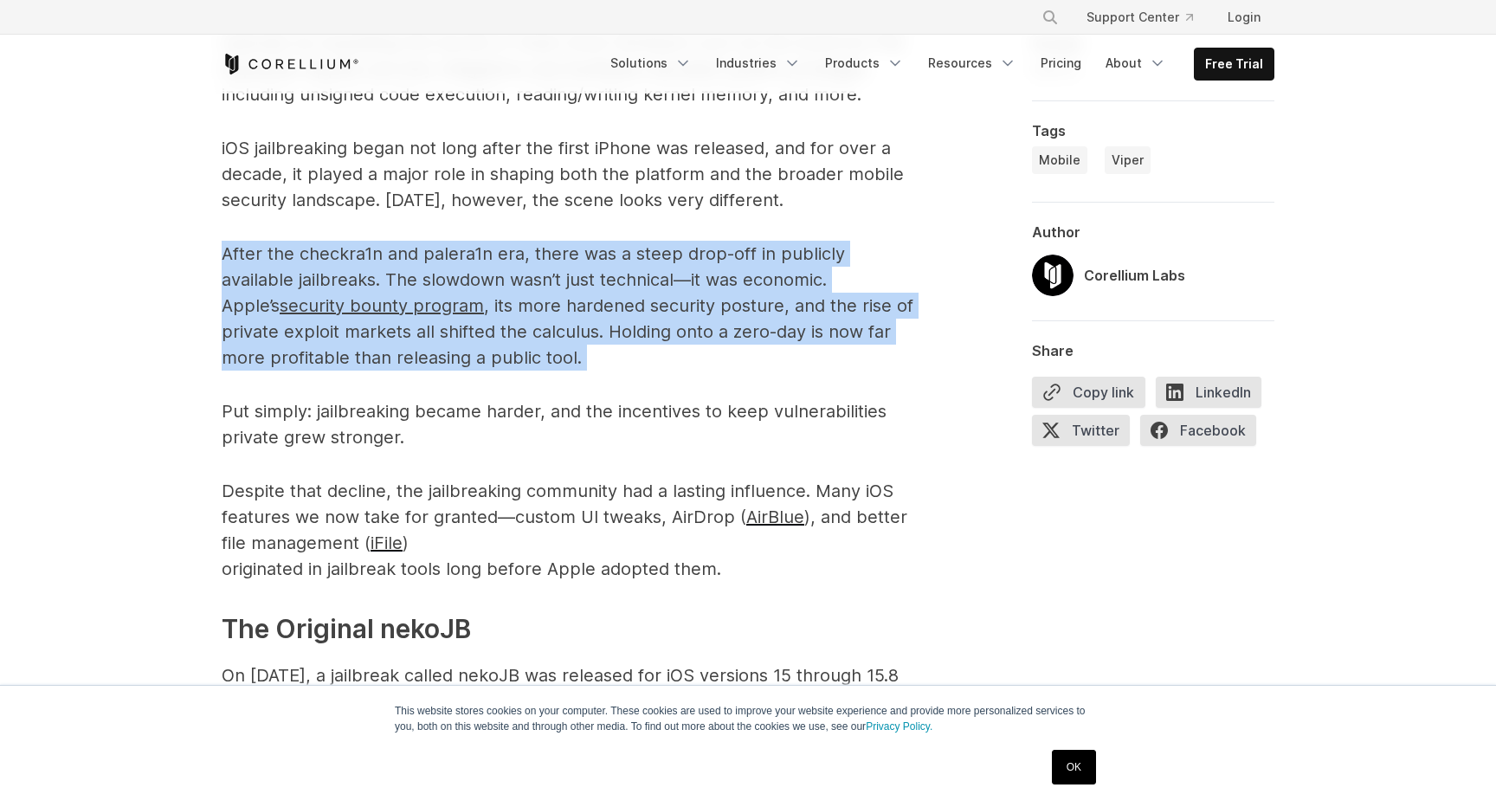
click at [439, 319] on p "After the checkra1n and palera1n era, there was a steep drop-off in publicly av…" at bounding box center [568, 306] width 693 height 130
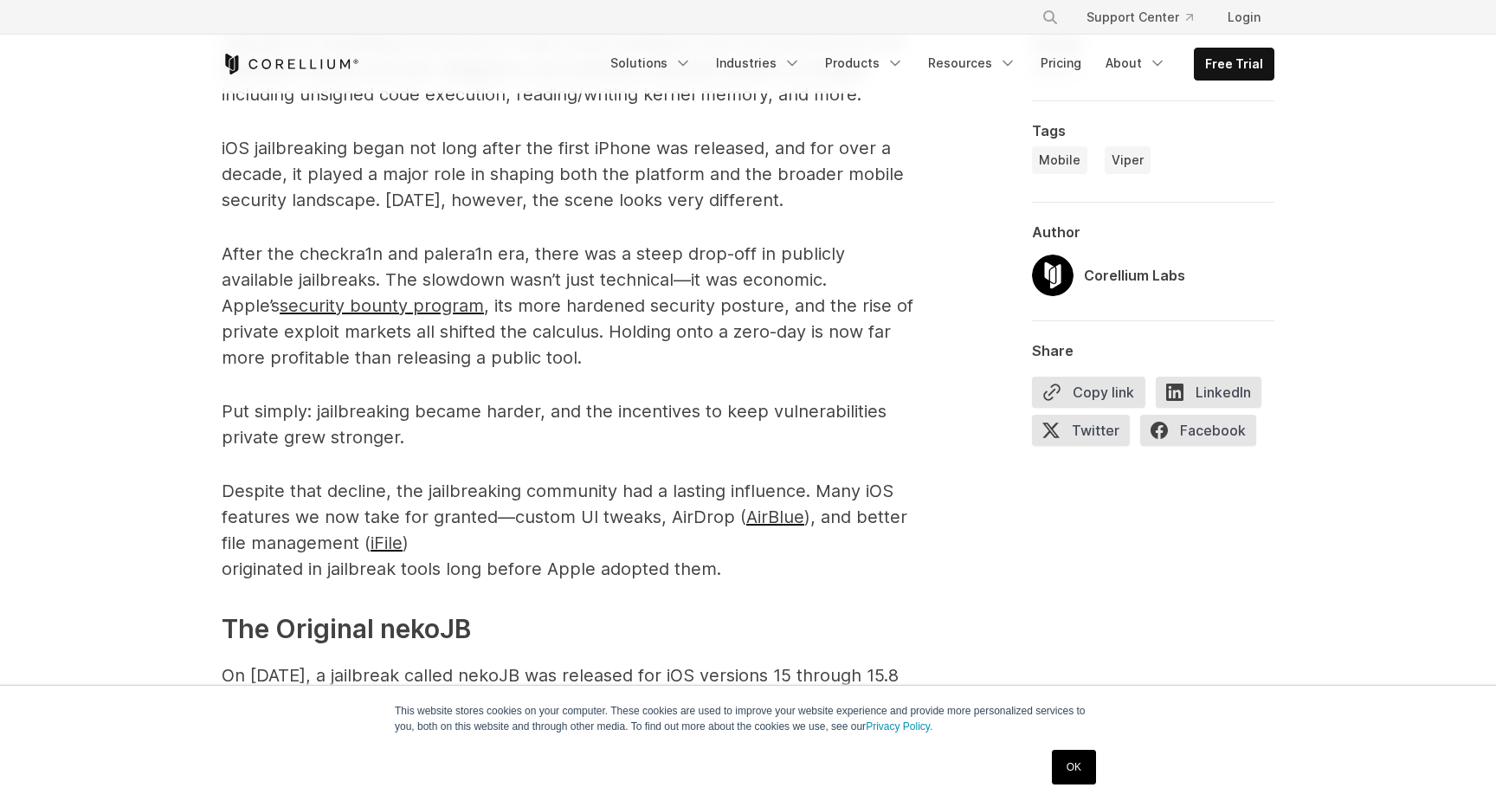
click at [439, 319] on p "After the checkra1n and palera1n era, there was a steep drop-off in publicly av…" at bounding box center [568, 306] width 693 height 130
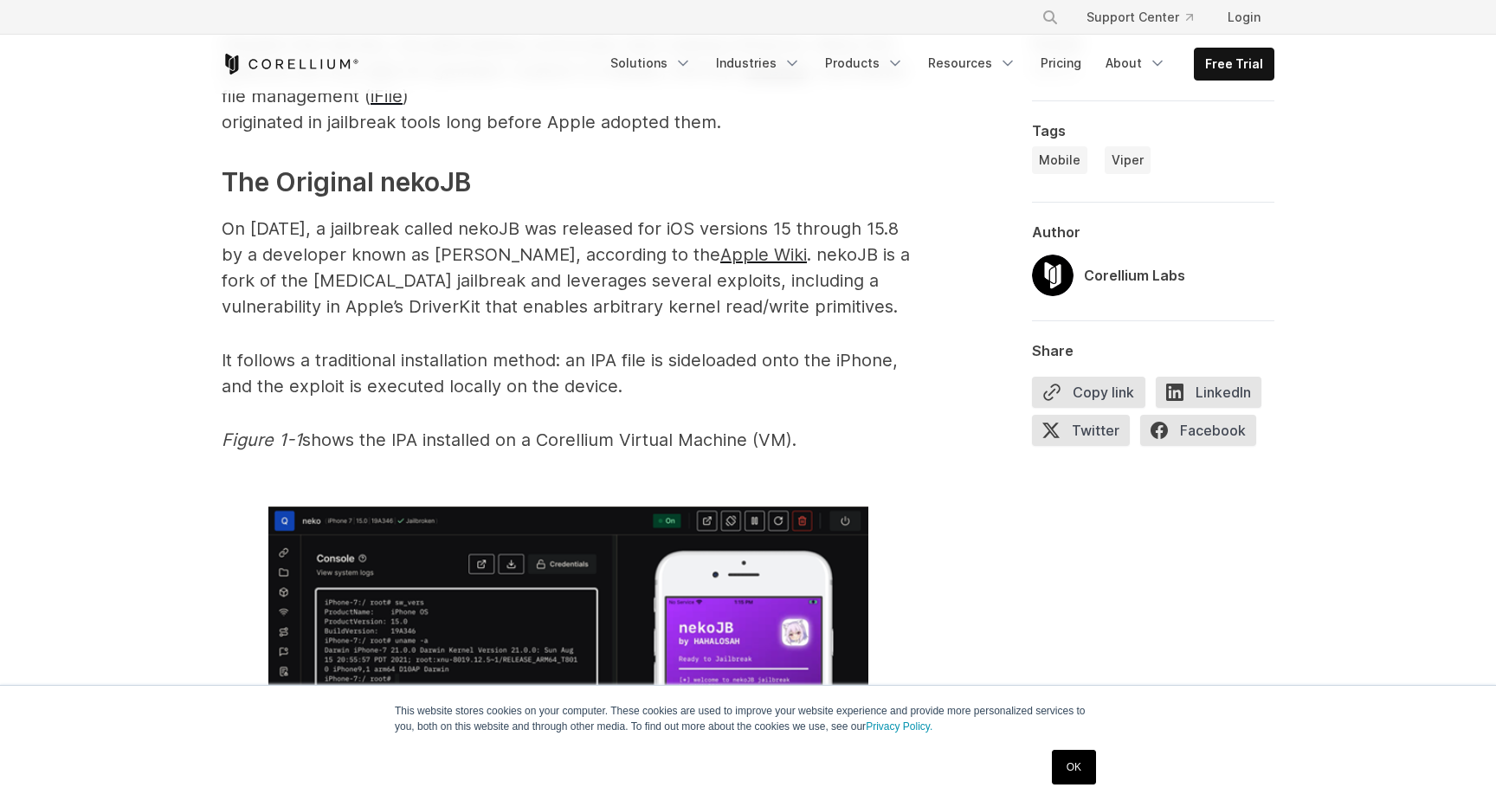
scroll to position [1916, 0]
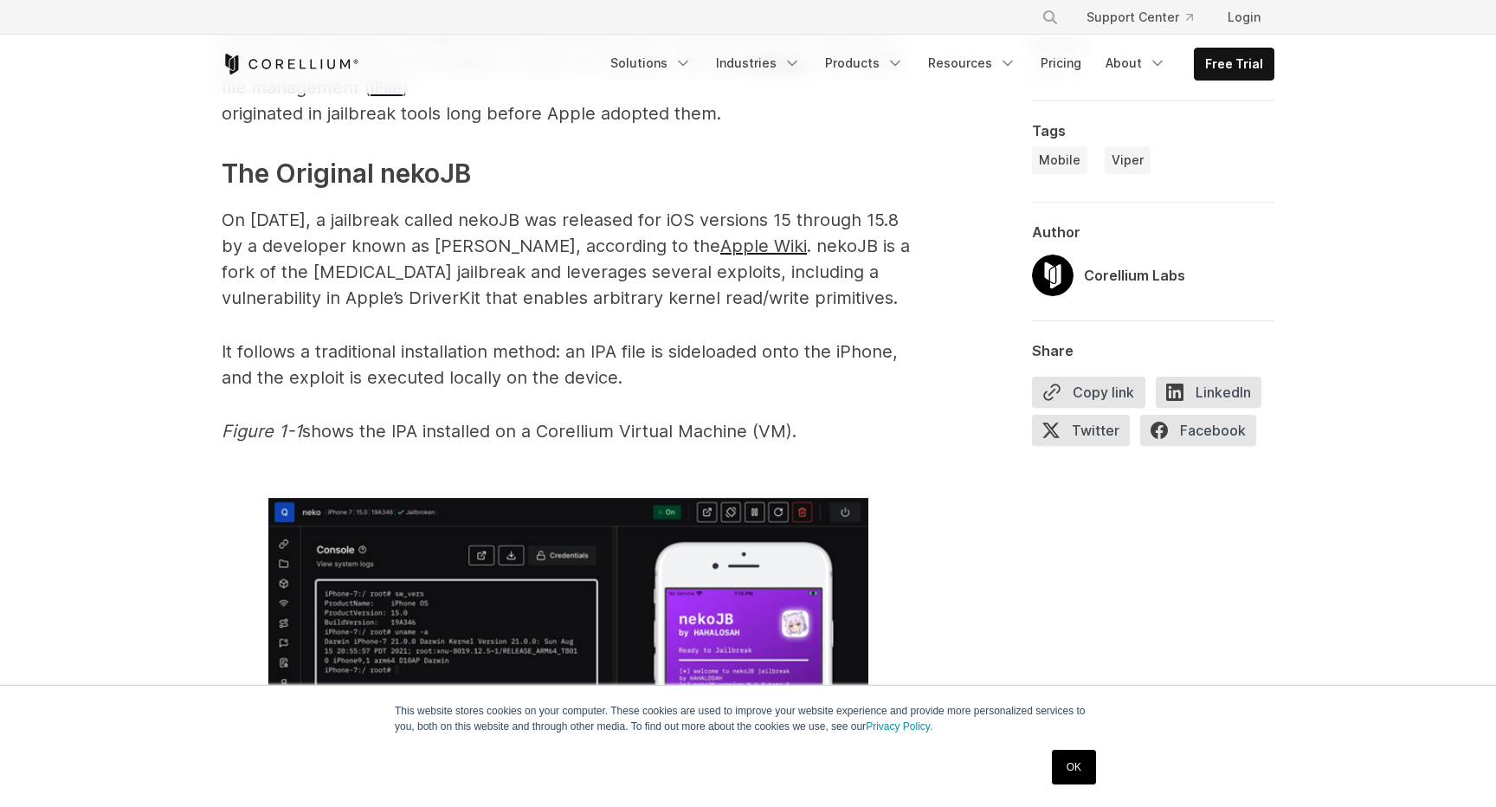
click at [451, 242] on span "On [DATE], a jailbreak called nekoJB was released for iOS versions 15 through 1…" at bounding box center [560, 232] width 677 height 47
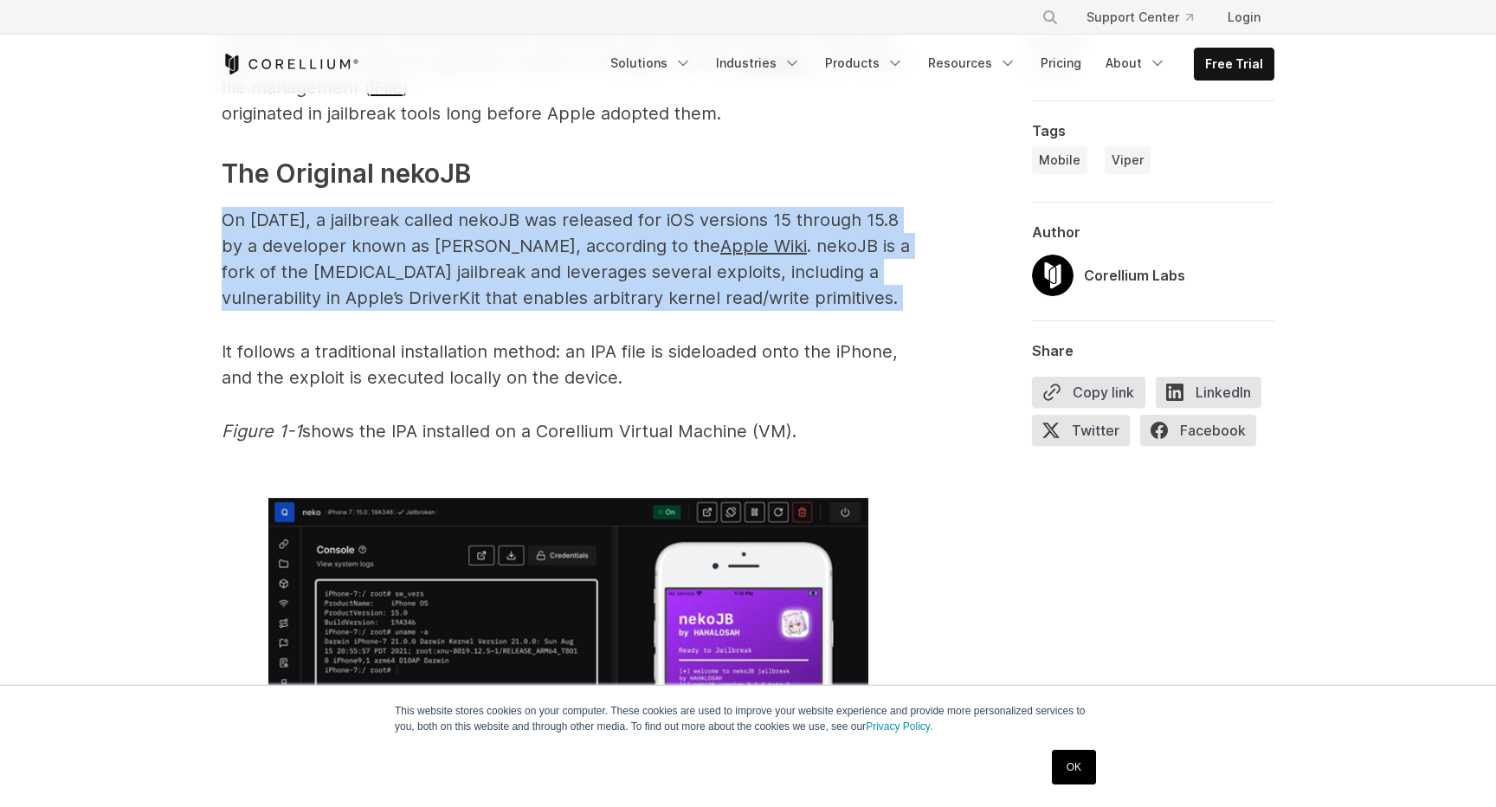
click at [500, 216] on span "On [DATE], a jailbreak called nekoJB was released for iOS versions 15 through 1…" at bounding box center [560, 232] width 677 height 47
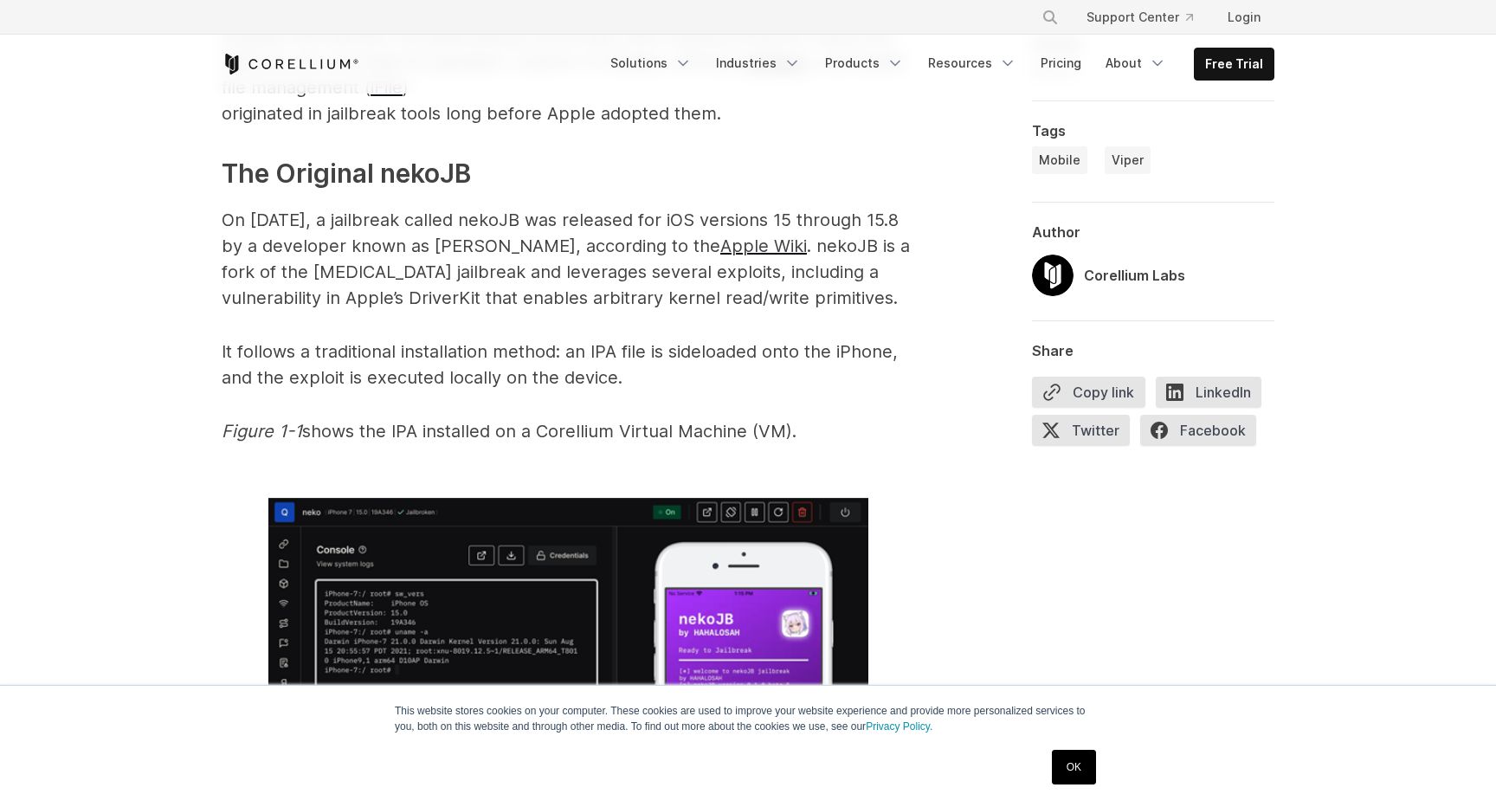
click at [500, 216] on span "On [DATE], a jailbreak called nekoJB was released for iOS versions 15 through 1…" at bounding box center [560, 232] width 677 height 47
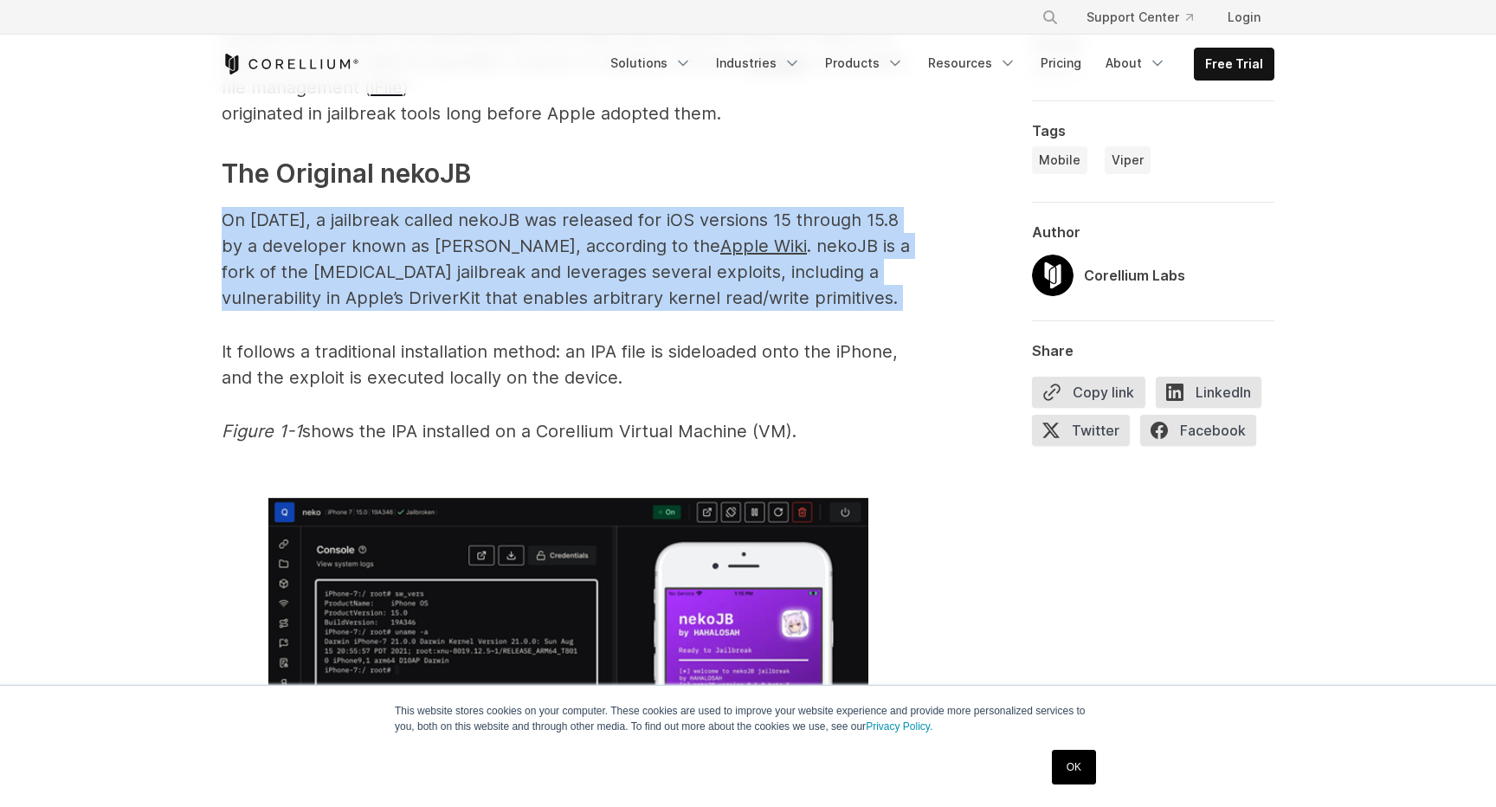
click at [463, 225] on span "On [DATE], a jailbreak called nekoJB was released for iOS versions 15 through 1…" at bounding box center [560, 232] width 677 height 47
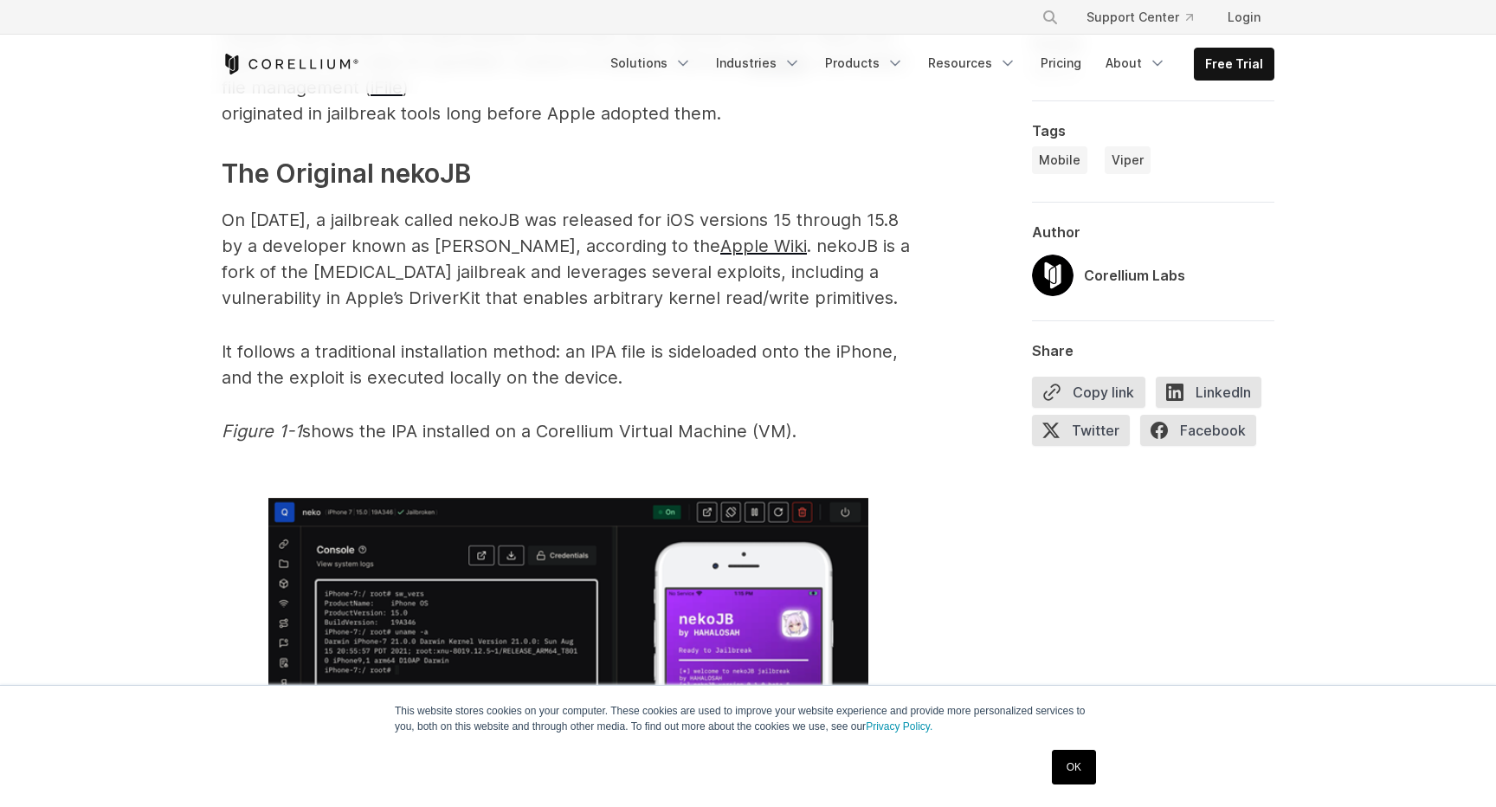
click at [463, 225] on span "On [DATE], a jailbreak called nekoJB was released for iOS versions 15 through 1…" at bounding box center [560, 232] width 677 height 47
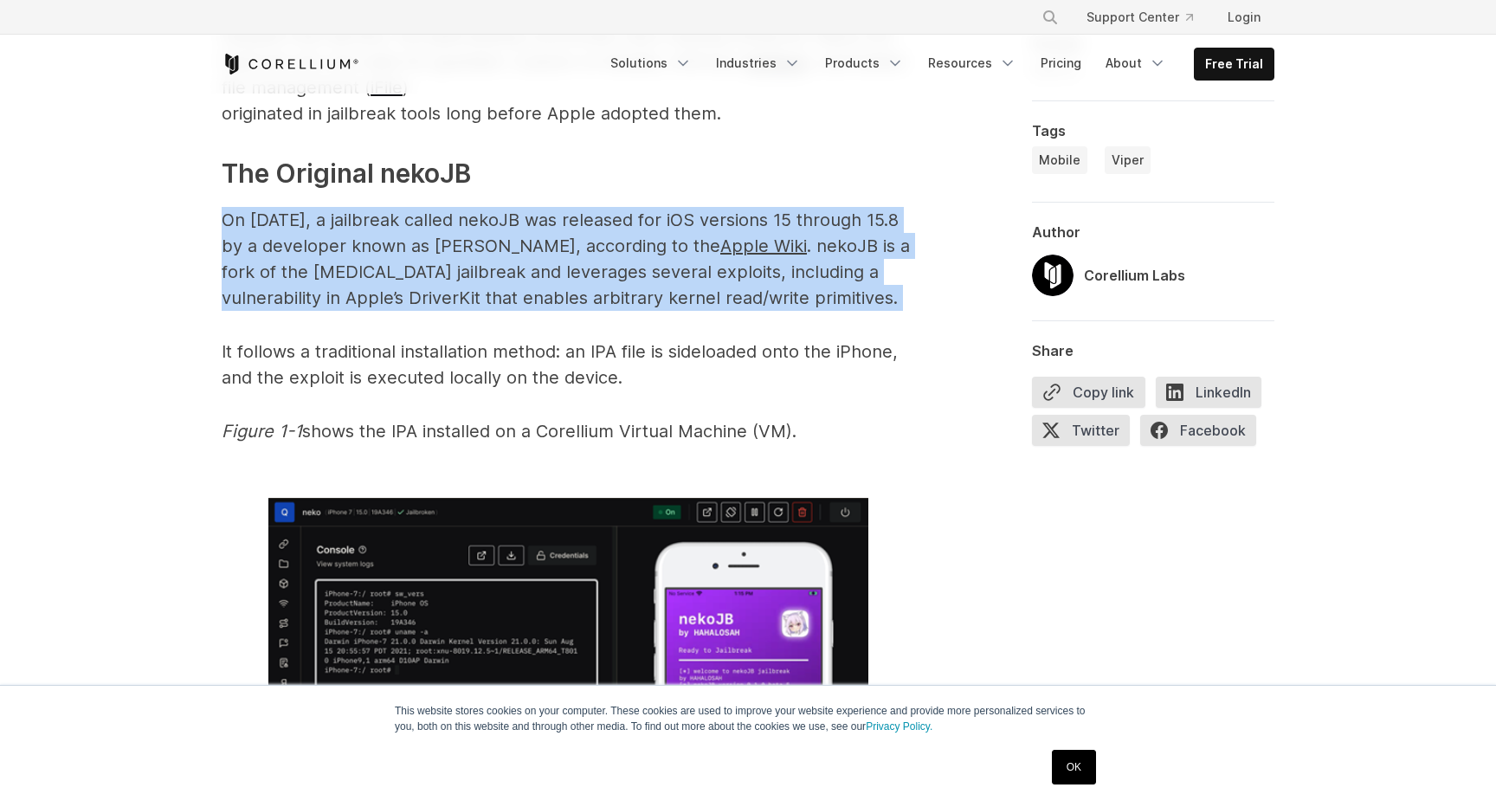
click at [649, 210] on span "On [DATE], a jailbreak called nekoJB was released for iOS versions 15 through 1…" at bounding box center [560, 232] width 677 height 47
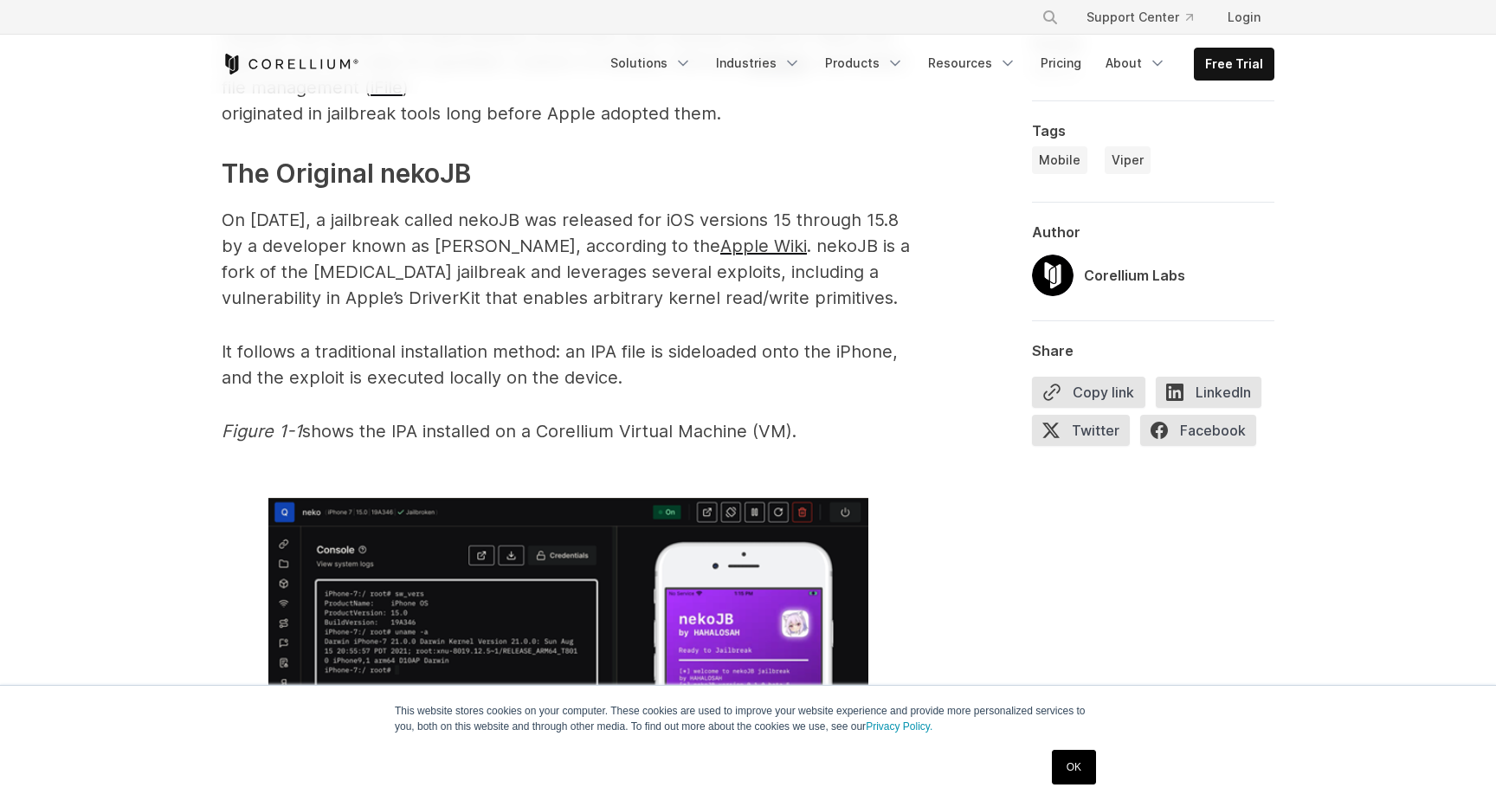
click at [649, 210] on span "On [DATE], a jailbreak called nekoJB was released for iOS versions 15 through 1…" at bounding box center [560, 232] width 677 height 47
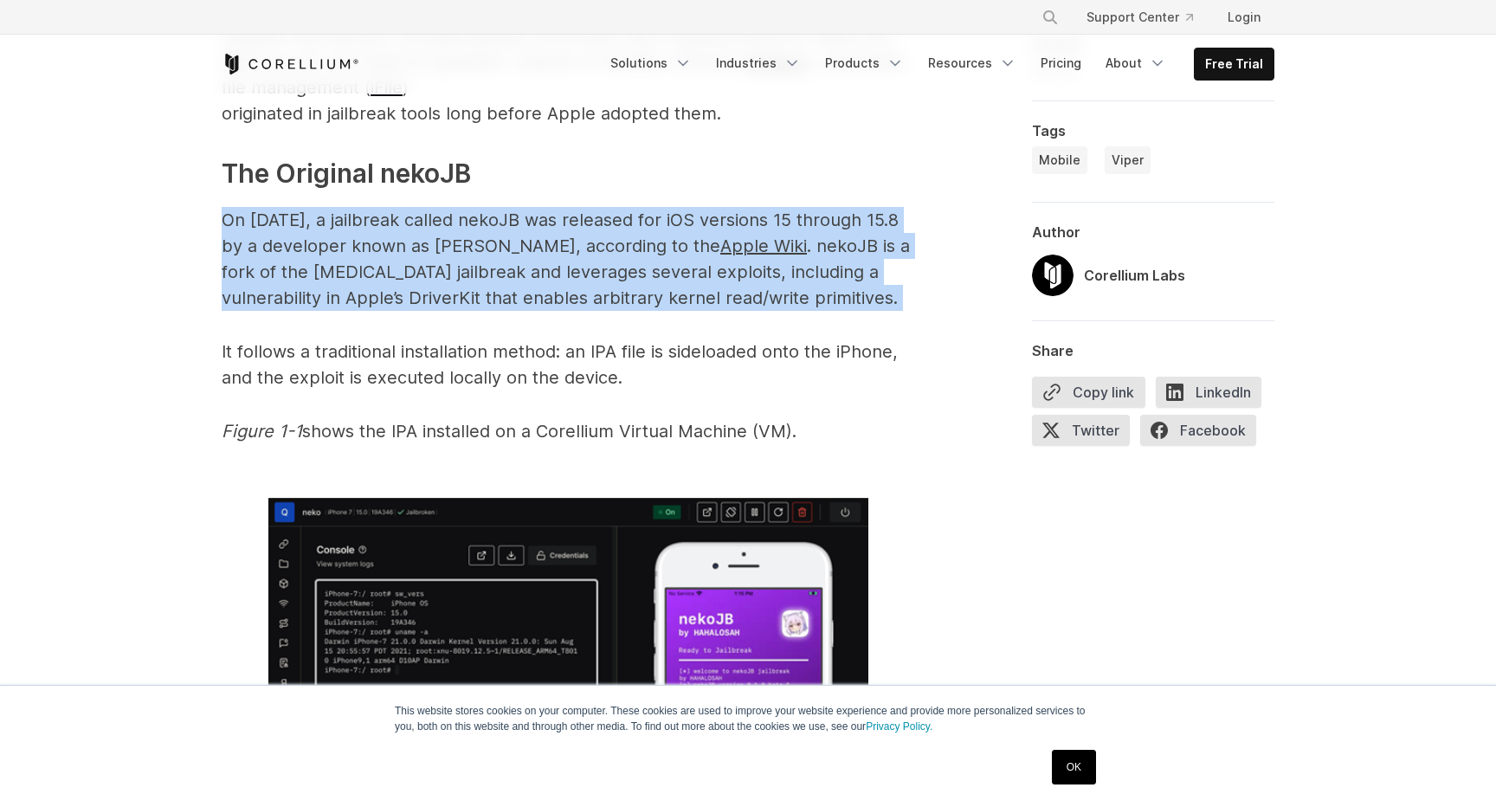
click at [618, 248] on span "On [DATE], a jailbreak called nekoJB was released for iOS versions 15 through 1…" at bounding box center [560, 232] width 677 height 47
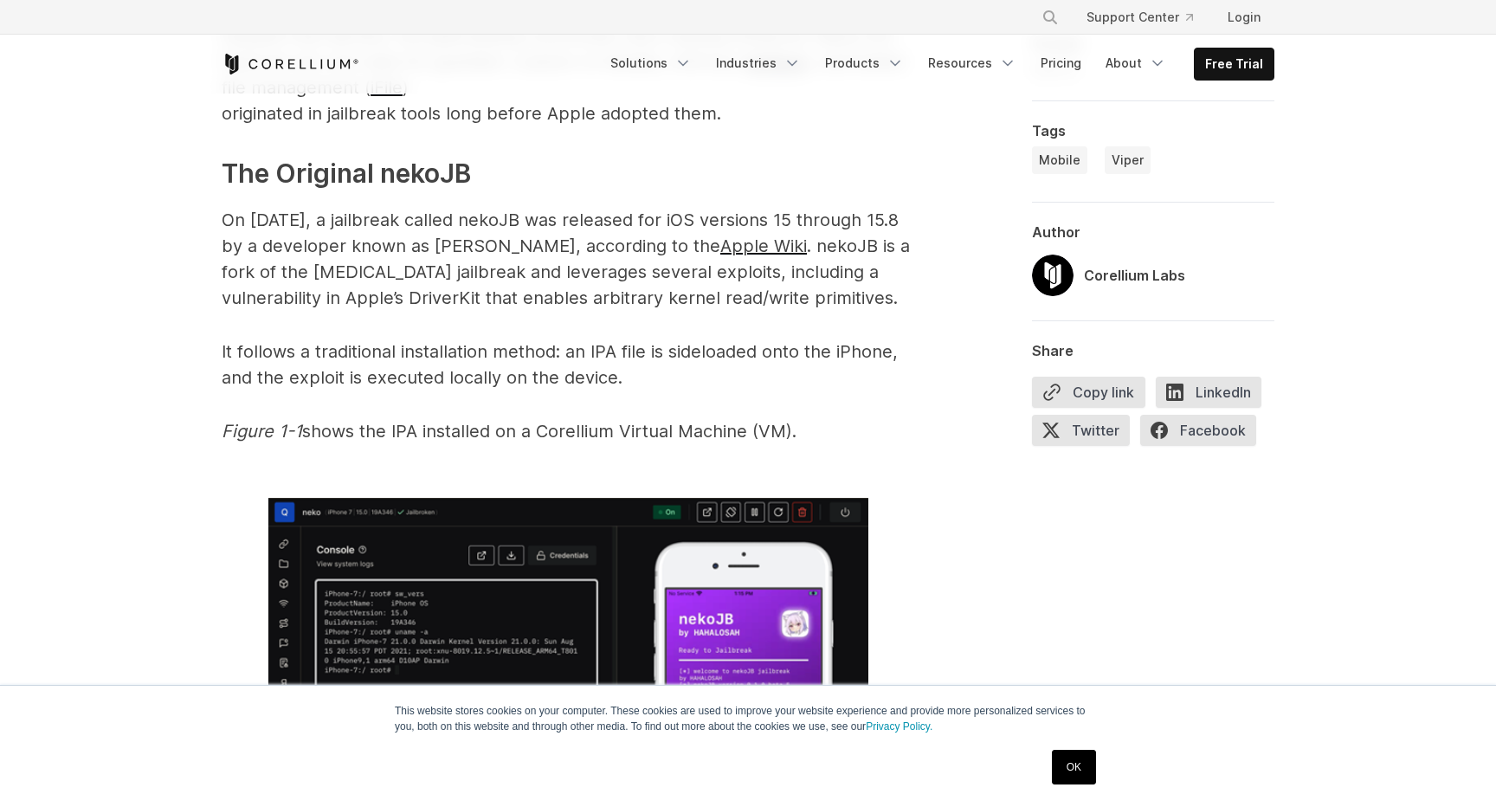
click at [618, 248] on span "On [DATE], a jailbreak called nekoJB was released for iOS versions 15 through 1…" at bounding box center [560, 232] width 677 height 47
click at [504, 255] on span "On [DATE], a jailbreak called nekoJB was released for iOS versions 15 through 1…" at bounding box center [560, 232] width 677 height 47
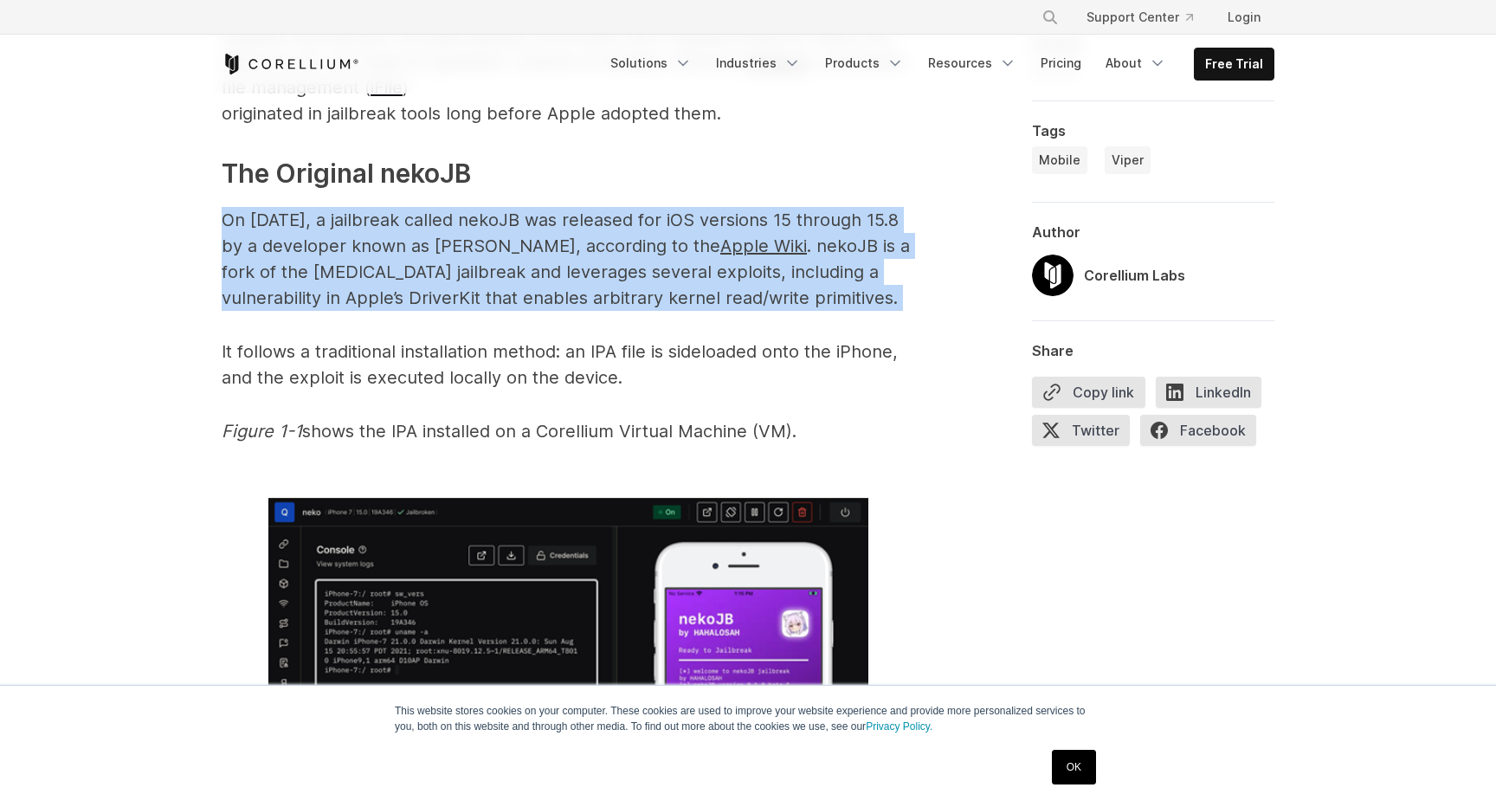
click at [626, 247] on span "On [DATE], a jailbreak called nekoJB was released for iOS versions 15 through 1…" at bounding box center [560, 232] width 677 height 47
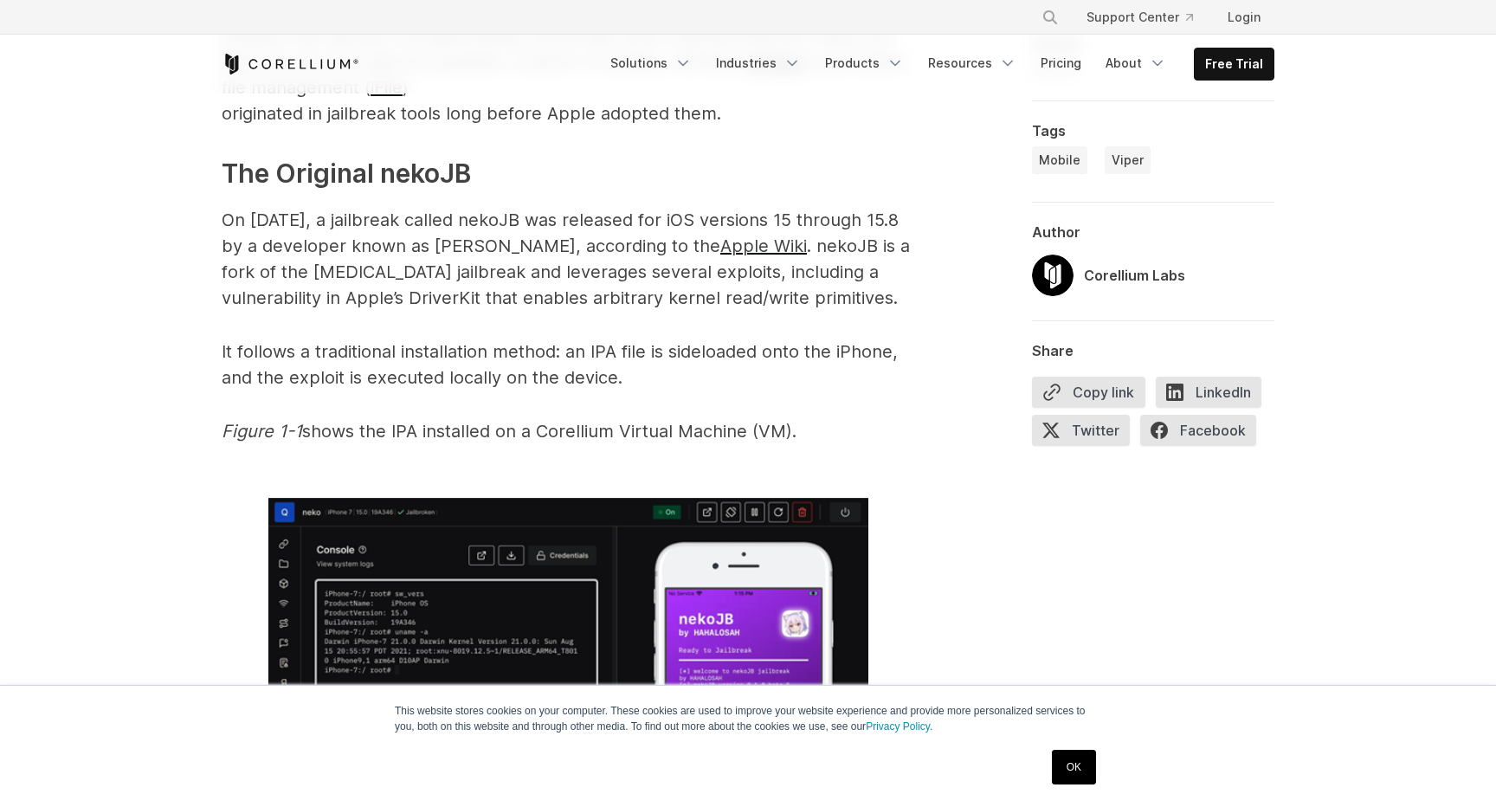
click at [626, 247] on span "On [DATE], a jailbreak called nekoJB was released for iOS versions 15 through 1…" at bounding box center [560, 232] width 677 height 47
click at [527, 280] on span ". nekoJB is a fork of the [MEDICAL_DATA] jailbreak and leverages several exploi…" at bounding box center [566, 271] width 688 height 73
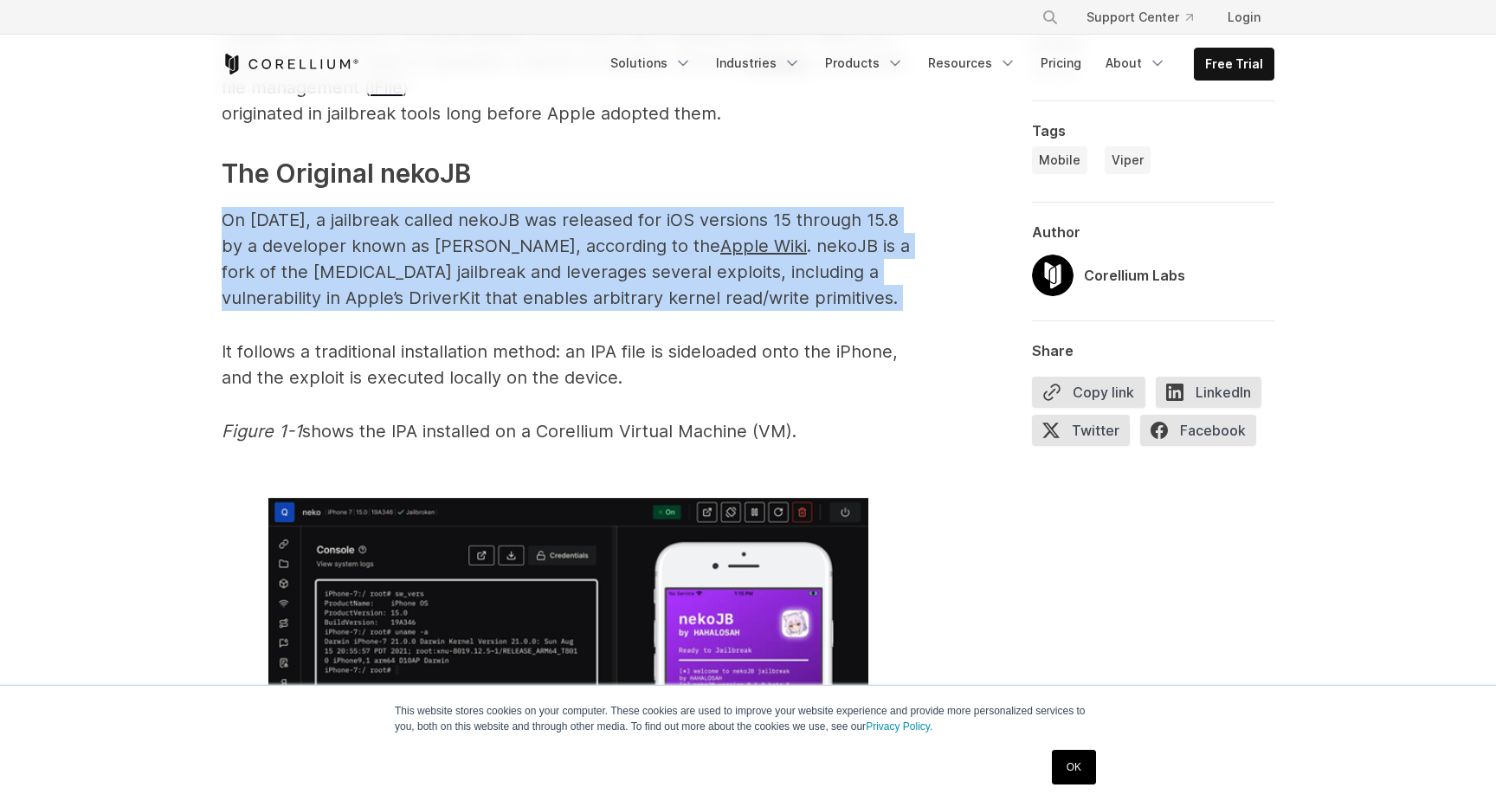
click at [445, 282] on p "On [DATE], a jailbreak called nekoJB was released for iOS versions 15 through 1…" at bounding box center [568, 259] width 693 height 104
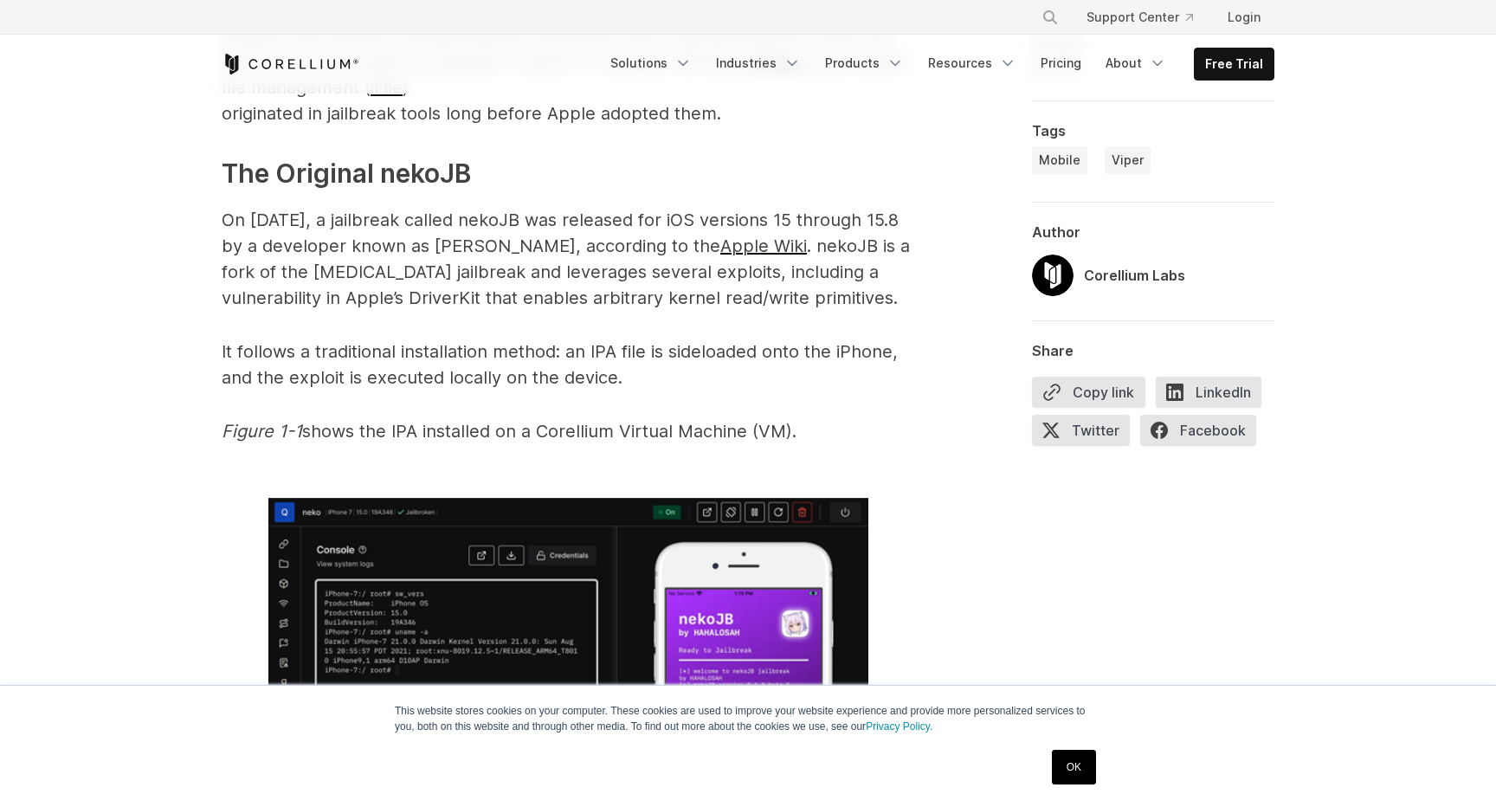
click at [445, 282] on p "On [DATE], a jailbreak called nekoJB was released for iOS versions 15 through 1…" at bounding box center [568, 259] width 693 height 104
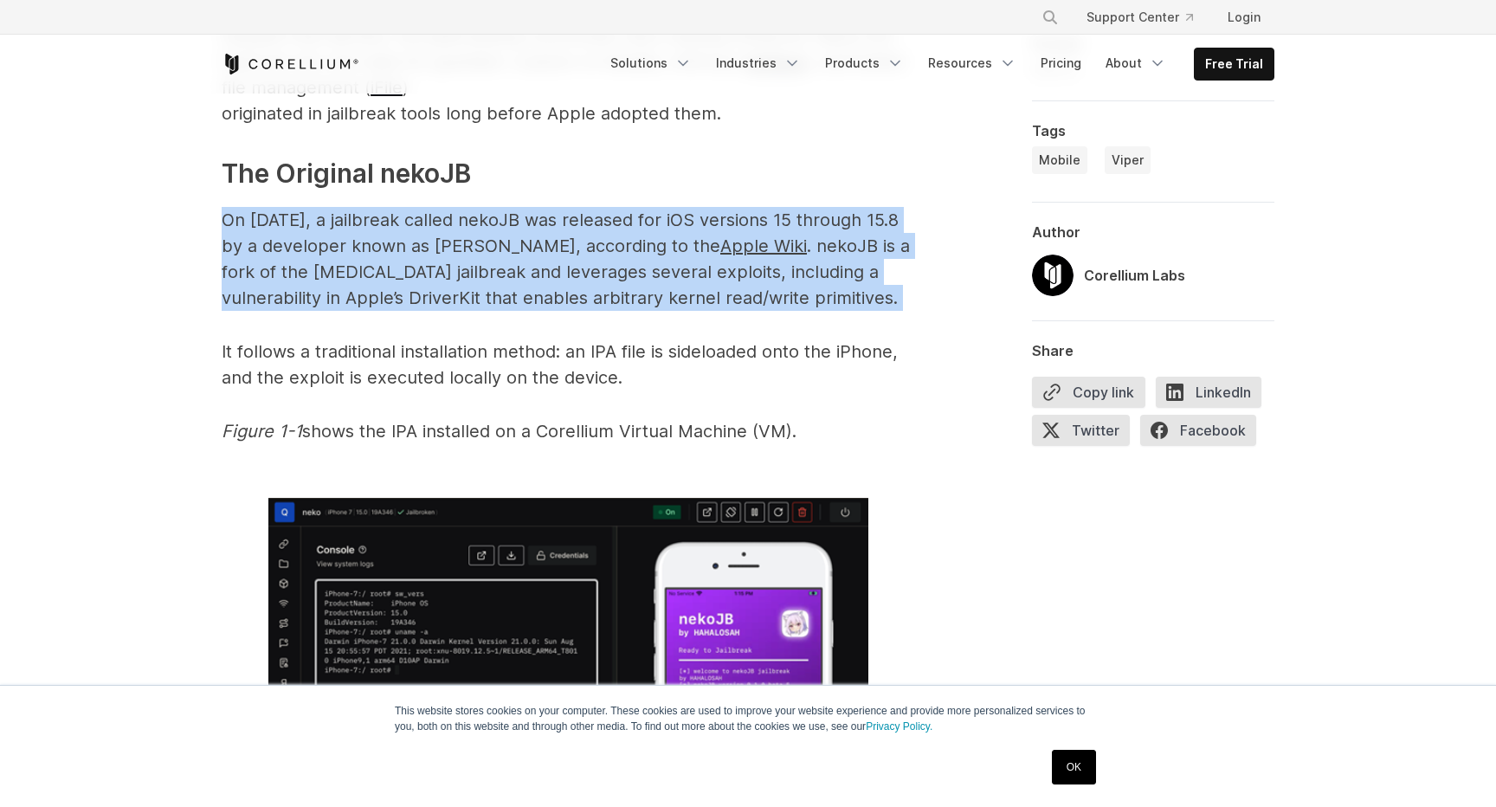
click at [562, 275] on span ". nekoJB is a fork of the [MEDICAL_DATA] jailbreak and leverages several exploi…" at bounding box center [566, 271] width 688 height 73
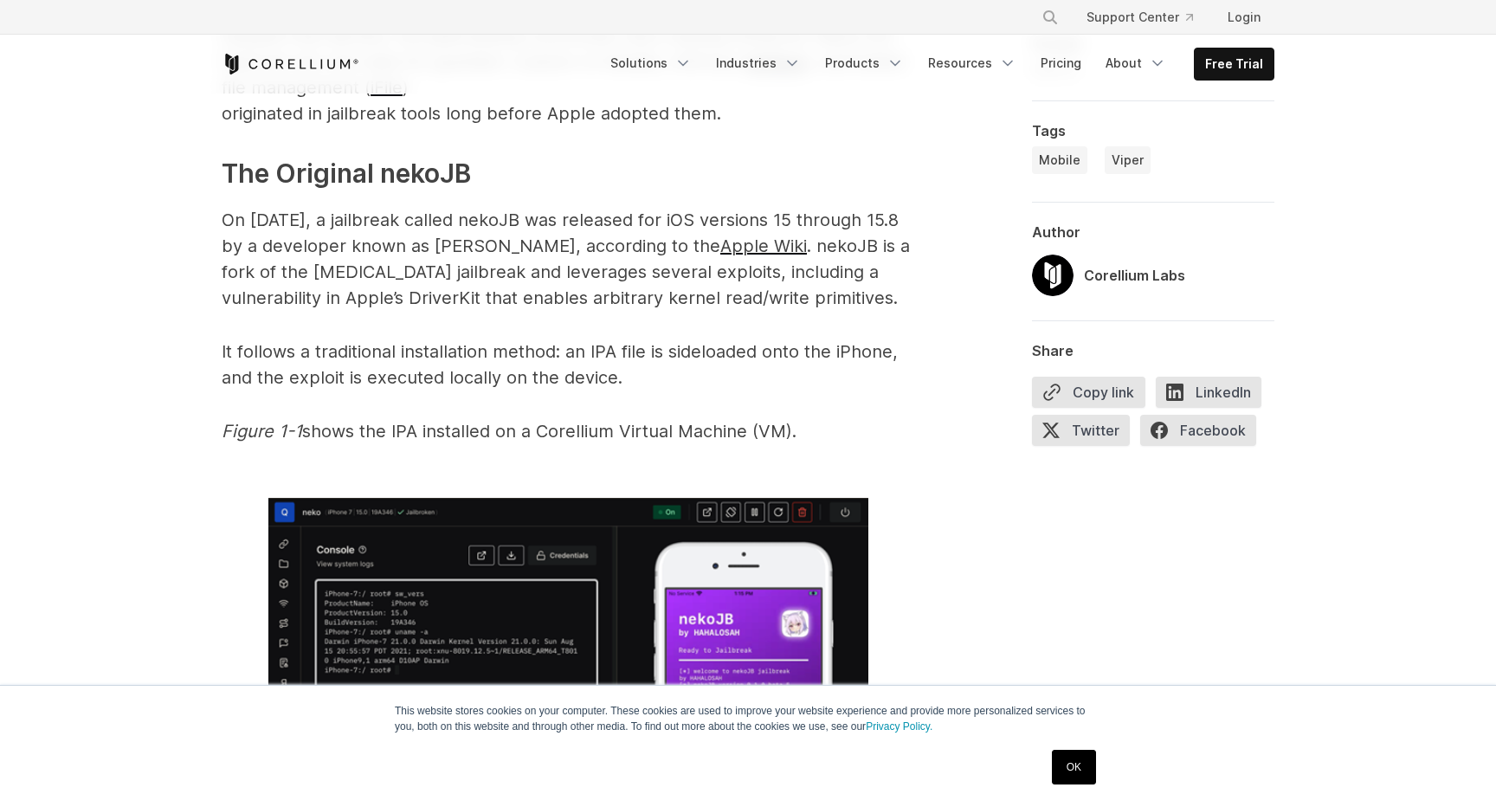
click at [562, 275] on span ". nekoJB is a fork of the [MEDICAL_DATA] jailbreak and leverages several exploi…" at bounding box center [566, 271] width 688 height 73
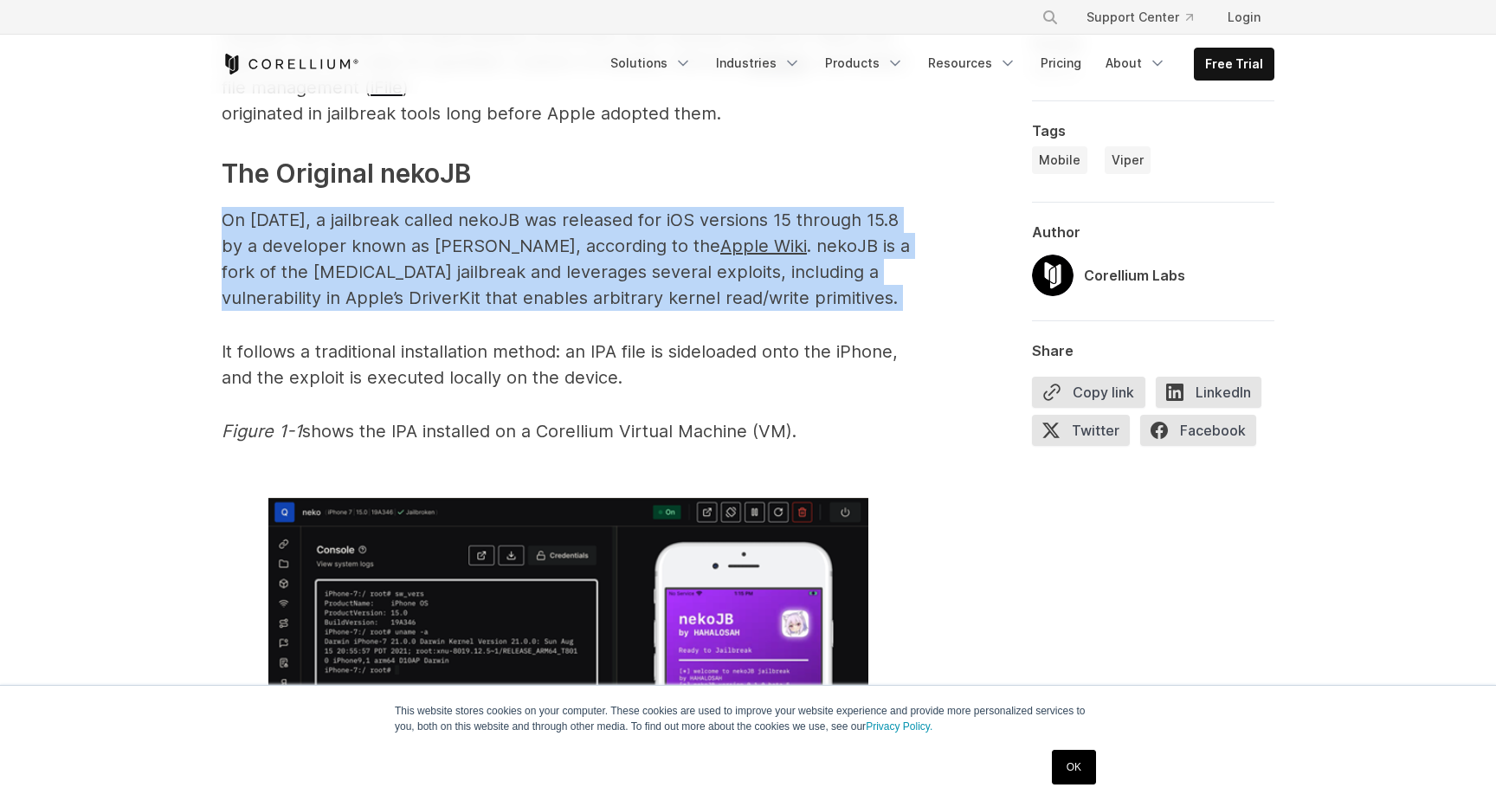
click at [681, 274] on span ". nekoJB is a fork of the [MEDICAL_DATA] jailbreak and leverages several exploi…" at bounding box center [566, 271] width 688 height 73
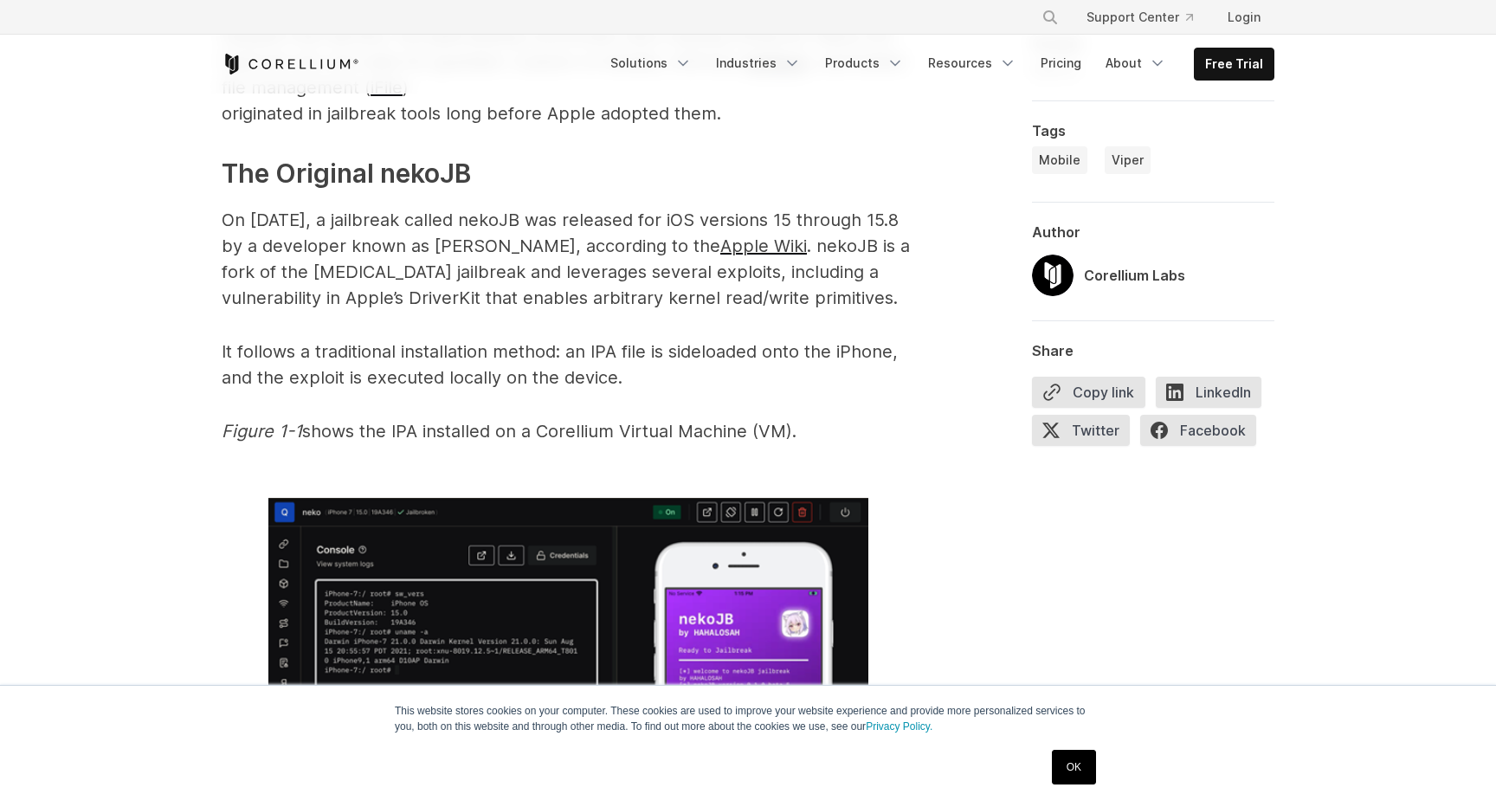
click at [681, 274] on span ". nekoJB is a fork of the [MEDICAL_DATA] jailbreak and leverages several exploi…" at bounding box center [566, 271] width 688 height 73
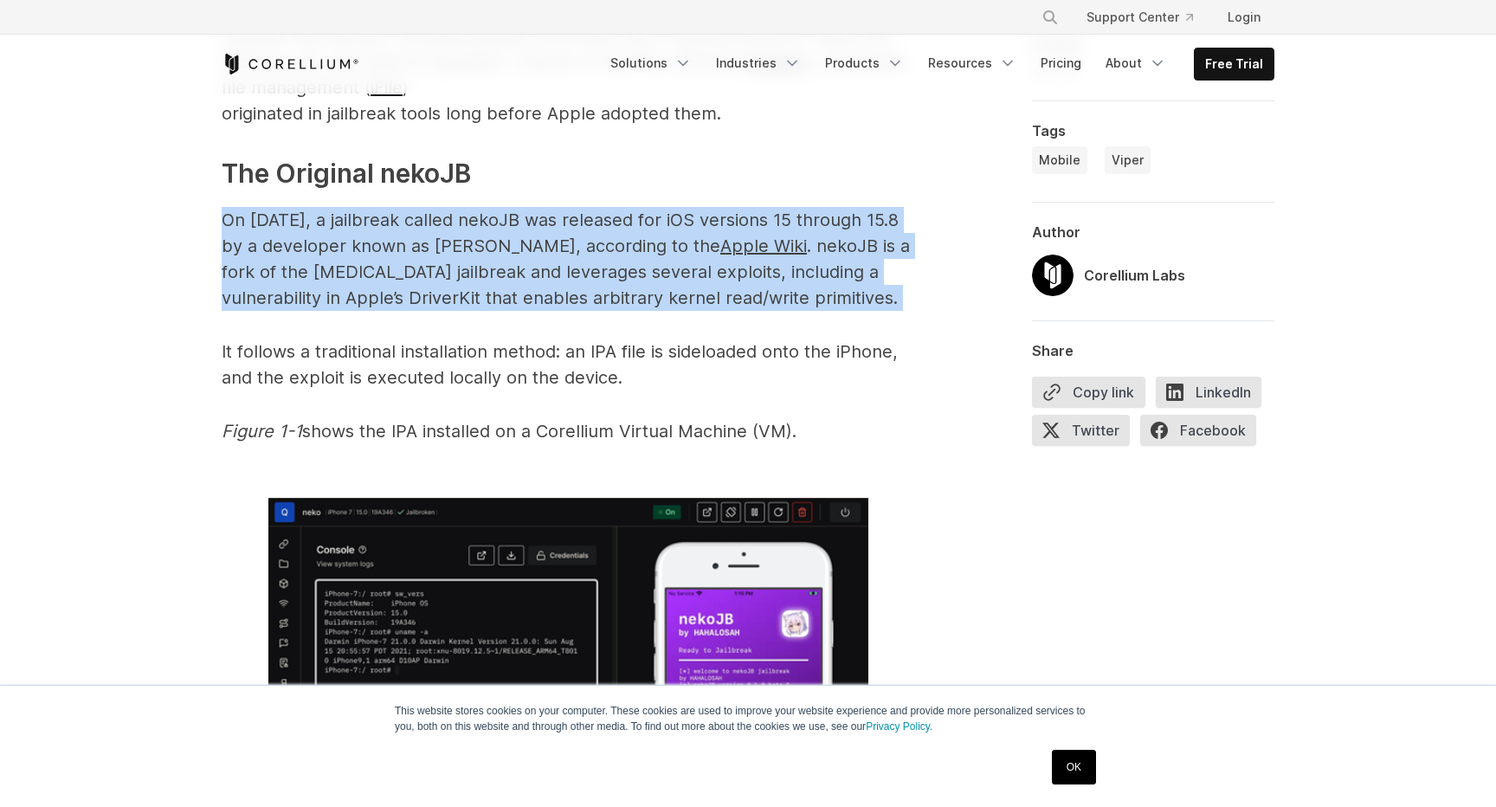
click at [795, 278] on span ". nekoJB is a fork of the [MEDICAL_DATA] jailbreak and leverages several exploi…" at bounding box center [566, 271] width 688 height 73
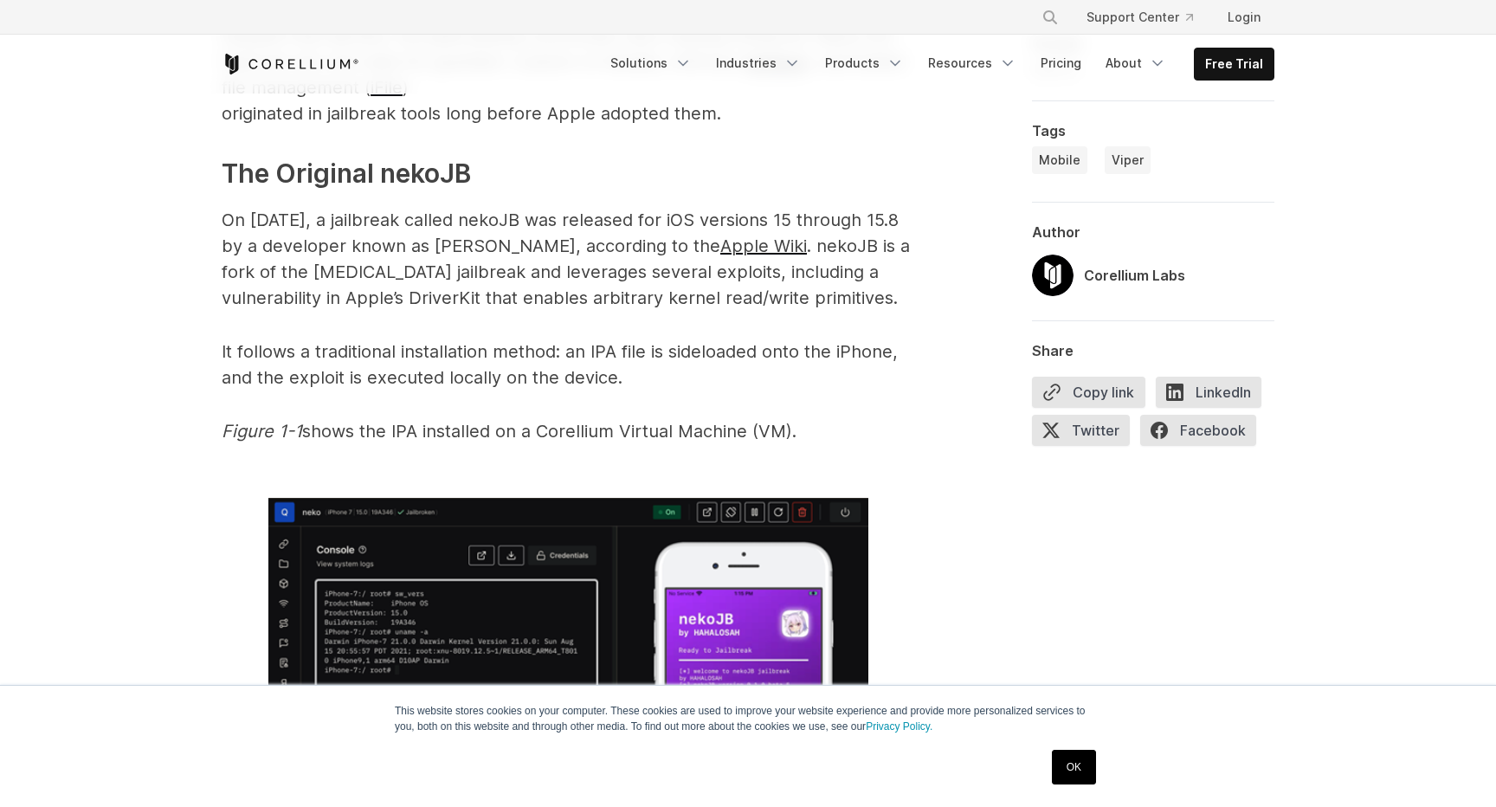
click at [795, 278] on span ". nekoJB is a fork of the [MEDICAL_DATA] jailbreak and leverages several exploi…" at bounding box center [566, 271] width 688 height 73
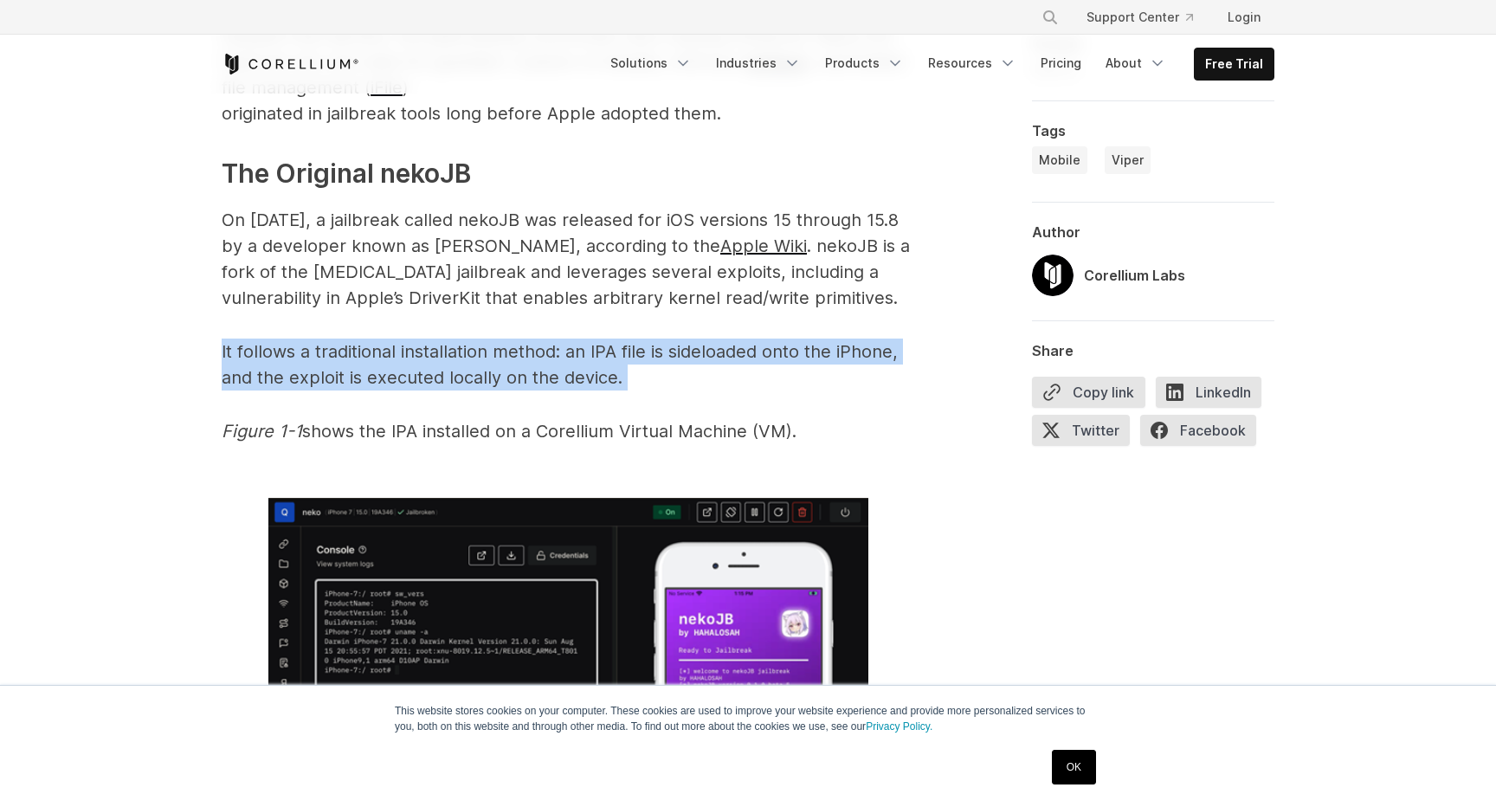
click at [618, 345] on span "It follows a traditional installation method: an IPA file is sideloaded onto th…" at bounding box center [560, 364] width 676 height 47
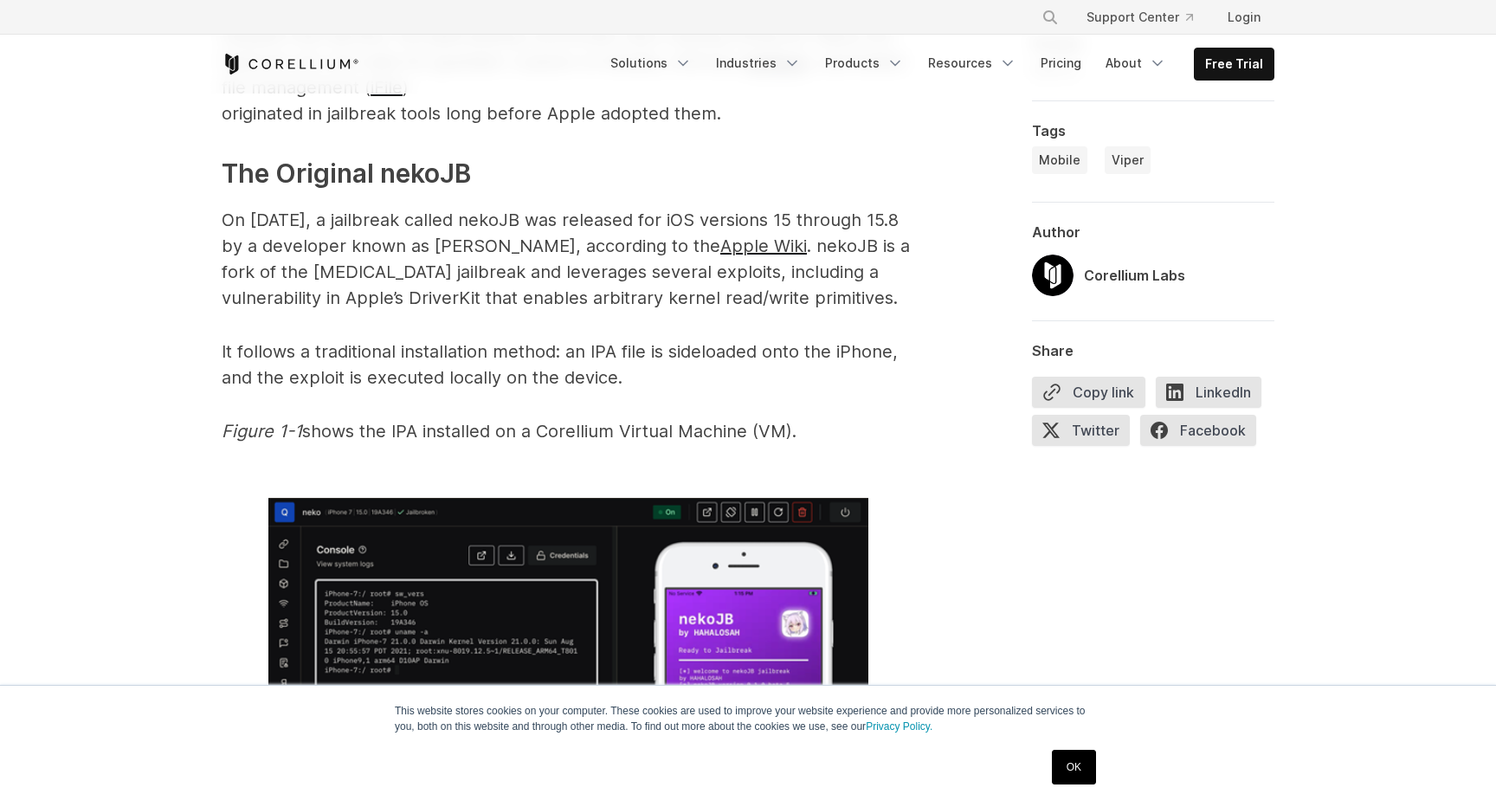
click at [618, 345] on span "It follows a traditional installation method: an IPA file is sideloaded onto th…" at bounding box center [560, 364] width 676 height 47
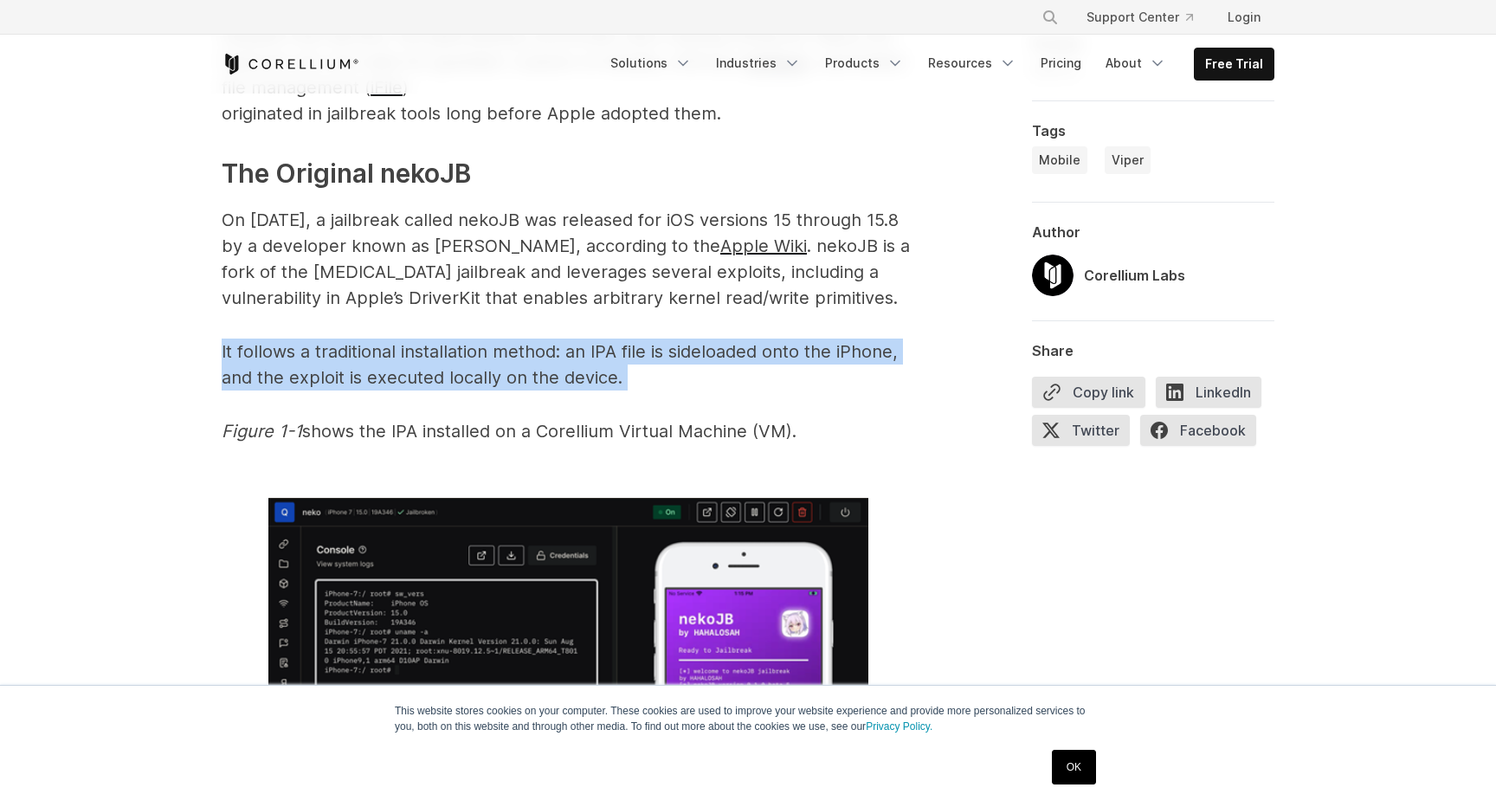
click at [618, 345] on span "It follows a traditional installation method: an IPA file is sideloaded onto th…" at bounding box center [560, 364] width 676 height 47
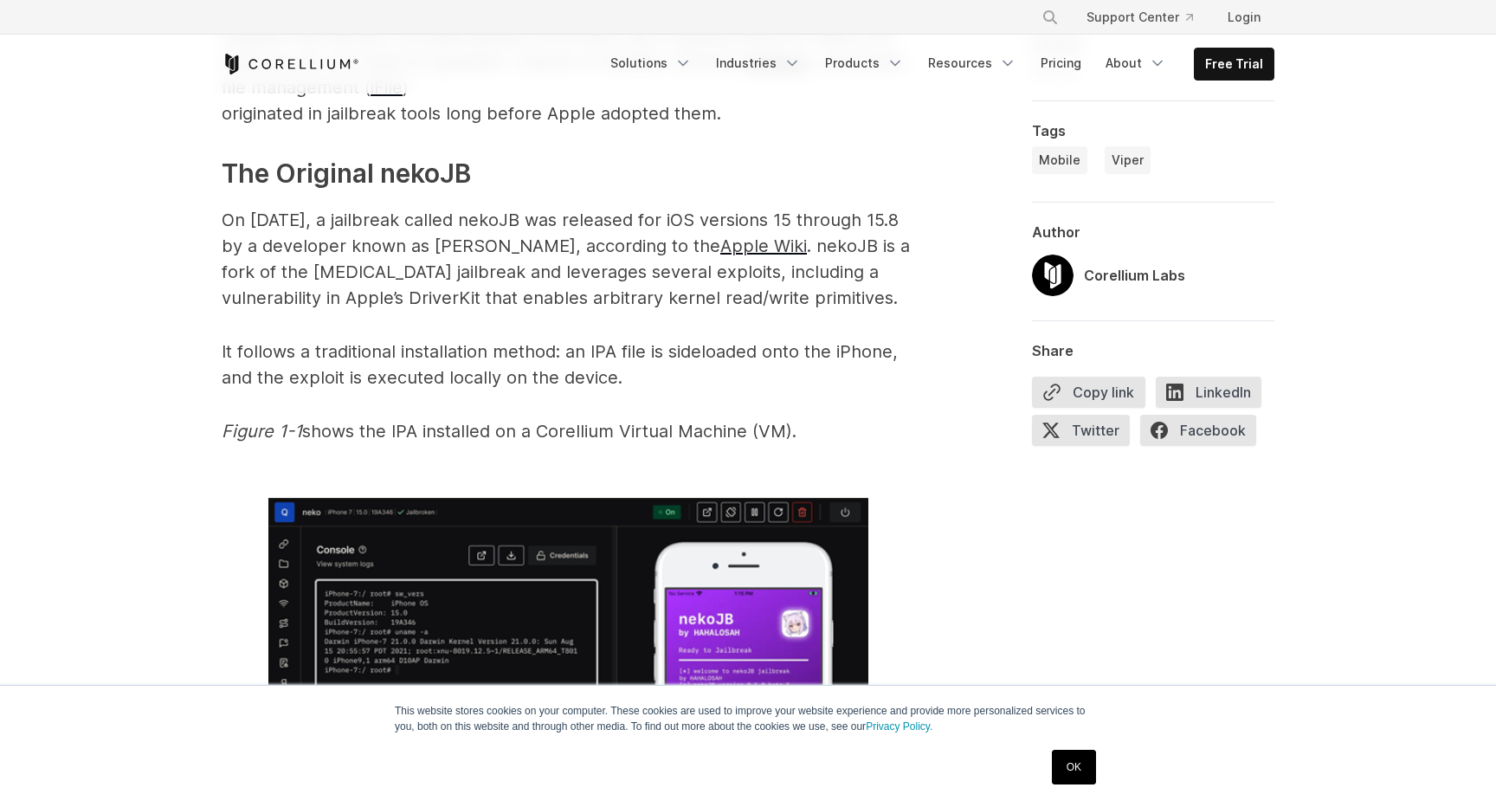
click at [618, 345] on span "It follows a traditional installation method: an IPA file is sideloaded onto th…" at bounding box center [560, 364] width 676 height 47
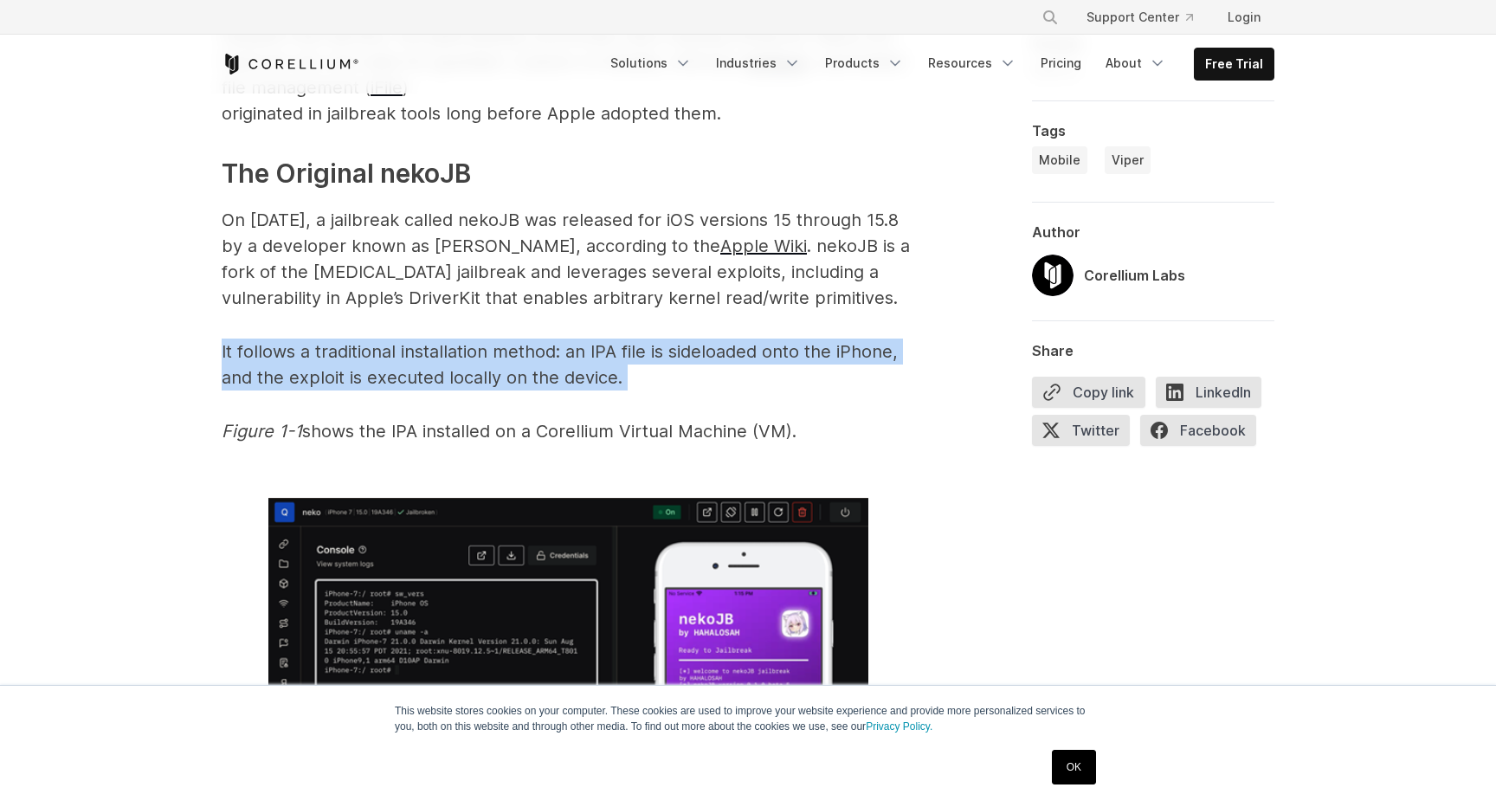
click at [440, 352] on span "It follows a traditional installation method: an IPA file is sideloaded onto th…" at bounding box center [560, 364] width 676 height 47
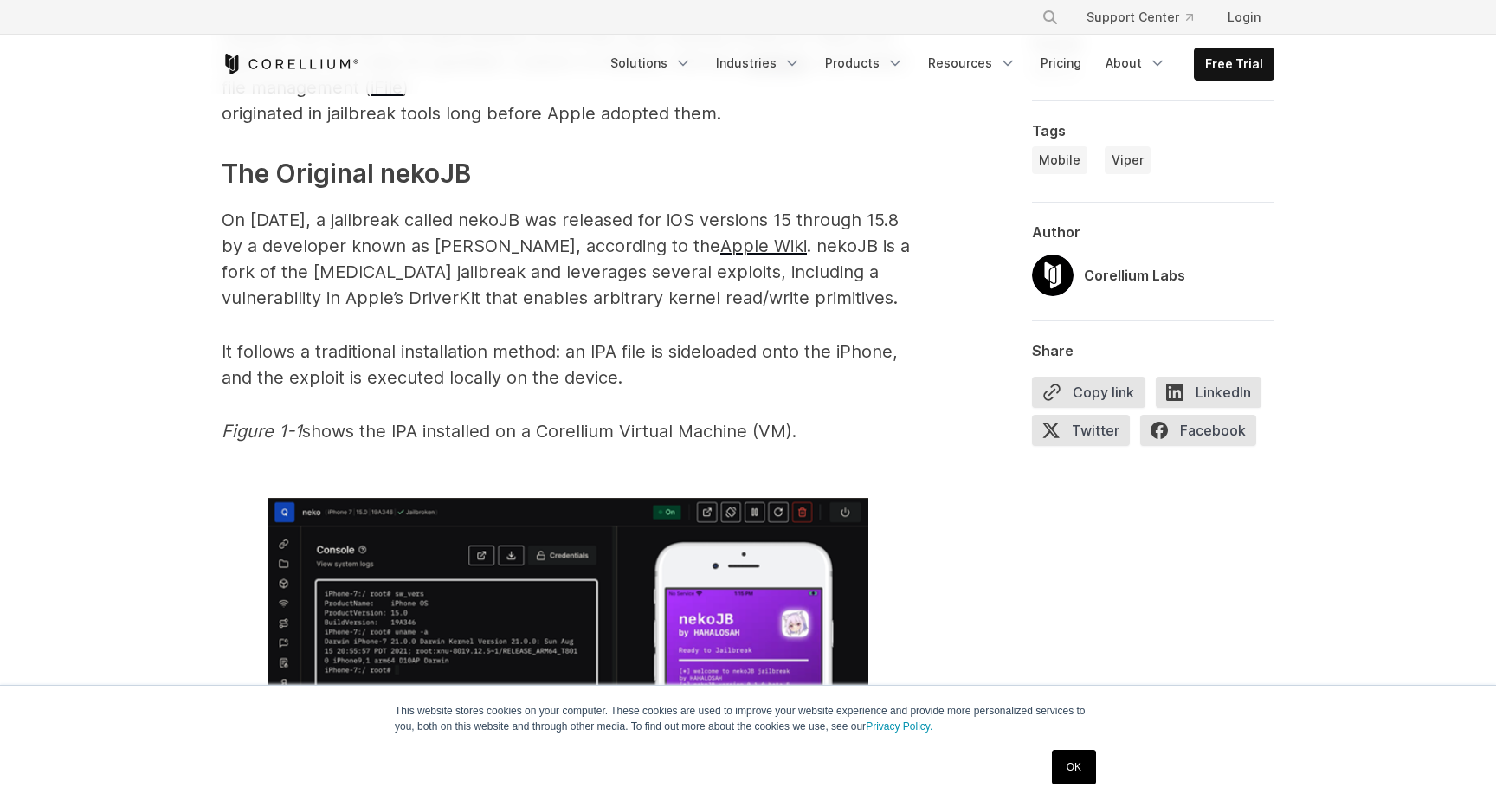
click at [440, 352] on span "It follows a traditional installation method: an IPA file is sideloaded onto th…" at bounding box center [560, 364] width 676 height 47
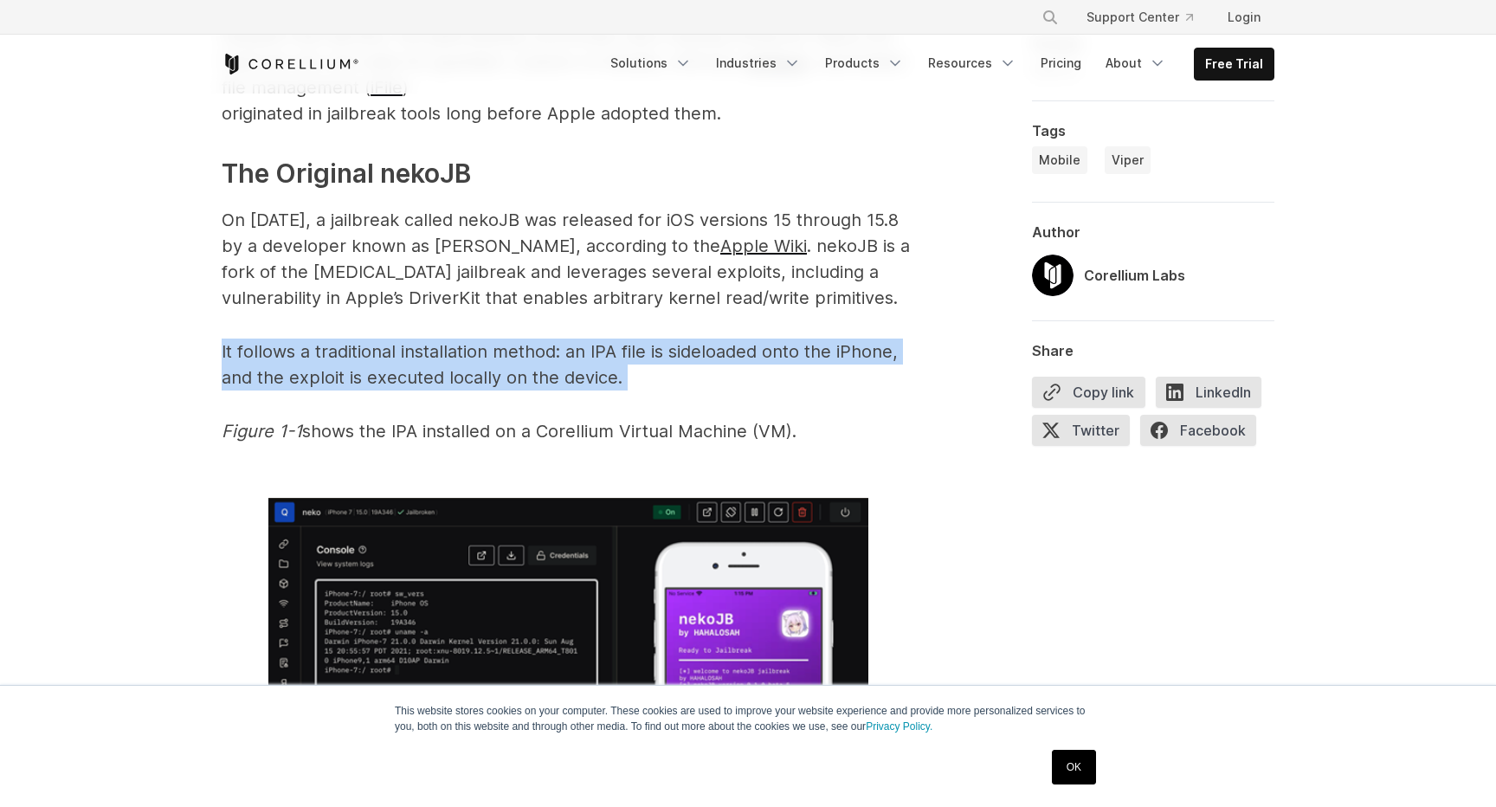
click at [550, 357] on span "It follows a traditional installation method: an IPA file is sideloaded onto th…" at bounding box center [560, 364] width 676 height 47
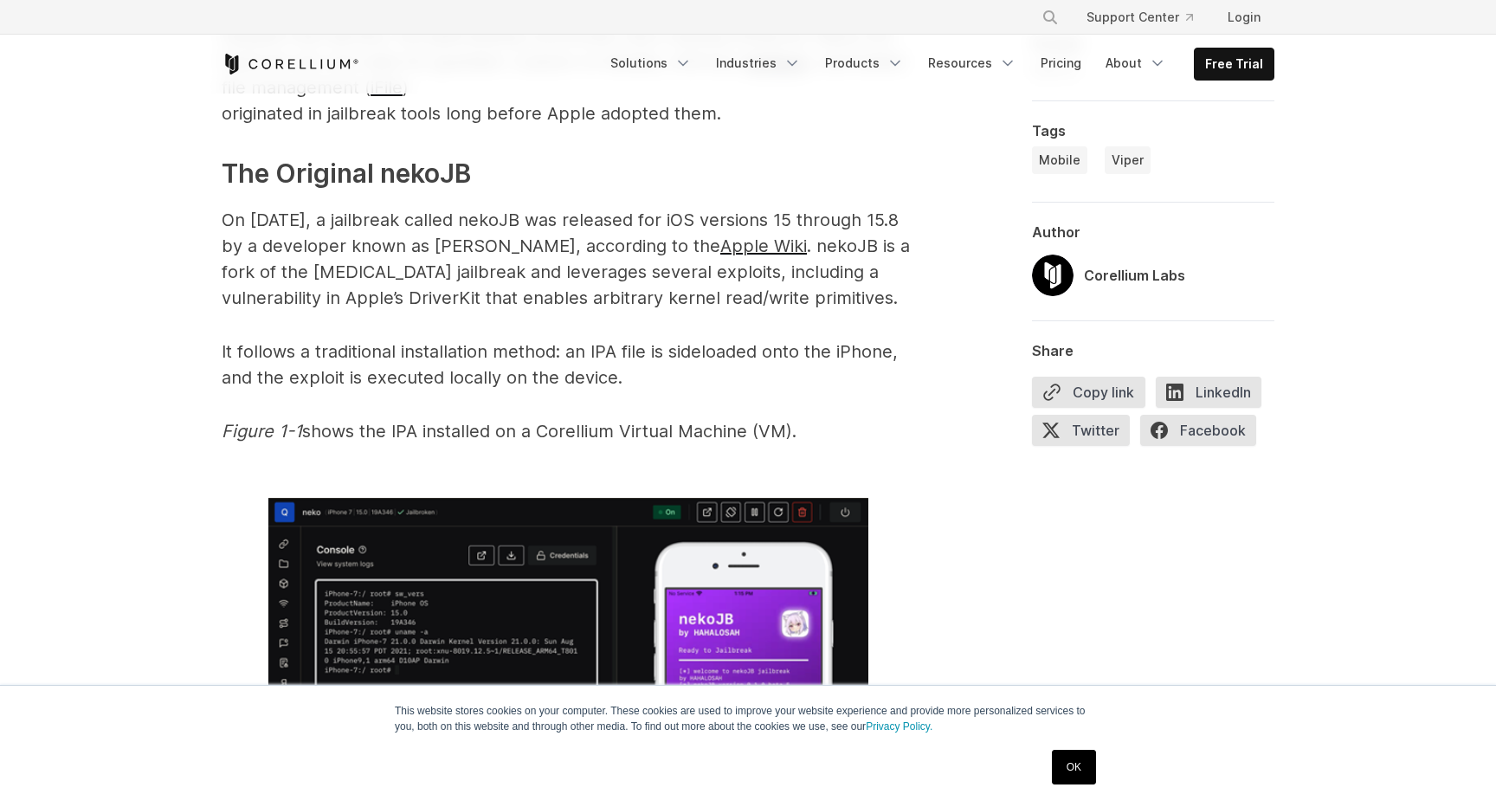
click at [550, 357] on span "It follows a traditional installation method: an IPA file is sideloaded onto th…" at bounding box center [560, 364] width 676 height 47
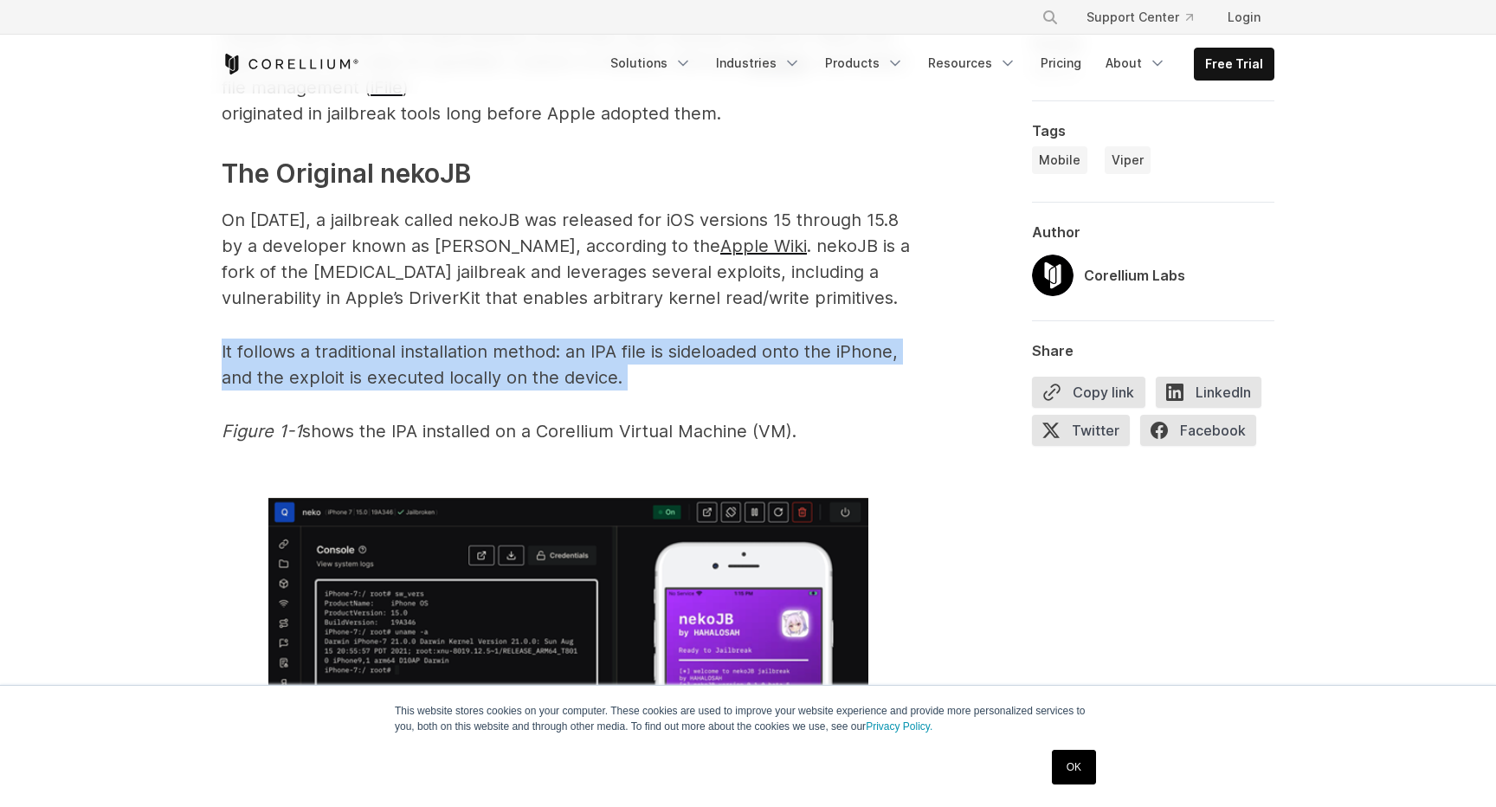
click at [636, 356] on span "It follows a traditional installation method: an IPA file is sideloaded onto th…" at bounding box center [560, 364] width 676 height 47
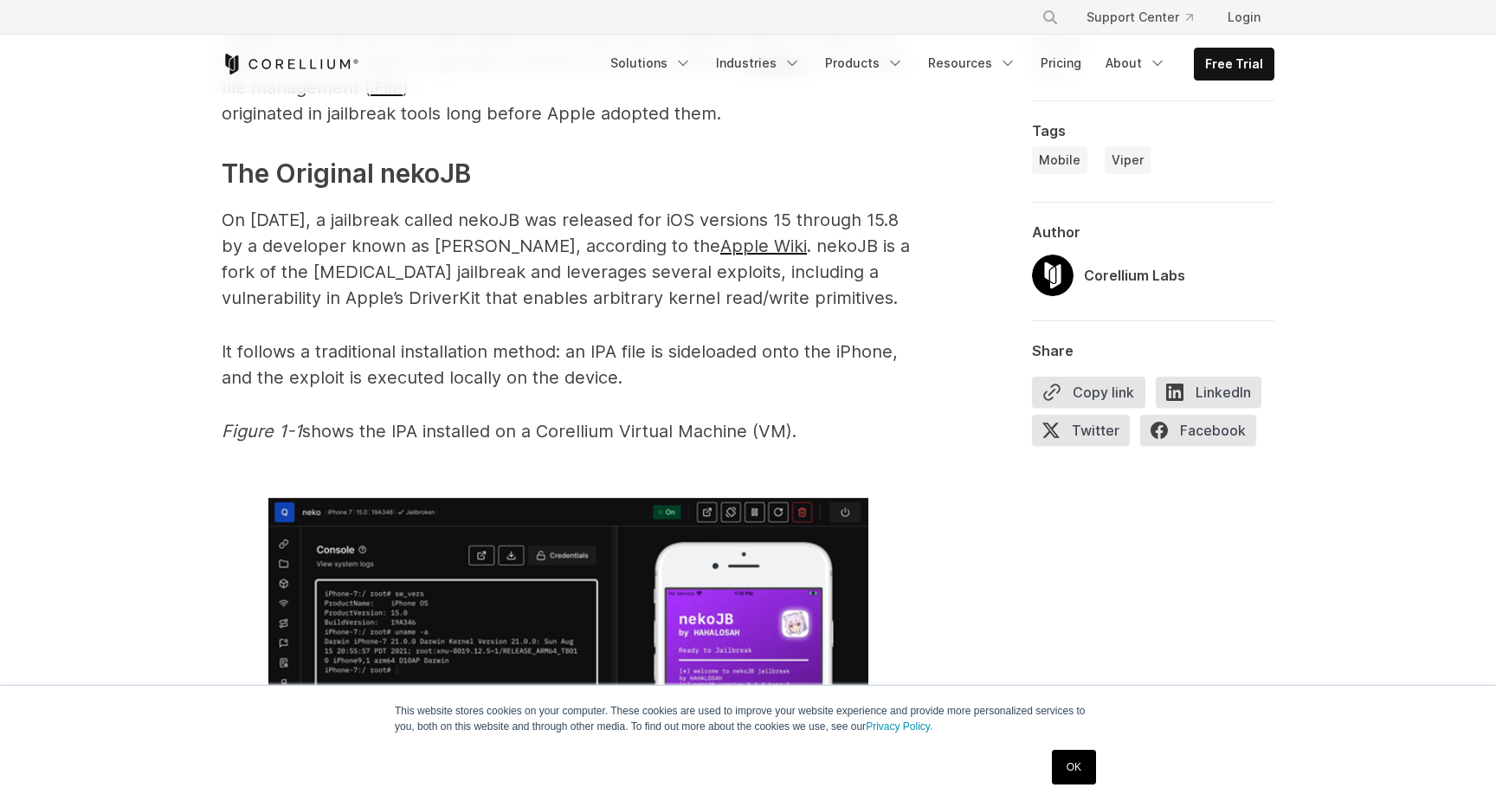
click at [636, 356] on span "It follows a traditional installation method: an IPA file is sideloaded onto th…" at bounding box center [560, 364] width 676 height 47
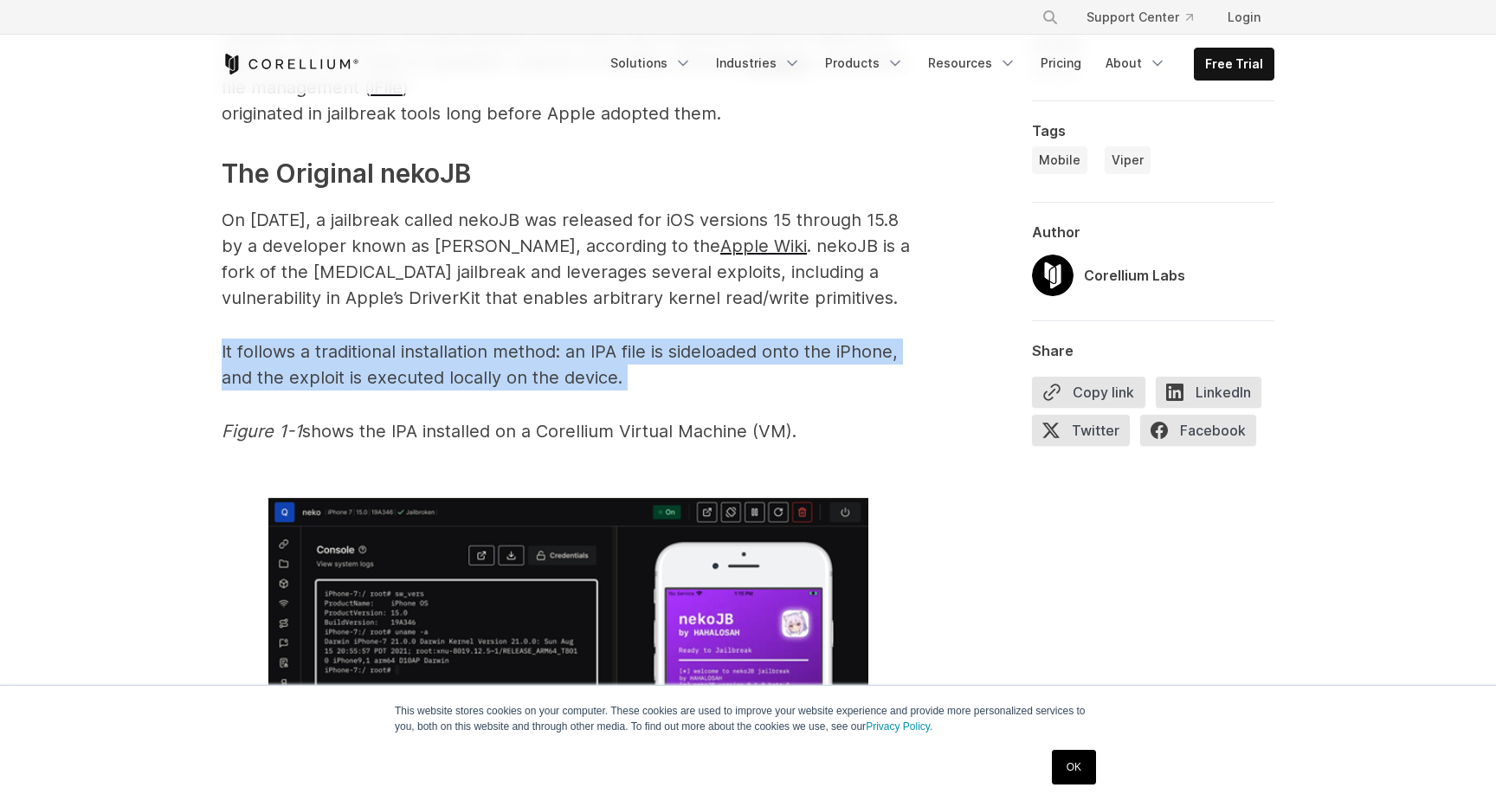
click at [574, 356] on span "It follows a traditional installation method: an IPA file is sideloaded onto th…" at bounding box center [560, 364] width 676 height 47
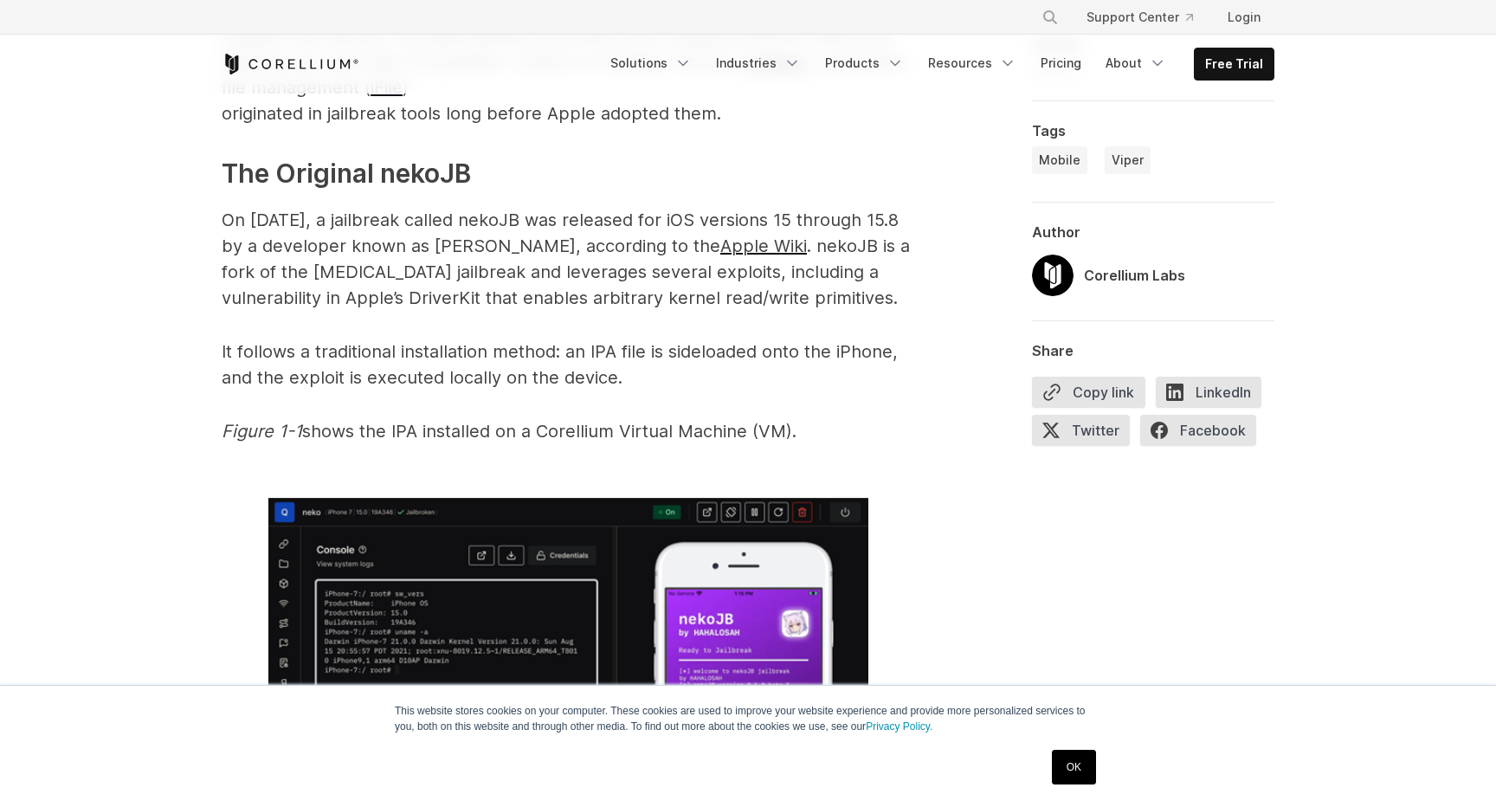
click at [574, 356] on span "It follows a traditional installation method: an IPA file is sideloaded onto th…" at bounding box center [560, 364] width 676 height 47
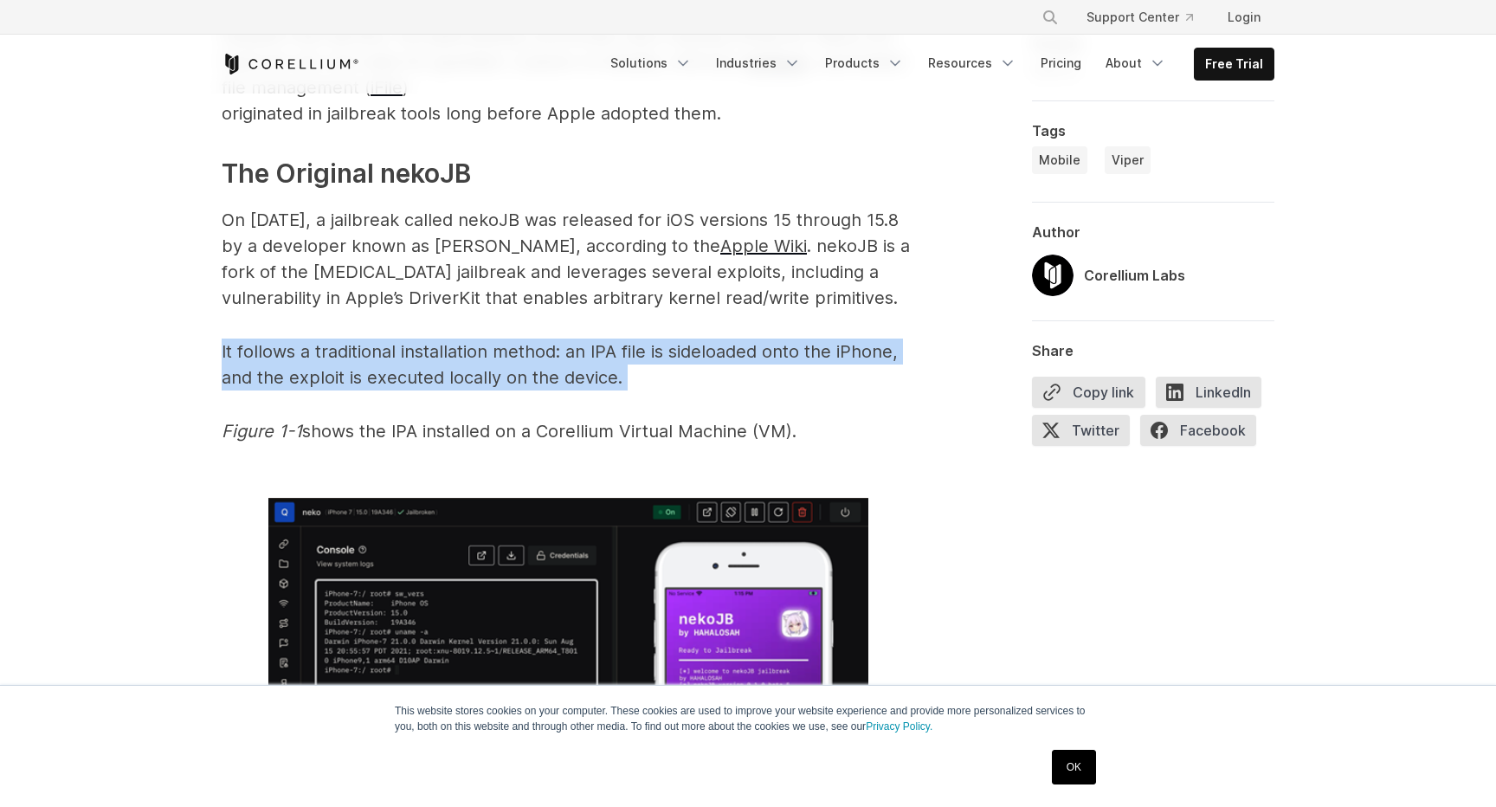
click at [574, 356] on span "It follows a traditional installation method: an IPA file is sideloaded onto th…" at bounding box center [560, 364] width 676 height 47
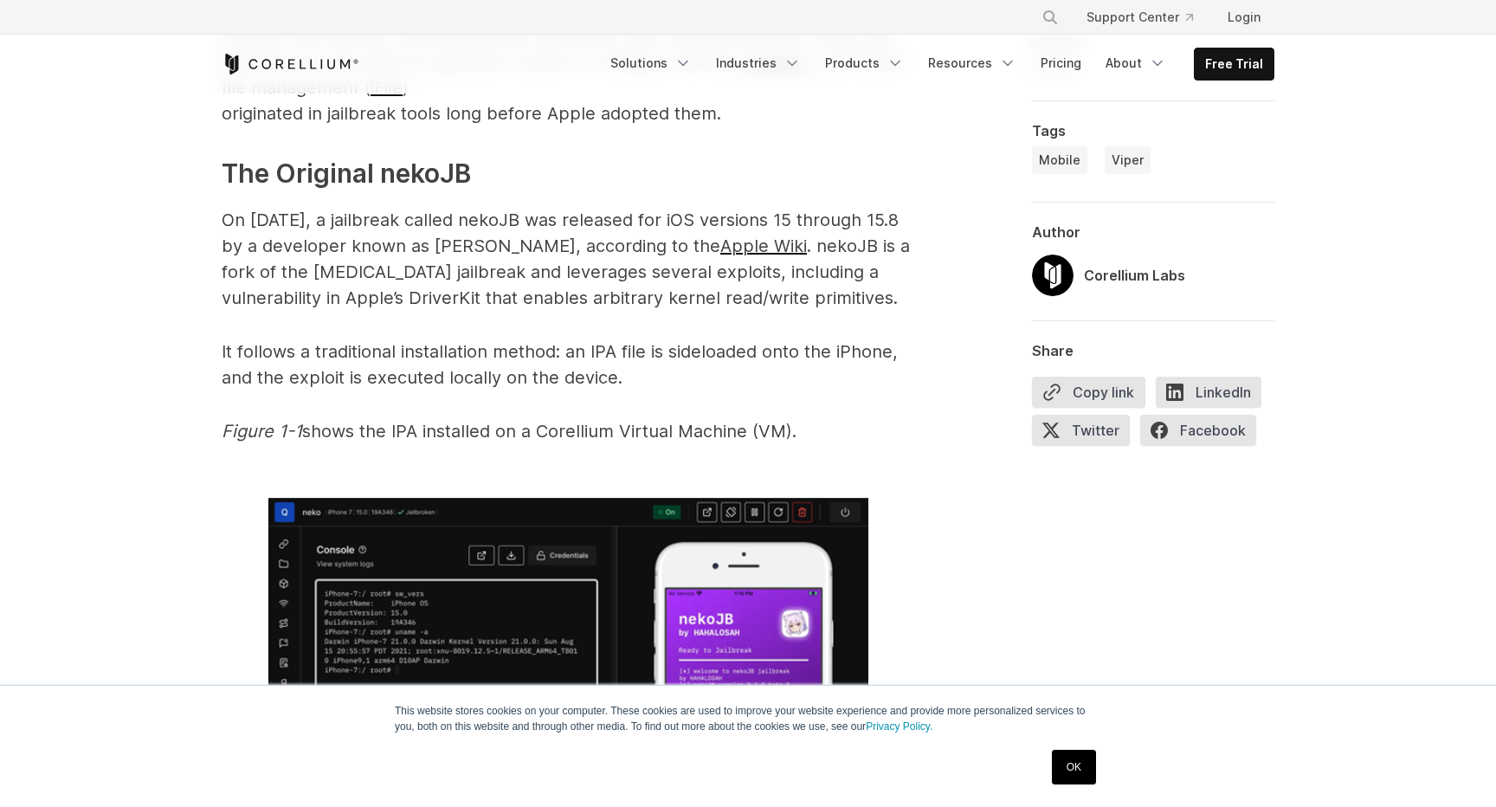
click at [574, 356] on span "It follows a traditional installation method: an IPA file is sideloaded onto th…" at bounding box center [560, 364] width 676 height 47
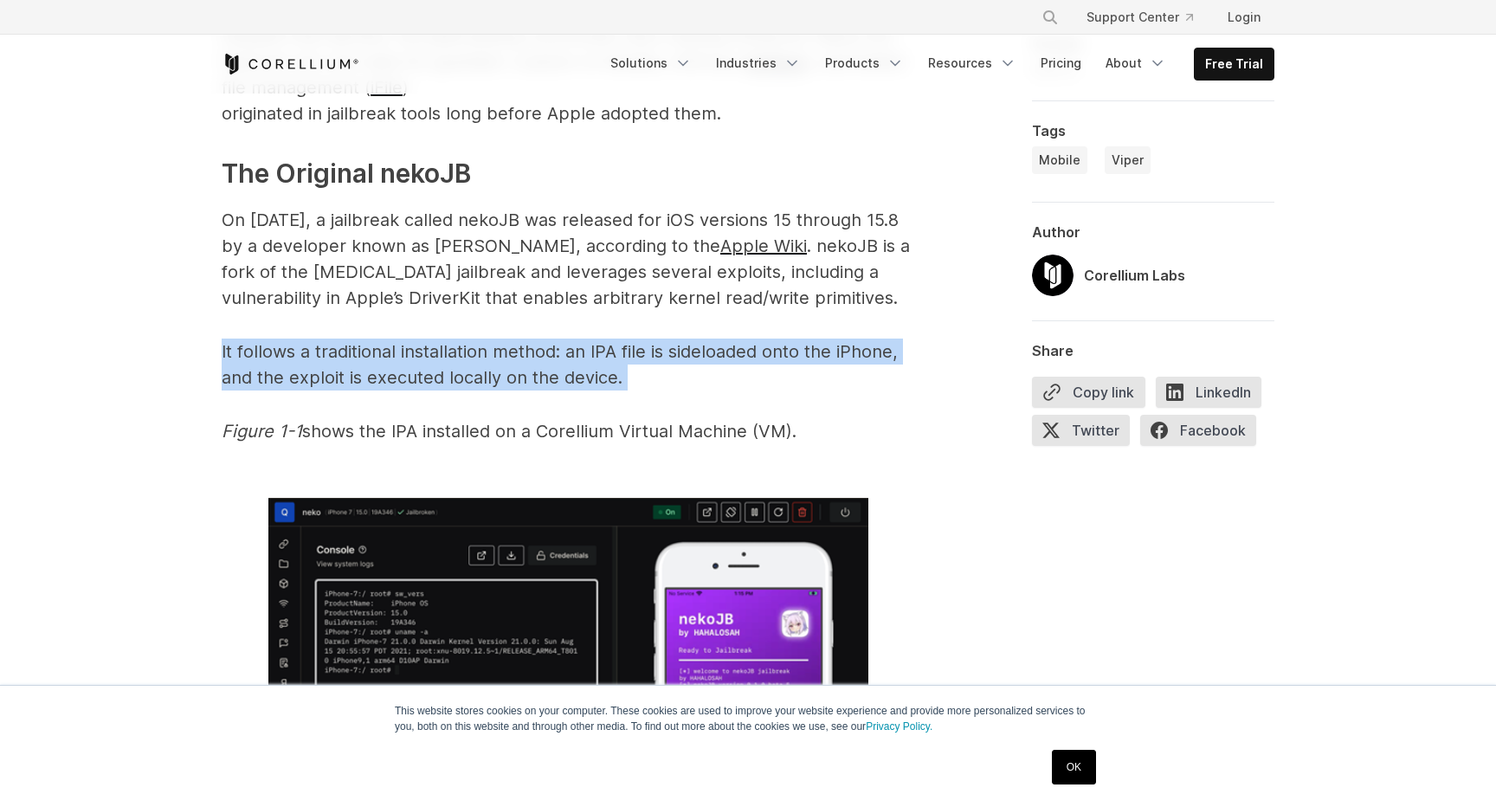
click at [522, 387] on span "It follows a traditional installation method: an IPA file is sideloaded onto th…" at bounding box center [560, 364] width 676 height 47
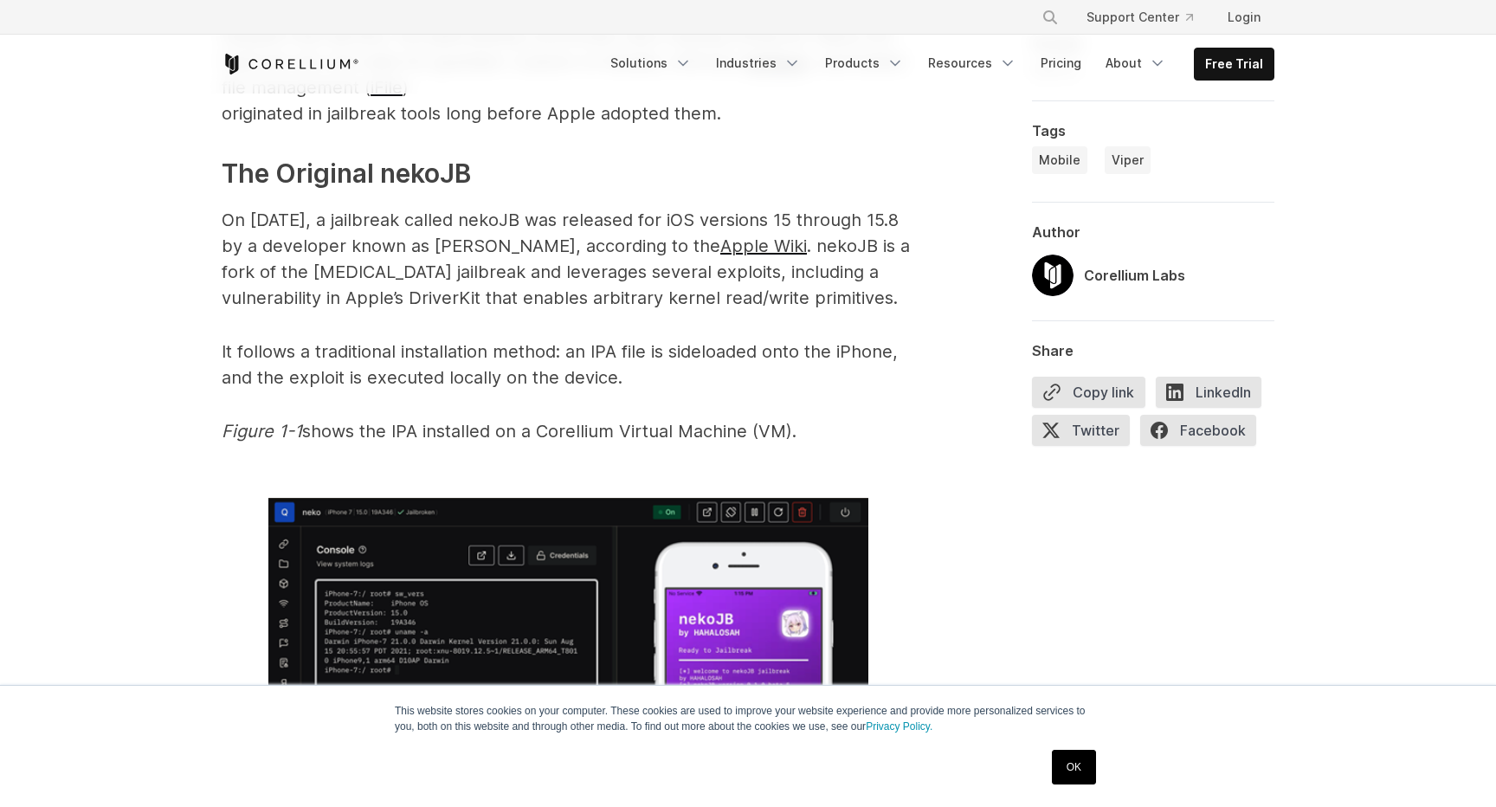
click at [522, 387] on span "It follows a traditional installation method: an IPA file is sideloaded onto th…" at bounding box center [560, 364] width 676 height 47
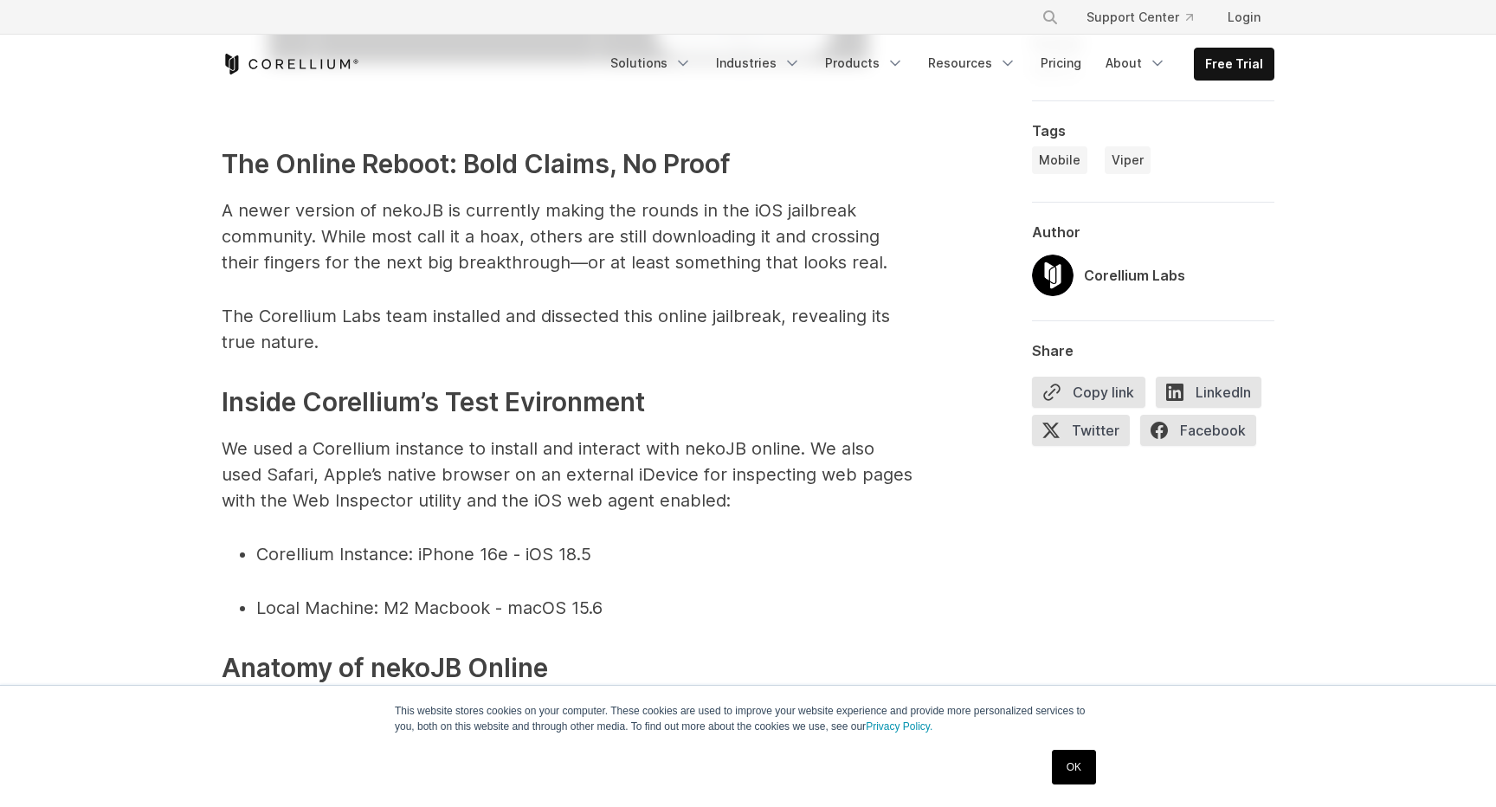
scroll to position [2779, 0]
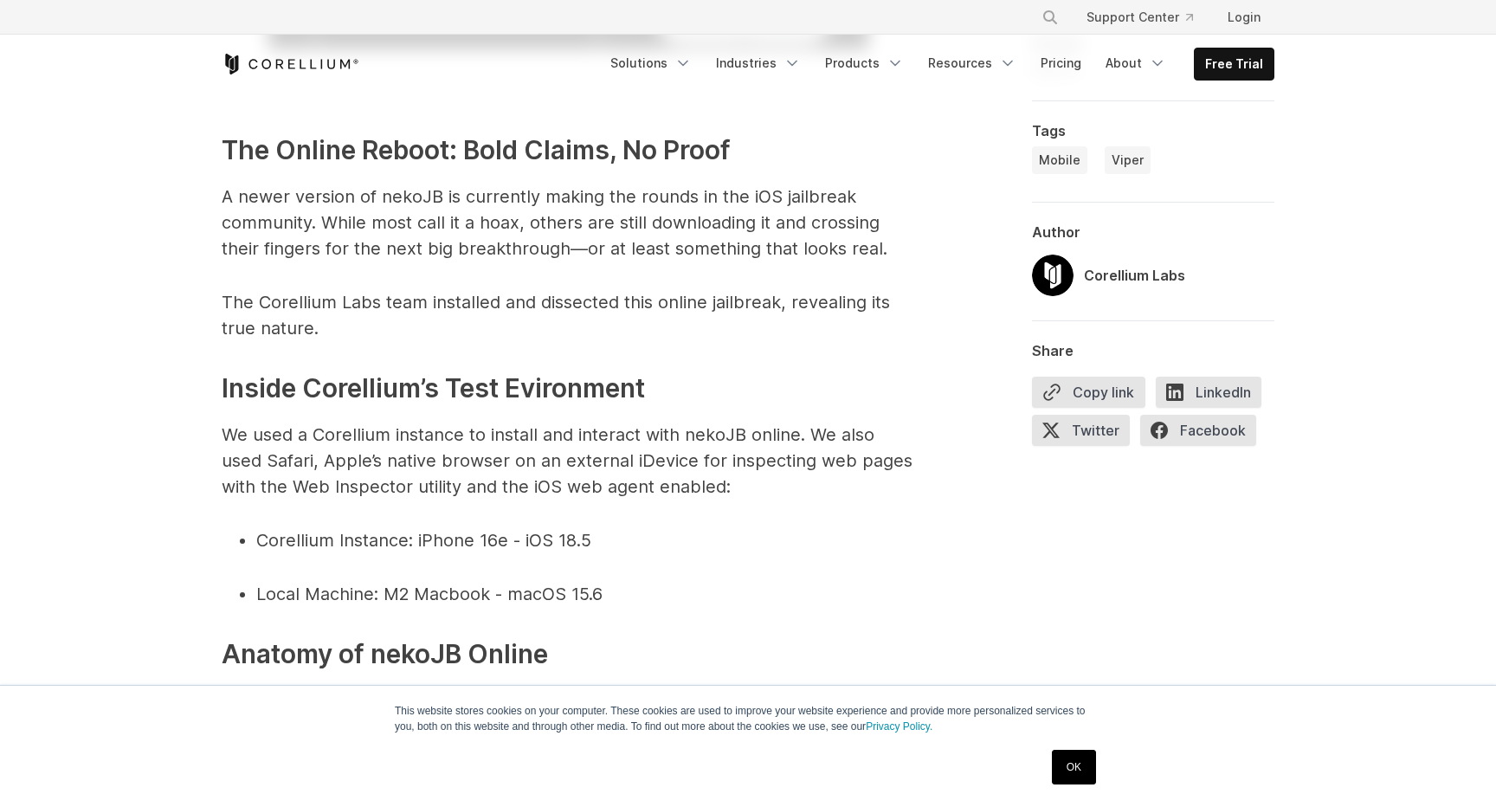
click at [552, 215] on span "A newer version of nekoJB is currently making the rounds in the iOS jailbreak c…" at bounding box center [555, 222] width 666 height 73
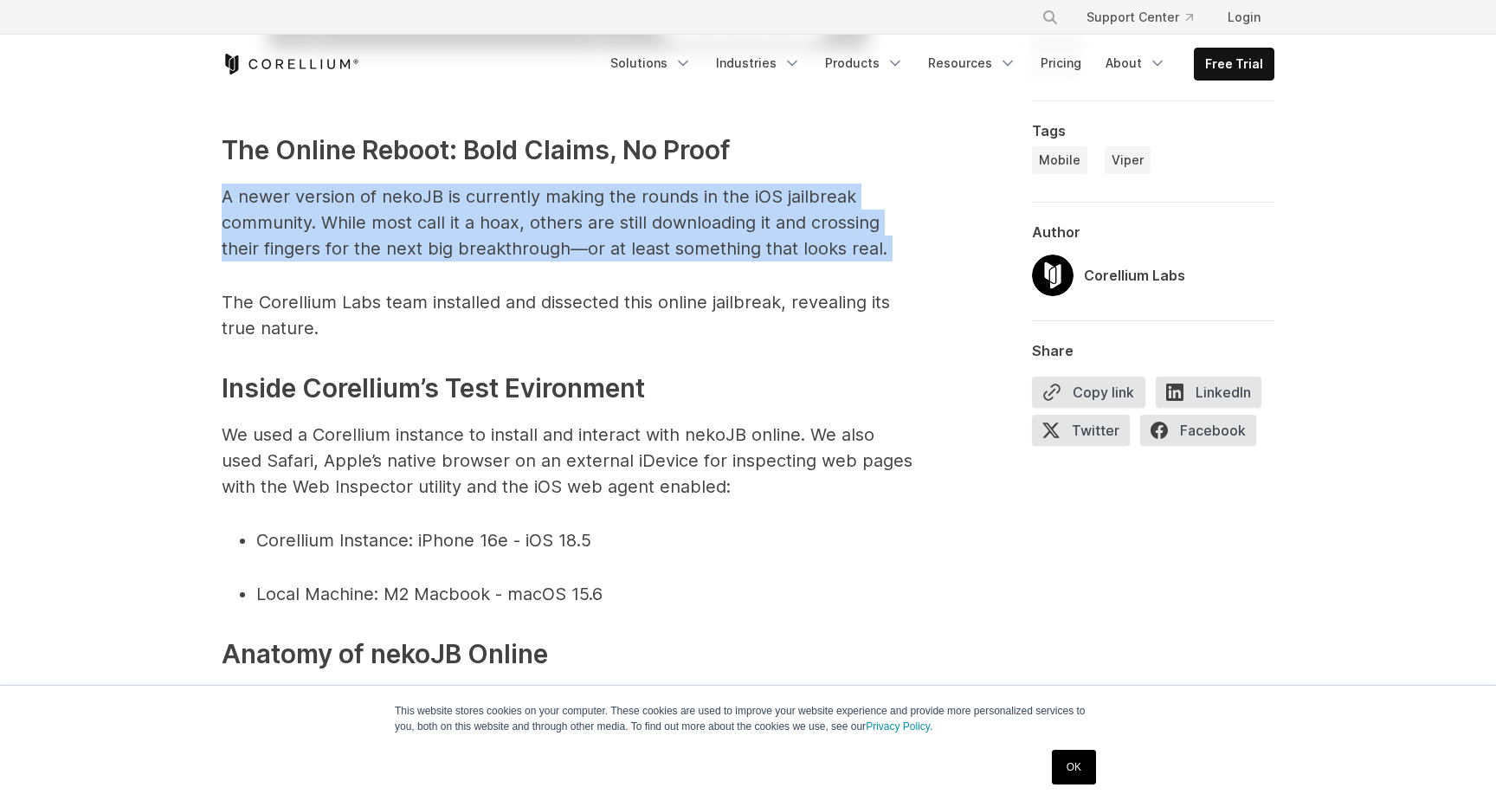
click at [655, 199] on span "A newer version of nekoJB is currently making the rounds in the iOS jailbreak c…" at bounding box center [555, 222] width 666 height 73
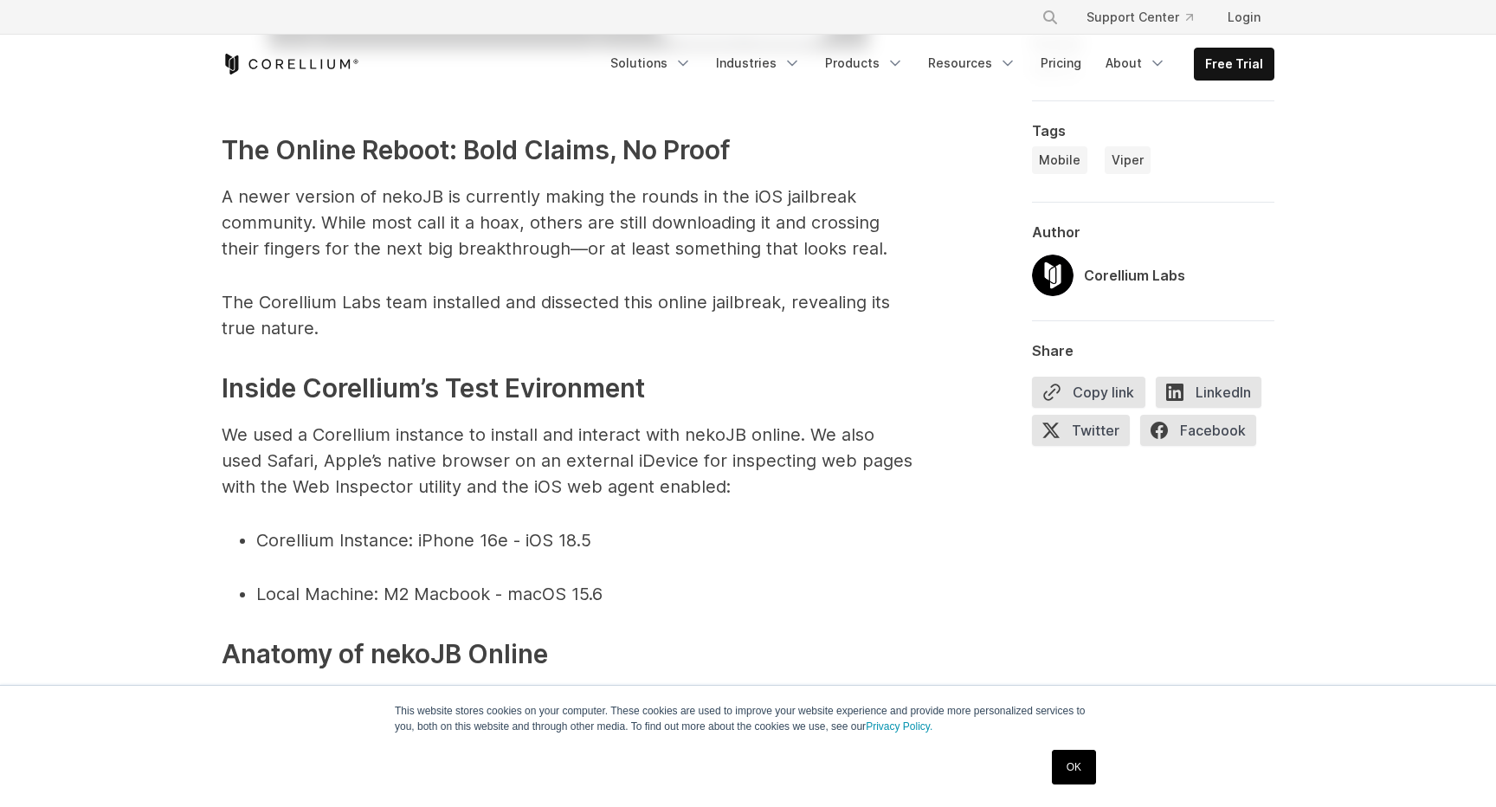
click at [655, 199] on span "A newer version of nekoJB is currently making the rounds in the iOS jailbreak c…" at bounding box center [555, 222] width 666 height 73
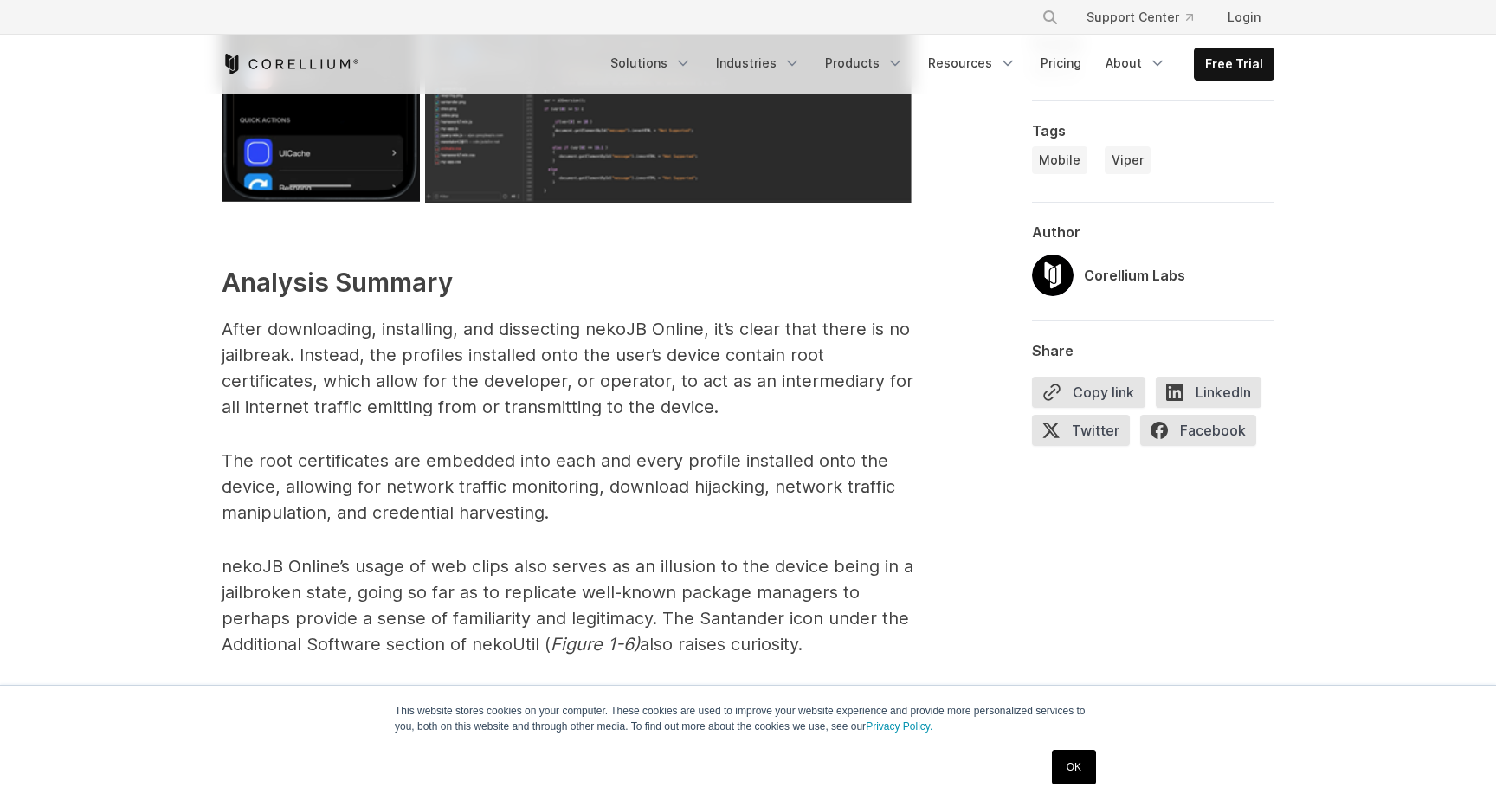
scroll to position [8249, 0]
